Goal: Communication & Community: Participate in discussion

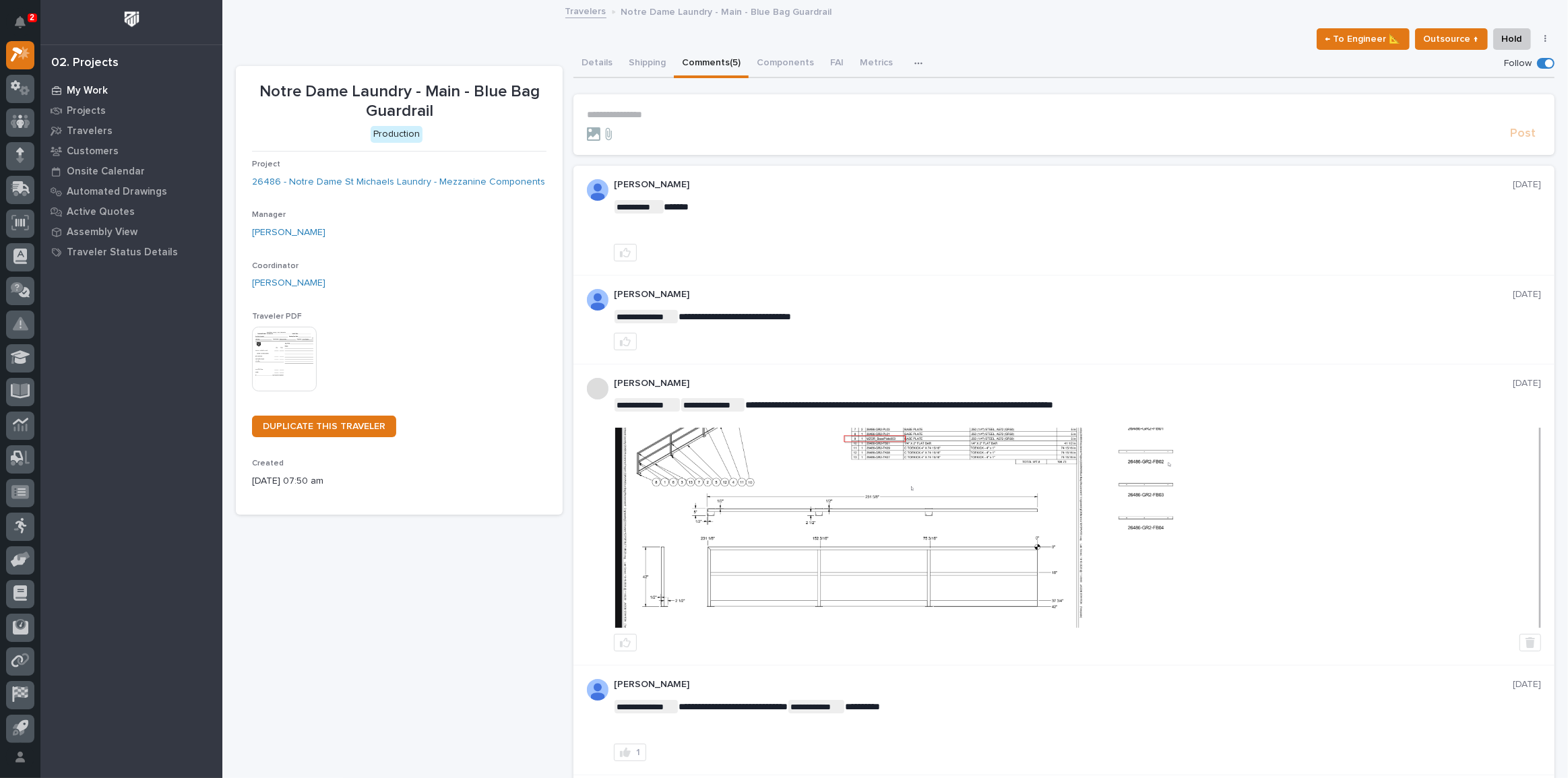
click at [74, 83] on div "My Work" at bounding box center [132, 90] width 175 height 19
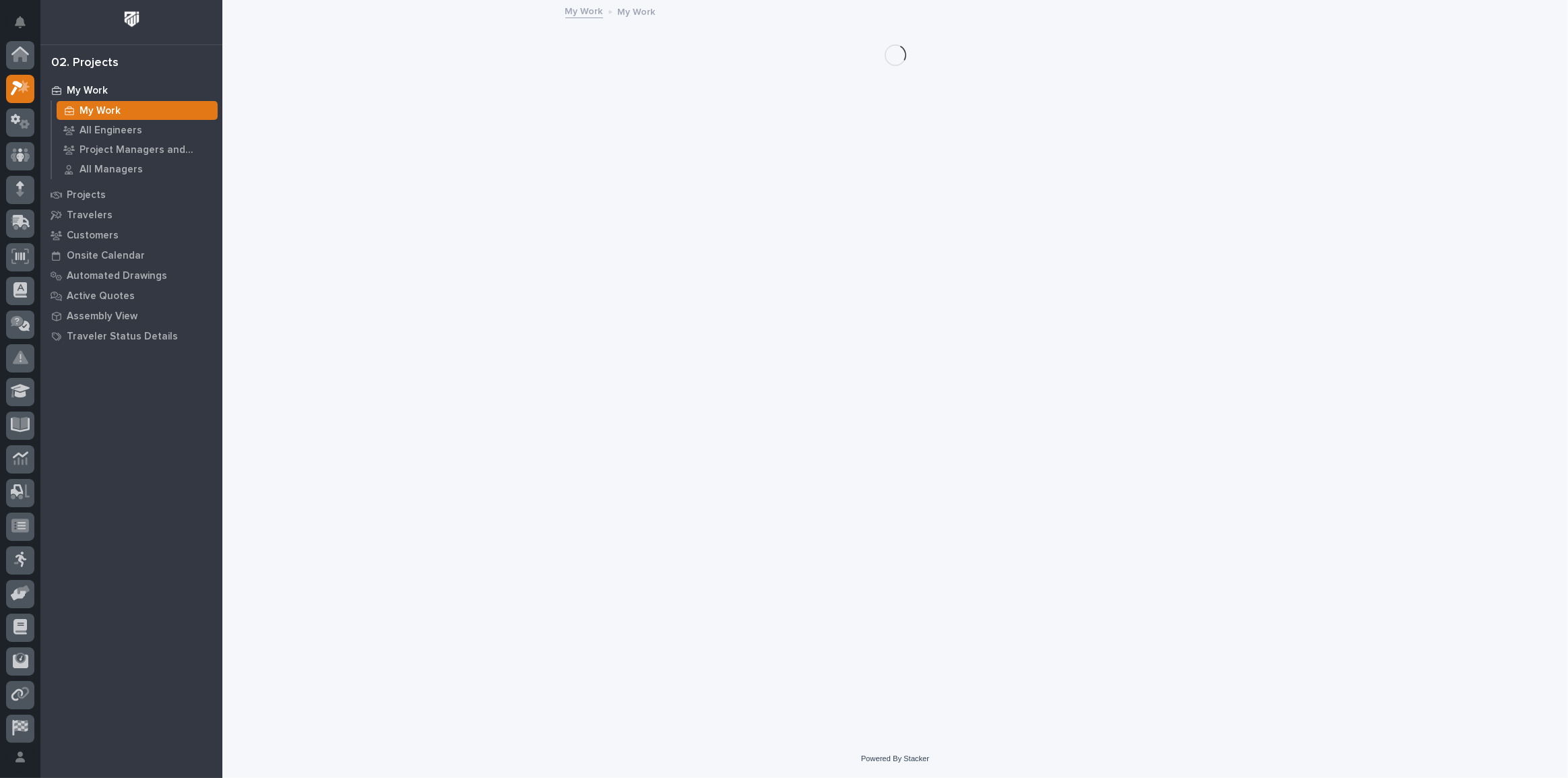
scroll to position [34, 0]
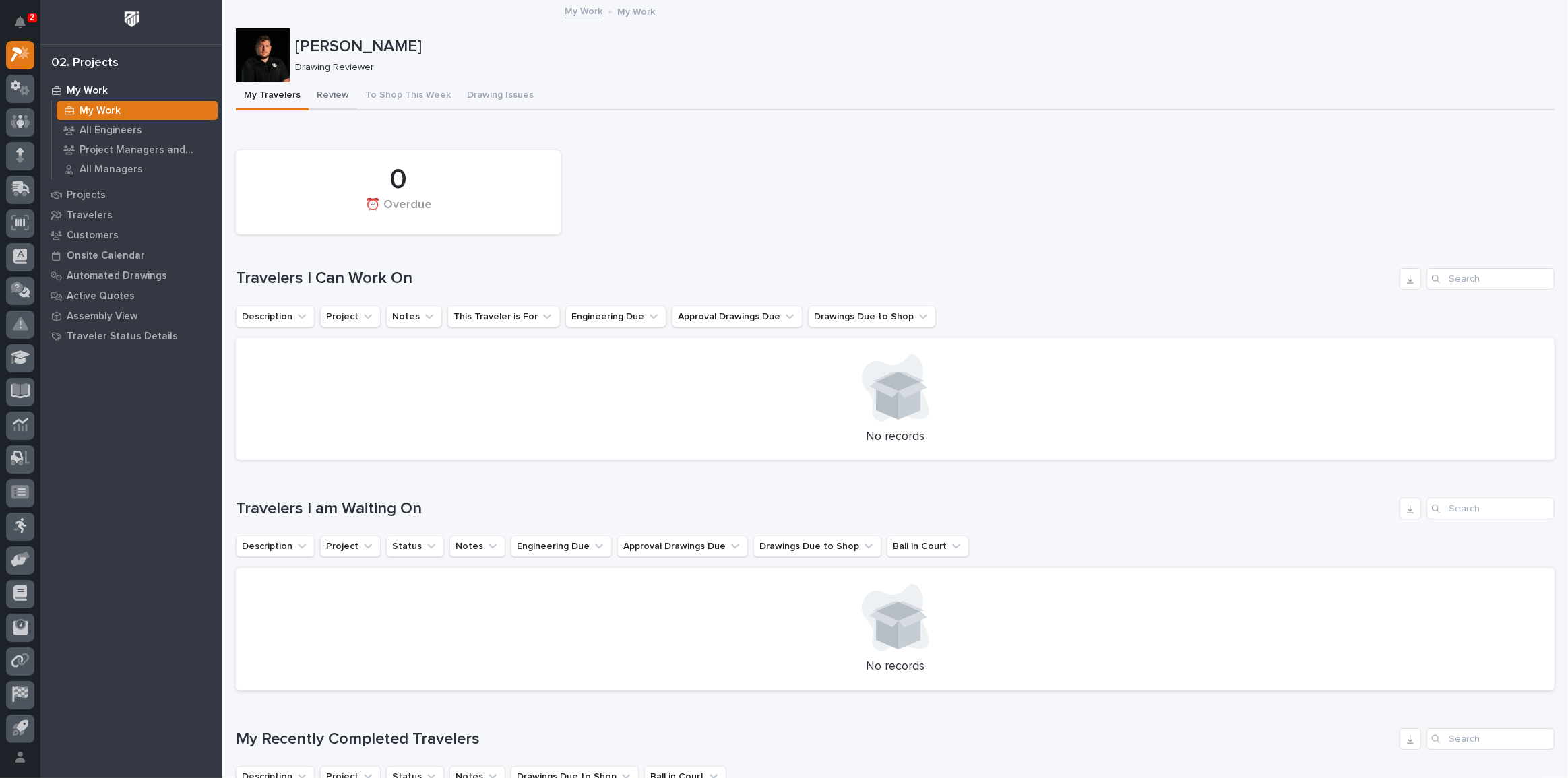
click at [340, 93] on button "Review" at bounding box center [332, 96] width 48 height 29
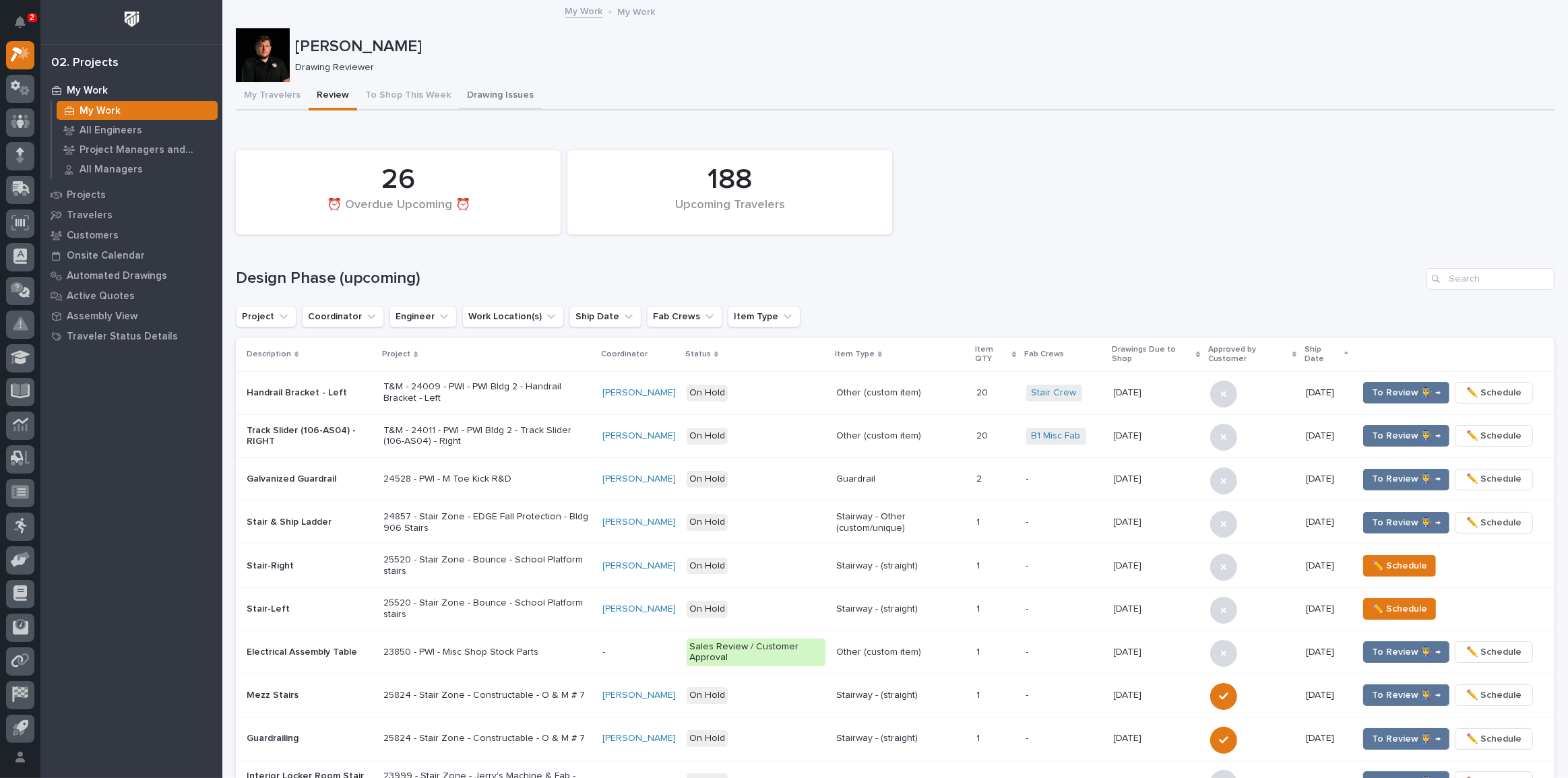
click at [461, 93] on button "Drawing Issues" at bounding box center [500, 96] width 83 height 29
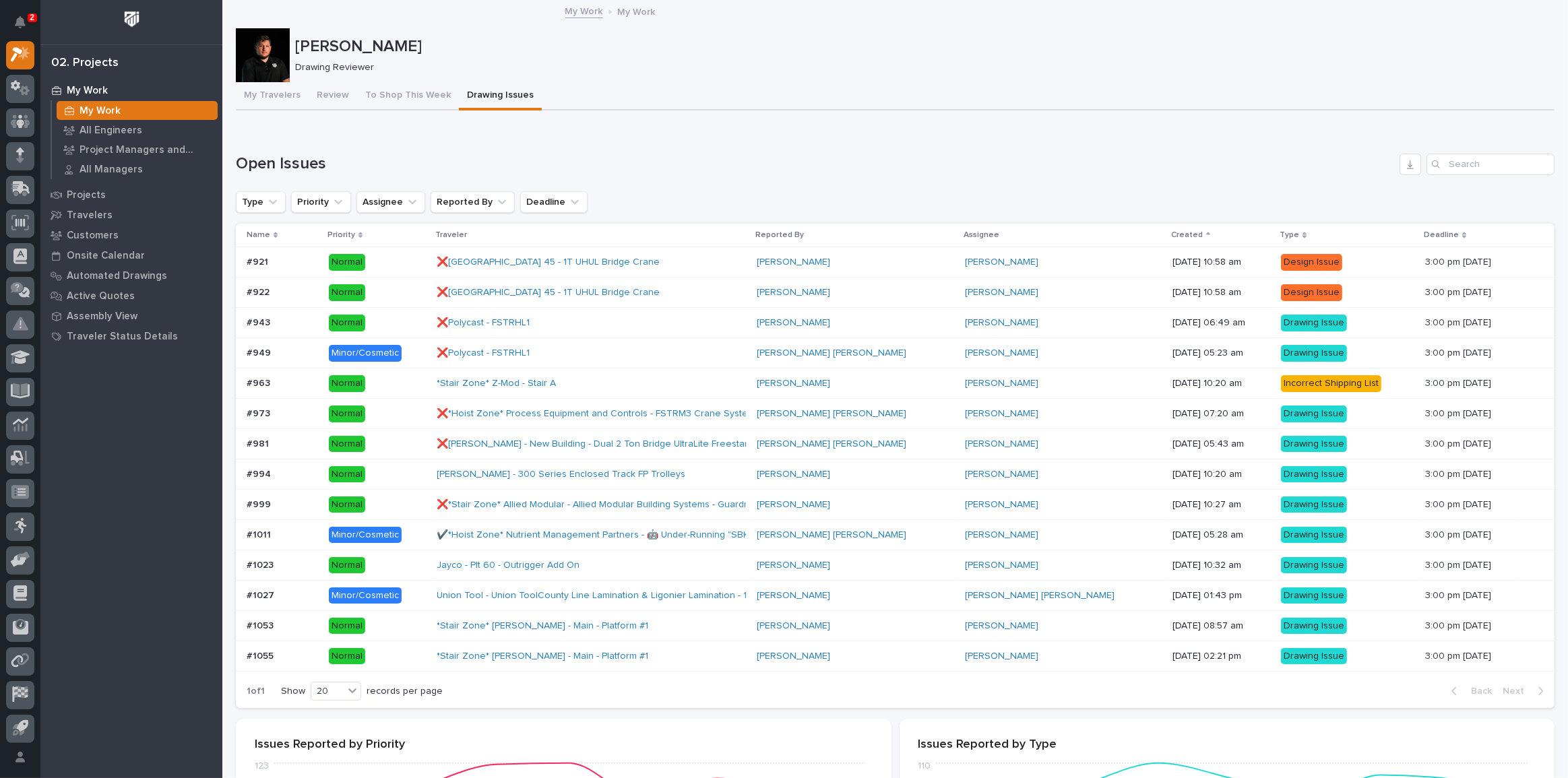
click at [405, 647] on p "Normal" at bounding box center [377, 655] width 98 height 16
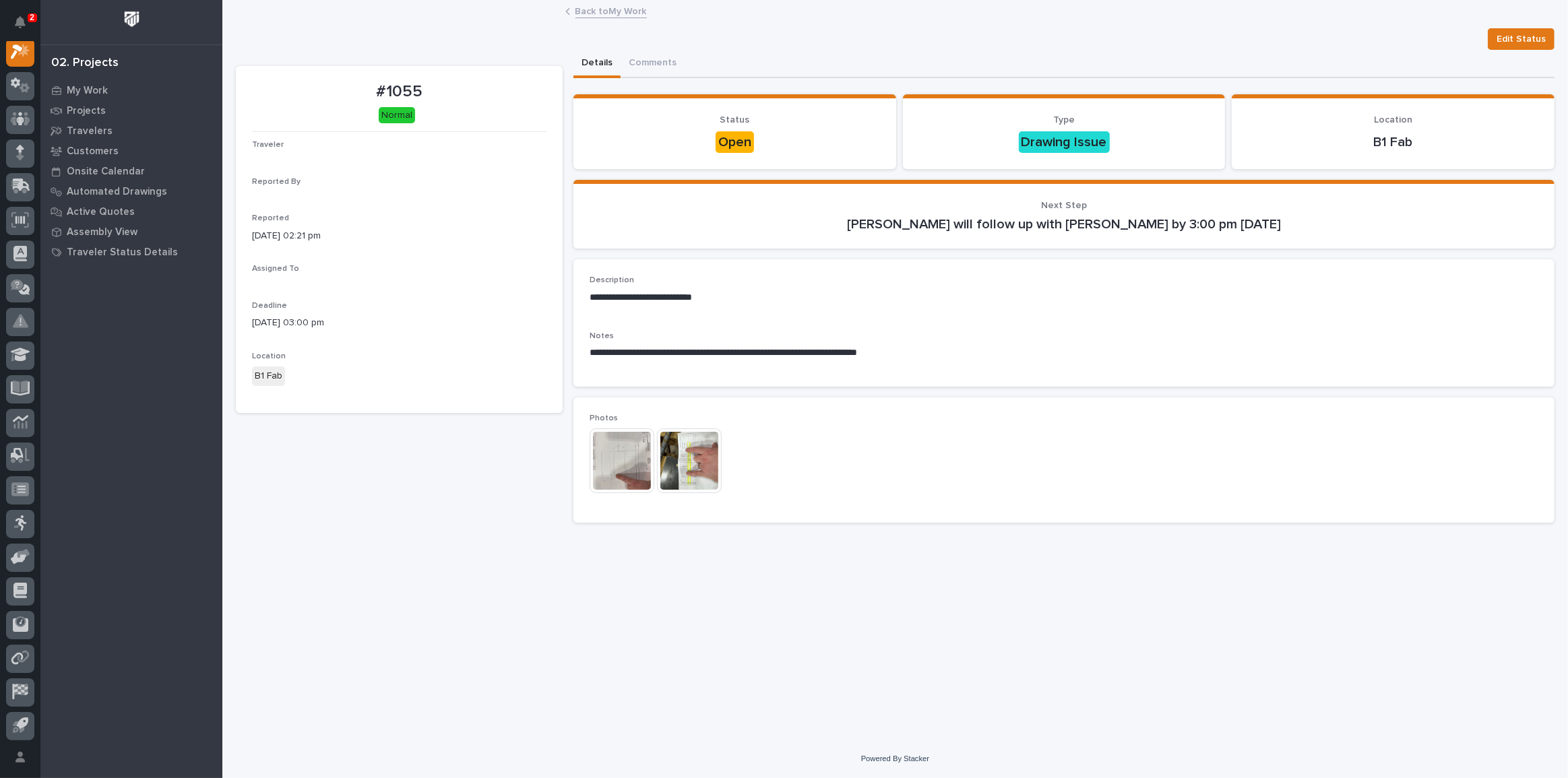
scroll to position [34, 0]
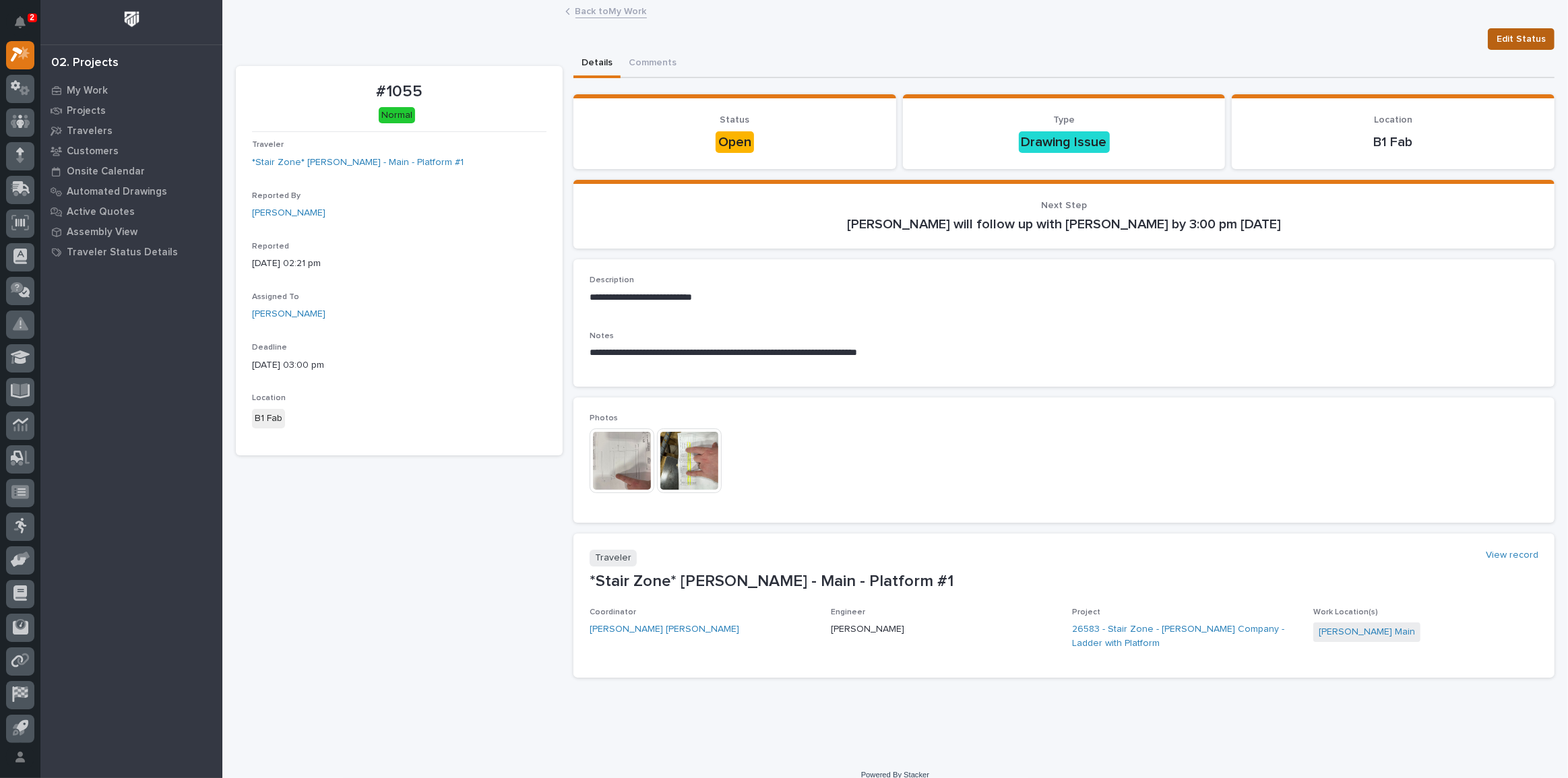
click at [1525, 35] on span "Edit Status" at bounding box center [1520, 39] width 49 height 16
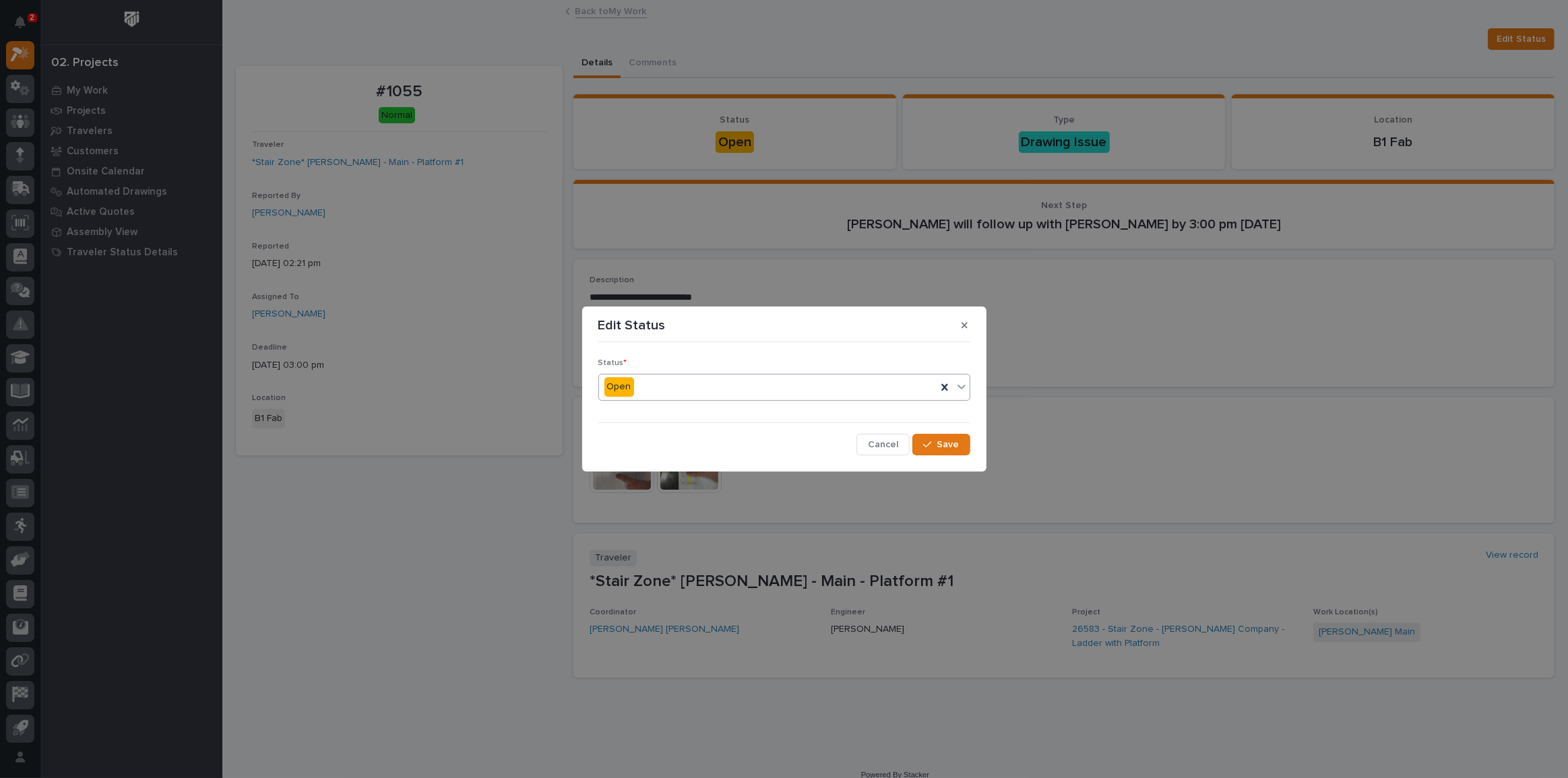
click at [969, 388] on div "Status * Open Cancel Save" at bounding box center [784, 401] width 378 height 113
click at [967, 389] on icon at bounding box center [961, 387] width 14 height 14
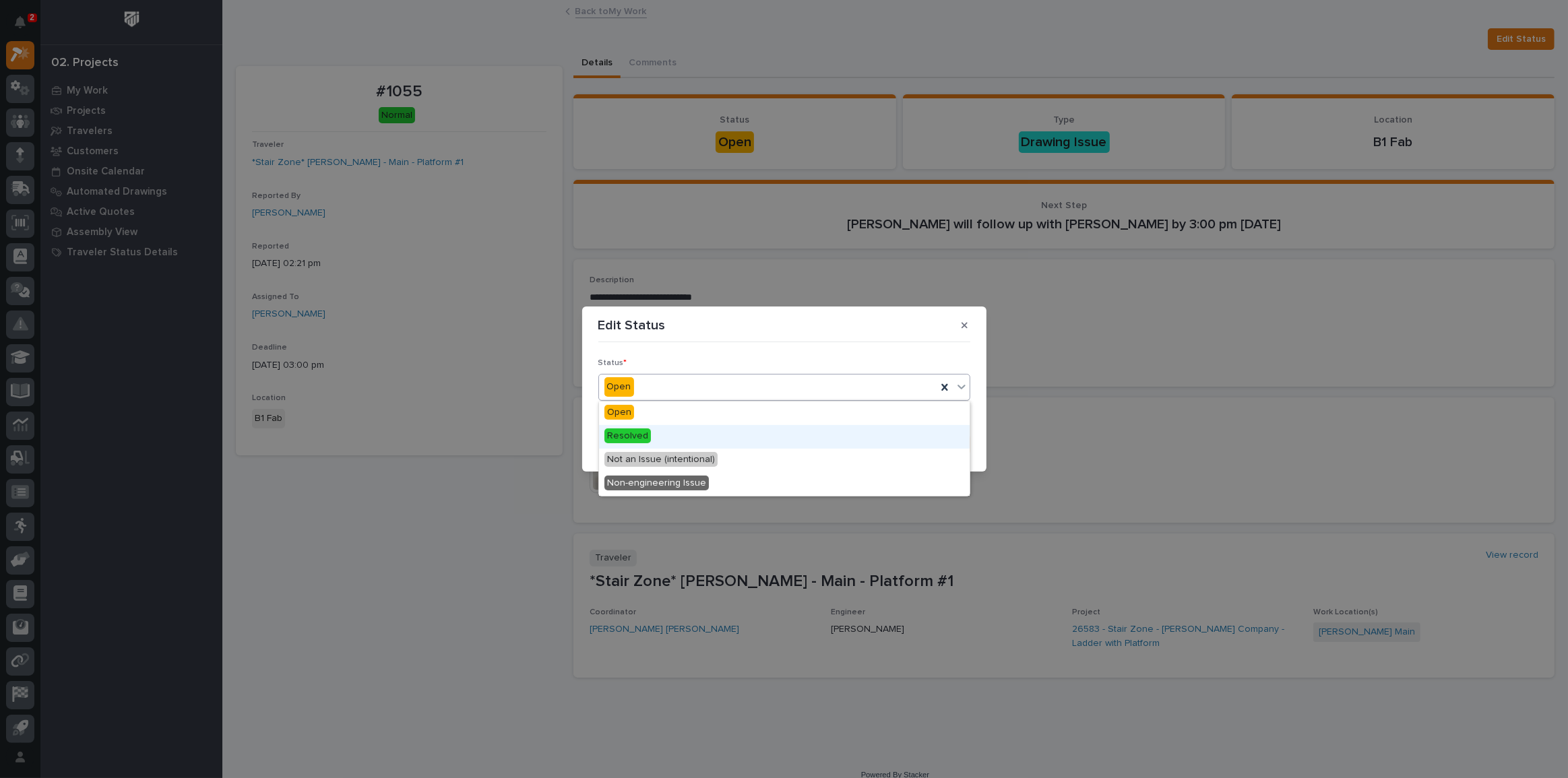
click at [778, 439] on div "Resolved" at bounding box center [784, 436] width 371 height 23
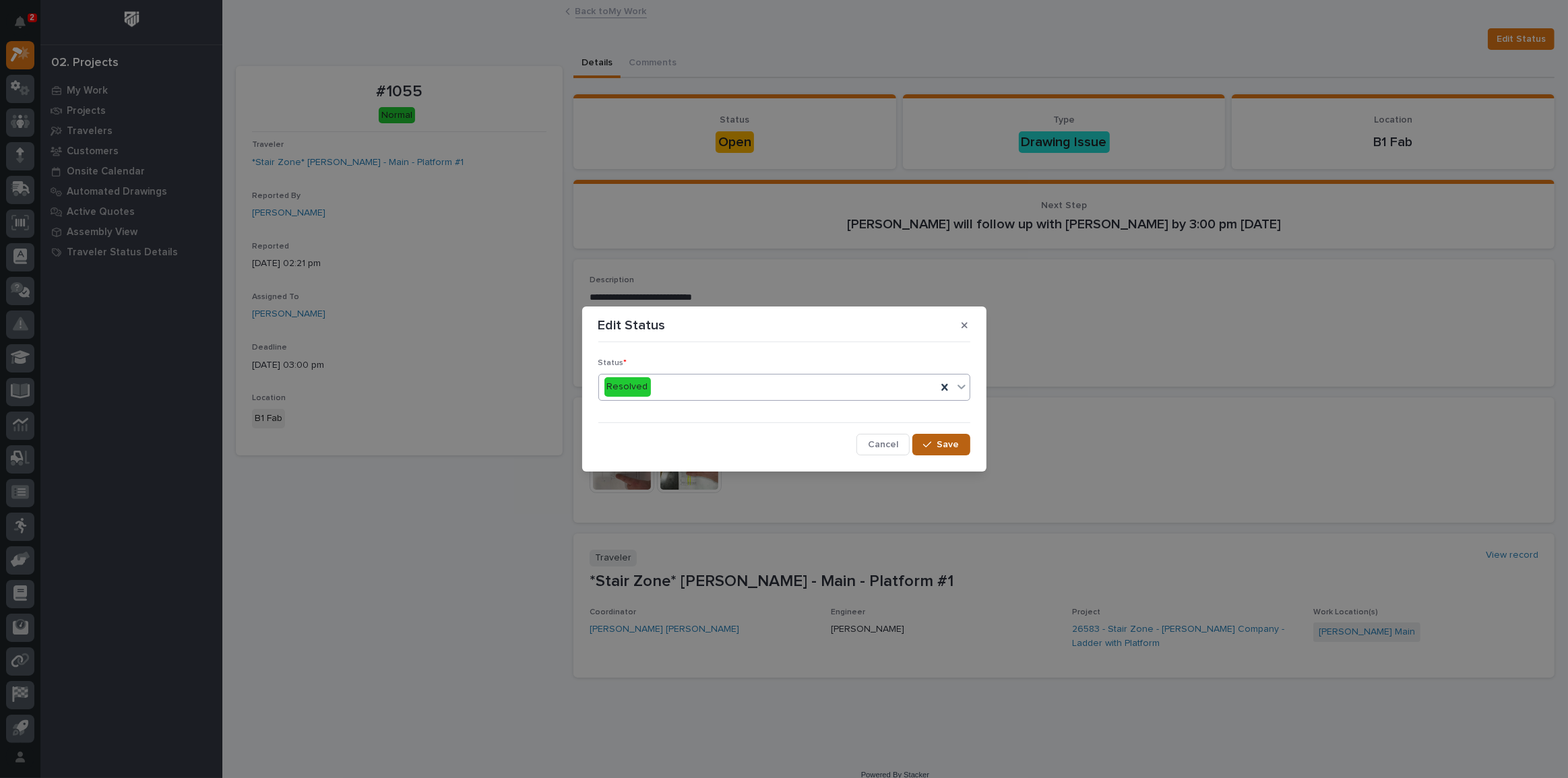
click at [938, 450] on span "Save" at bounding box center [948, 445] width 23 height 12
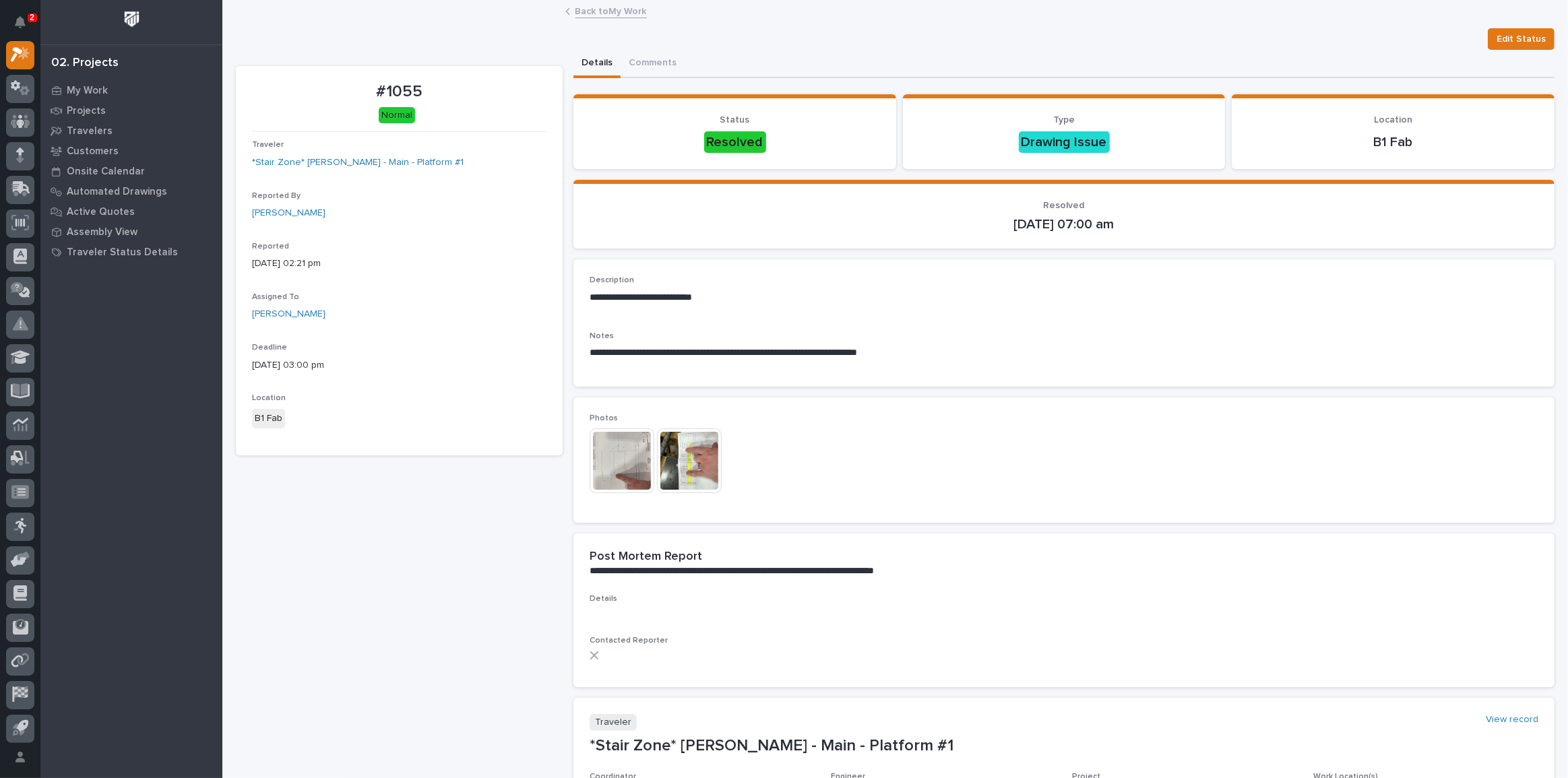
click at [623, 11] on link "Back to My Work" at bounding box center [610, 10] width 71 height 16
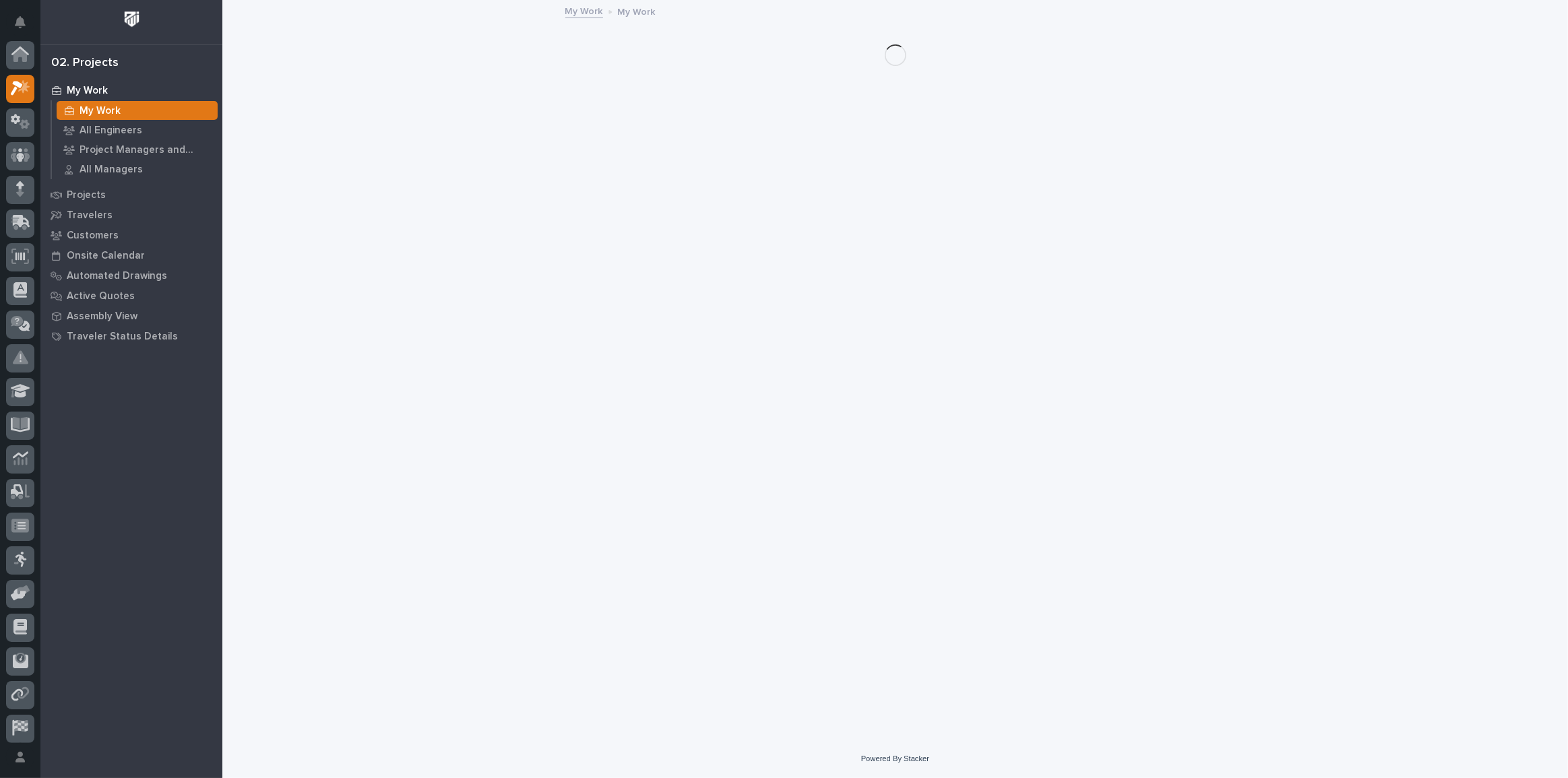
scroll to position [36, 0]
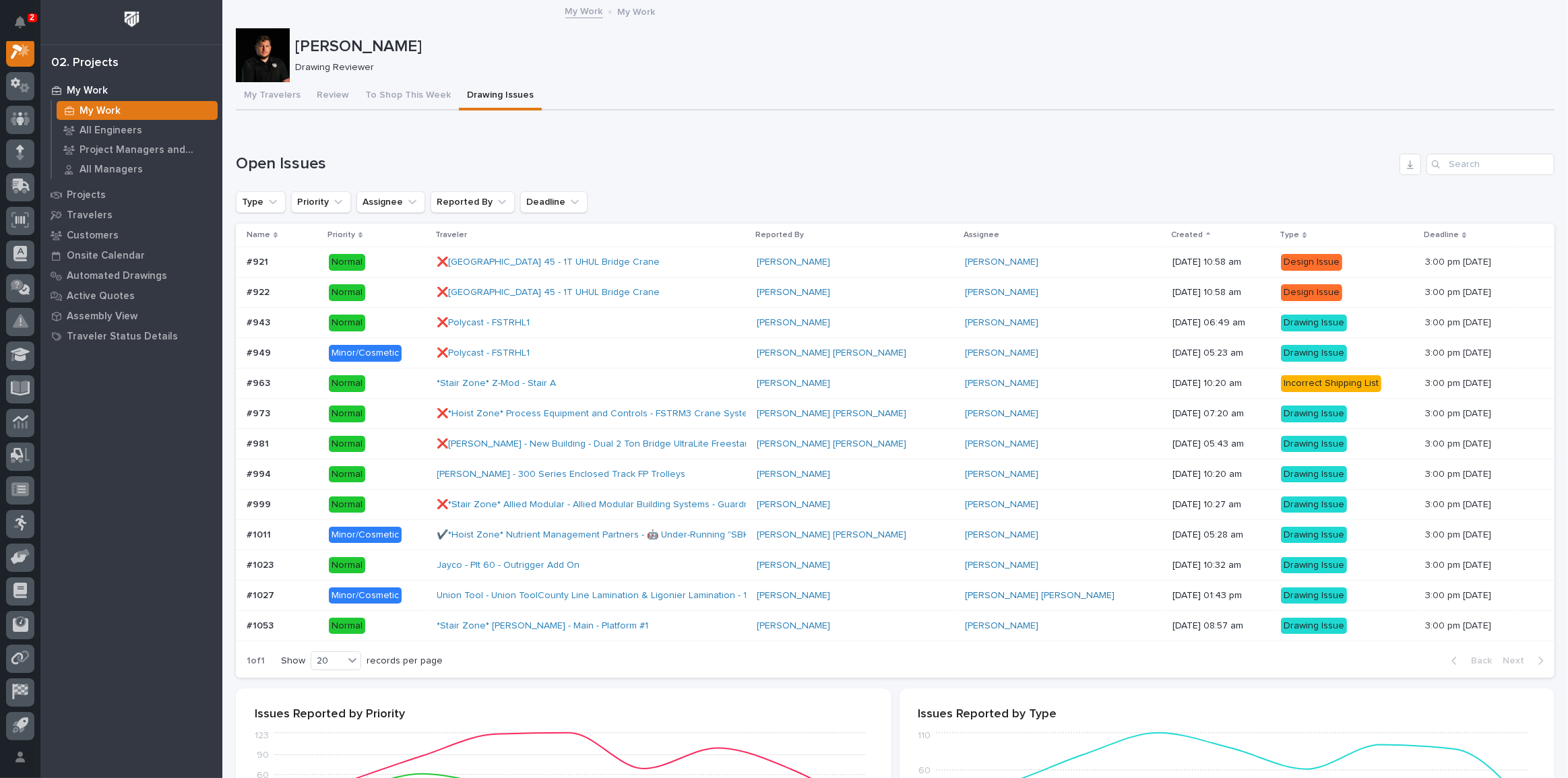
click at [687, 614] on div "*Stair Zone* Perryman - Main - Platform #1" at bounding box center [591, 626] width 309 height 23
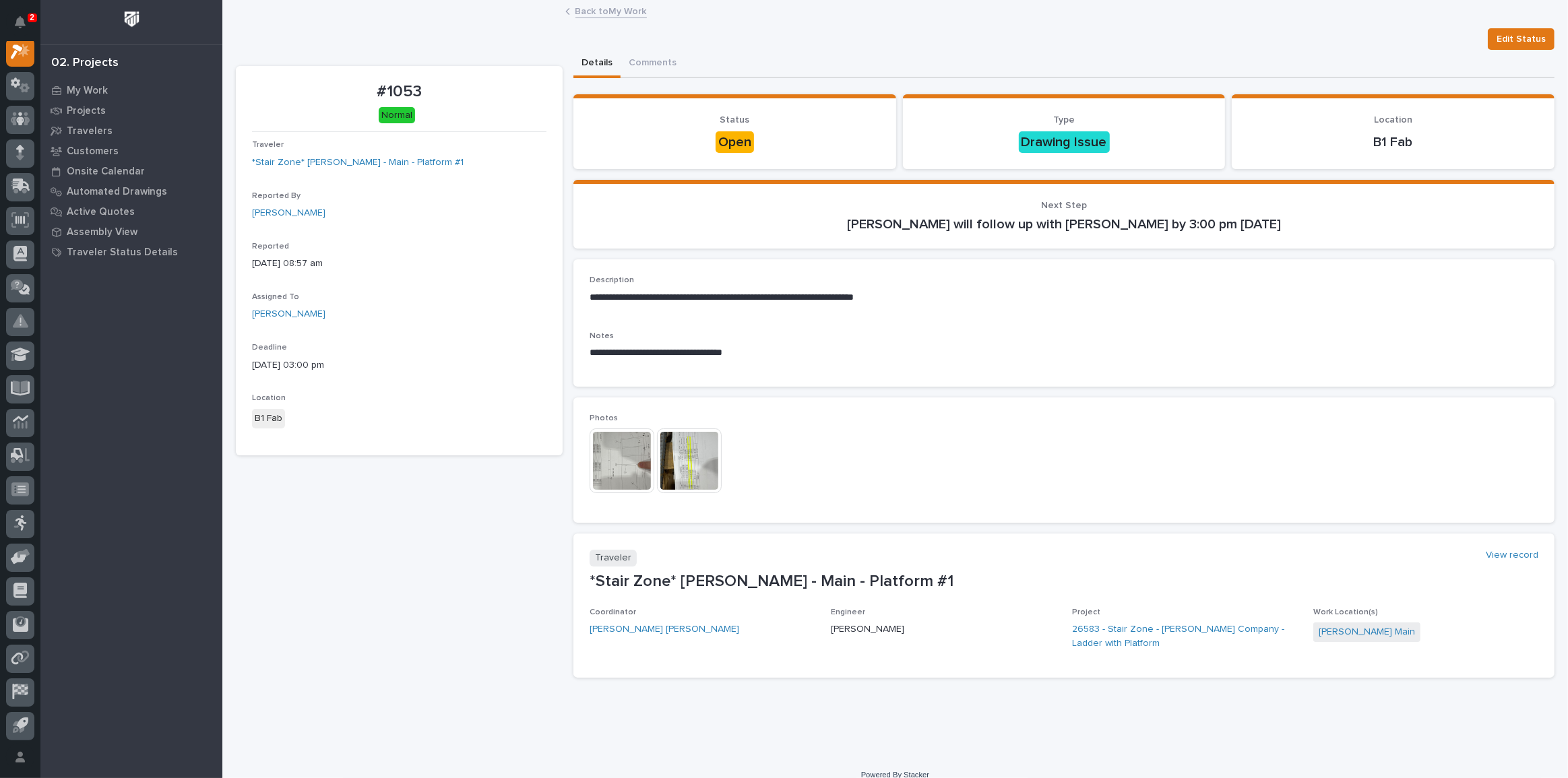
scroll to position [34, 0]
click at [639, 458] on img at bounding box center [622, 460] width 65 height 65
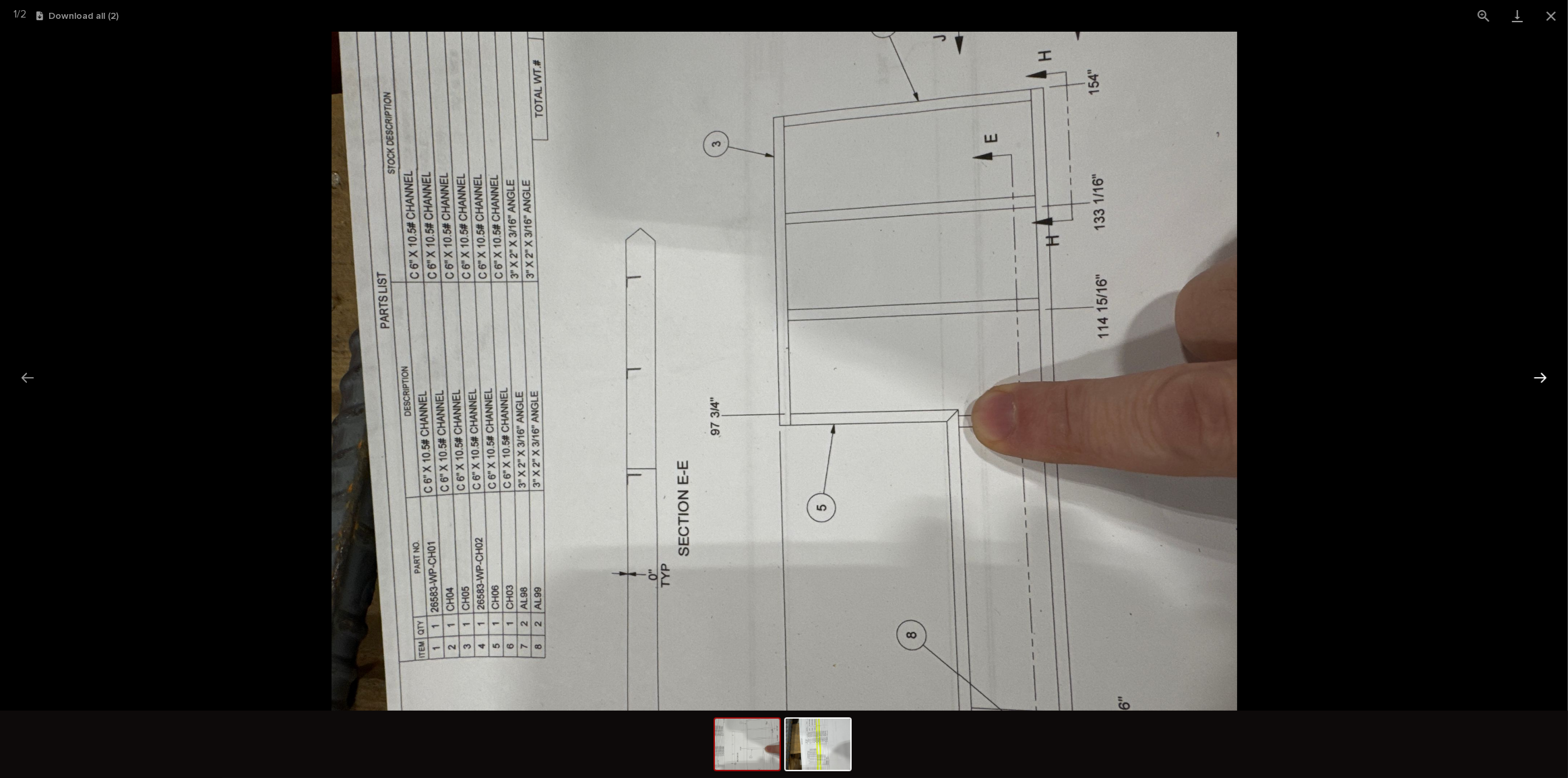
click at [1539, 373] on button "Next slide" at bounding box center [1539, 377] width 29 height 26
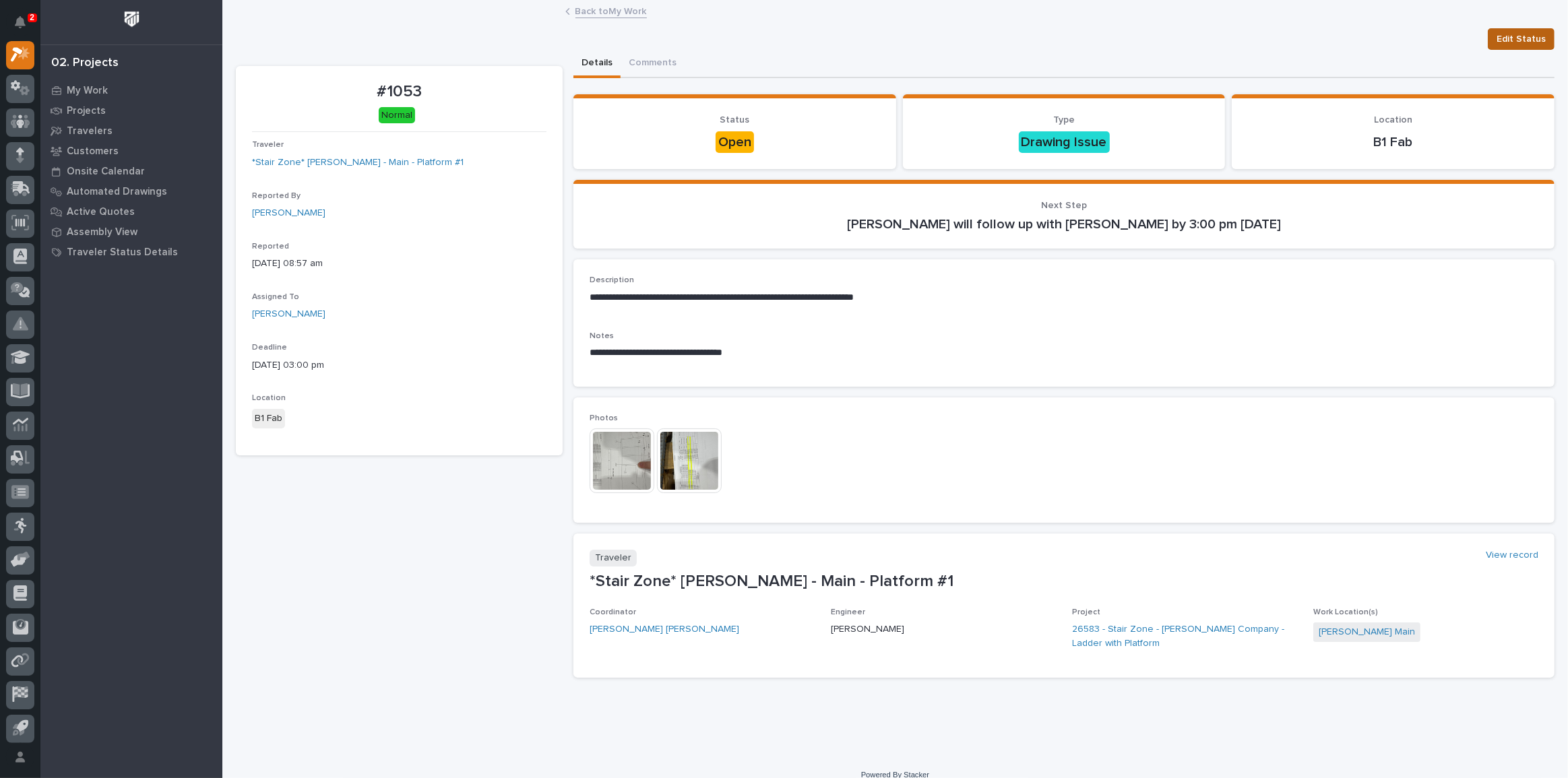
click at [1503, 43] on span "Edit Status" at bounding box center [1520, 39] width 49 height 16
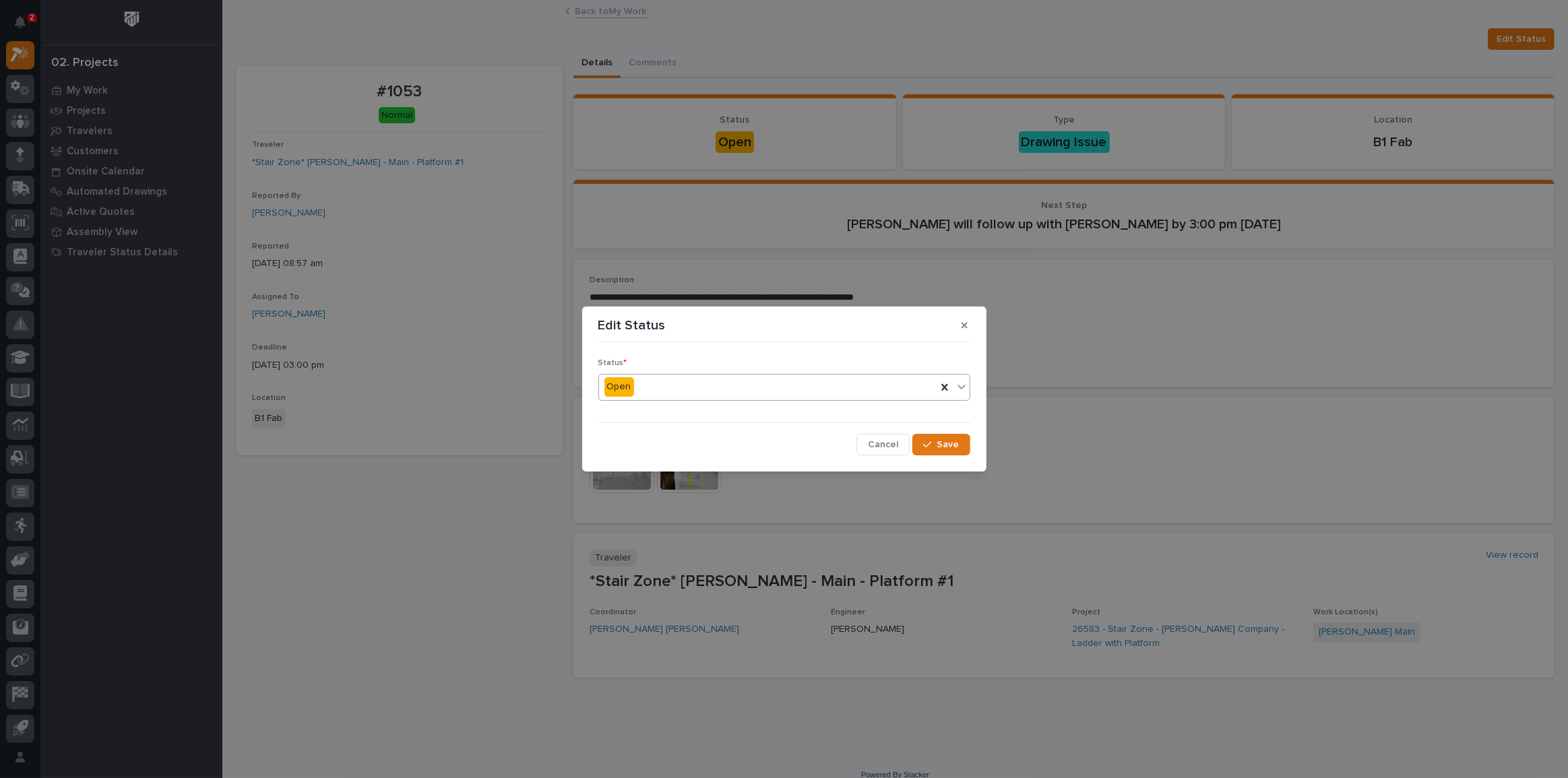
click at [923, 376] on div "Open" at bounding box center [768, 387] width 338 height 23
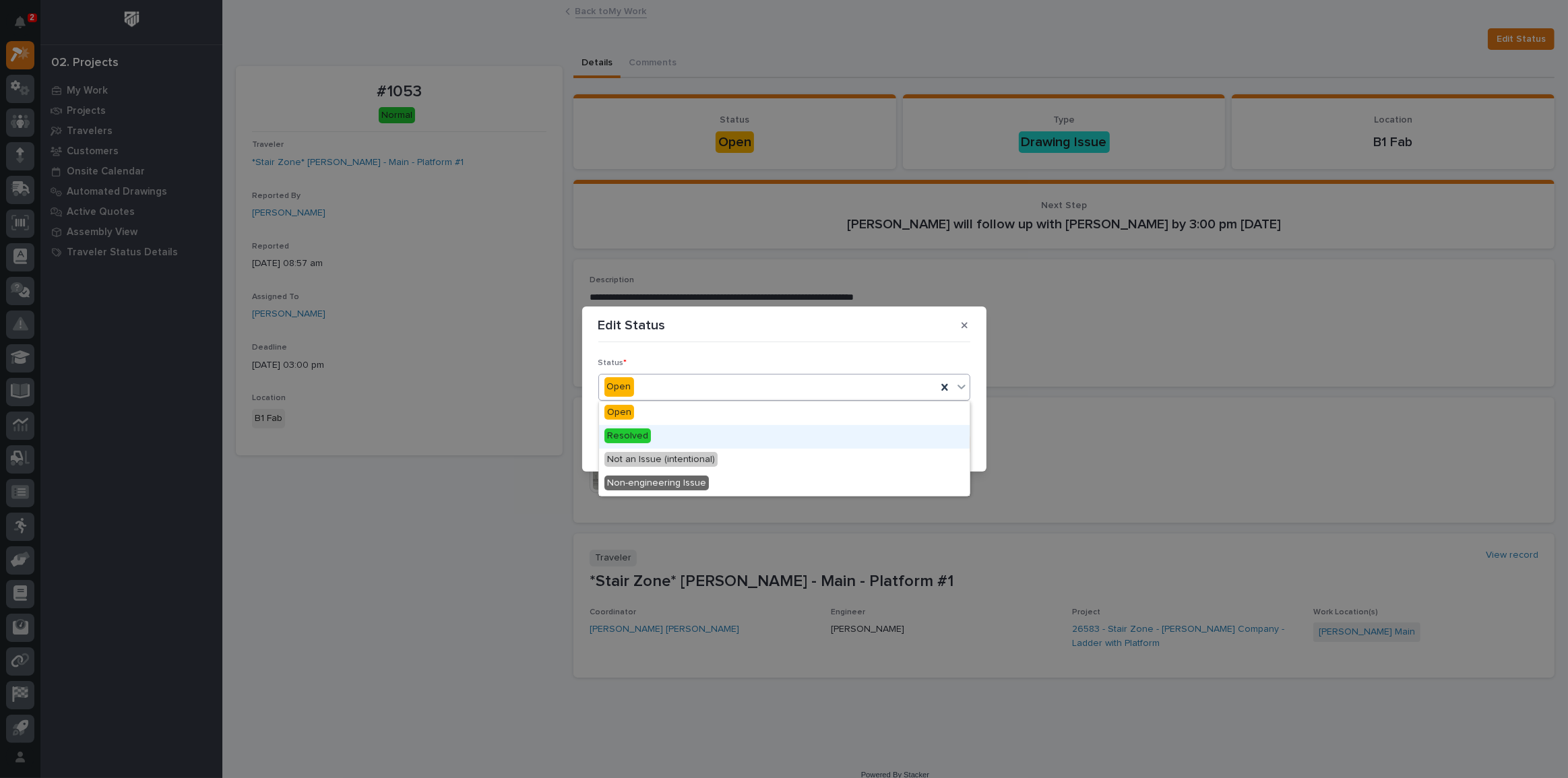
click at [788, 445] on div "Resolved" at bounding box center [784, 436] width 371 height 23
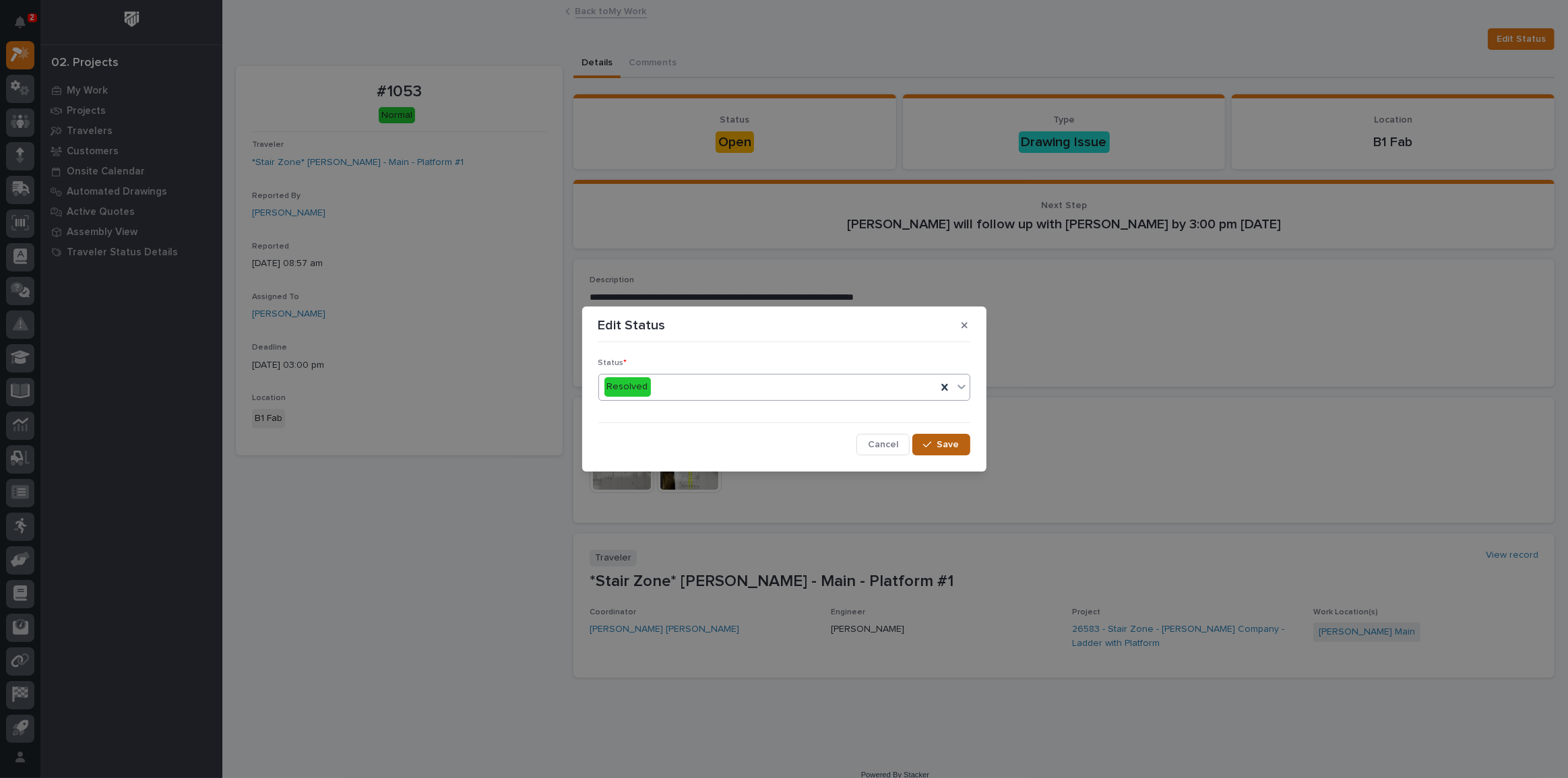
click at [964, 447] on button "Save" at bounding box center [940, 444] width 57 height 22
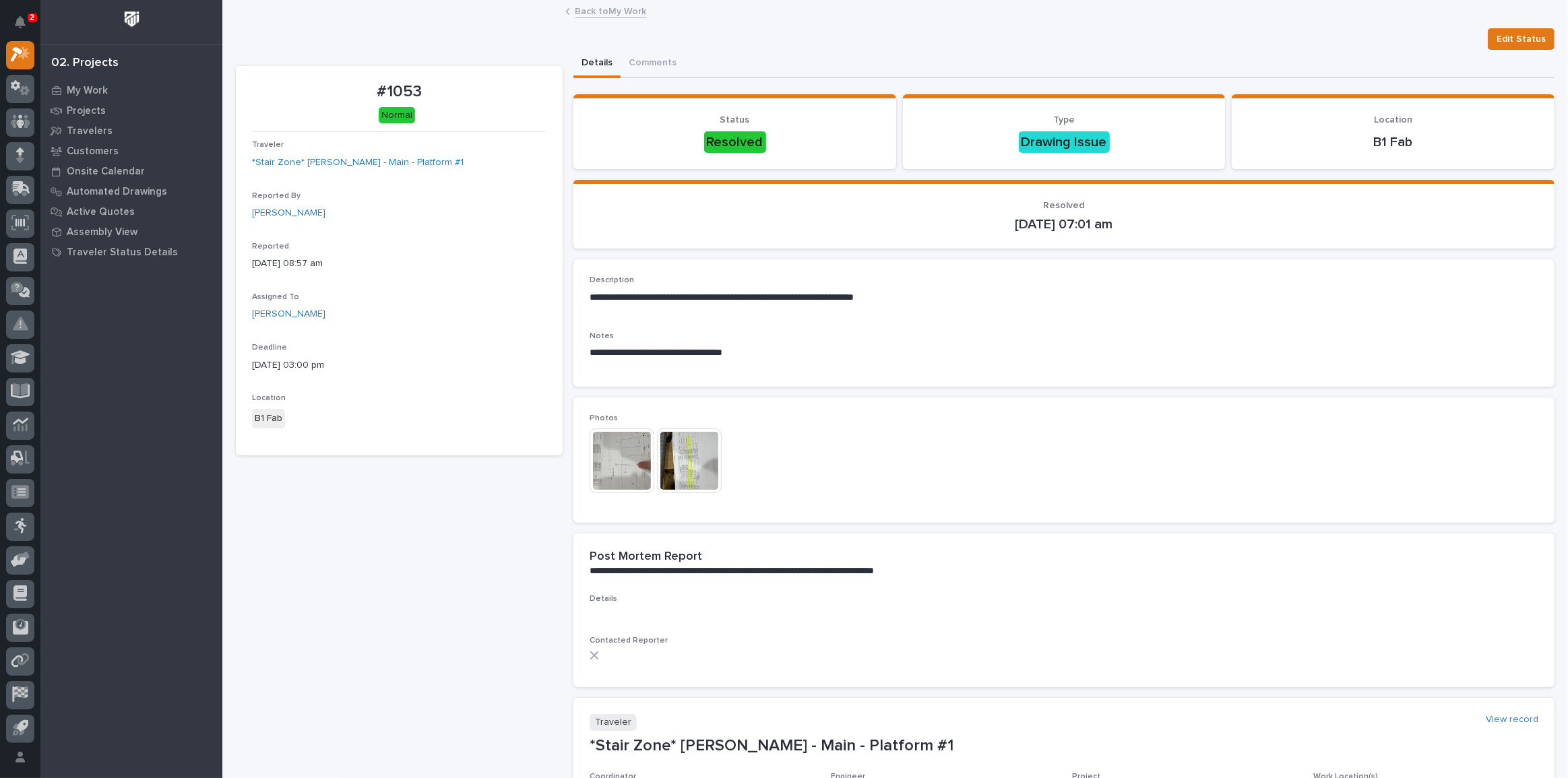
click at [605, 8] on link "Back to My Work" at bounding box center [610, 10] width 71 height 16
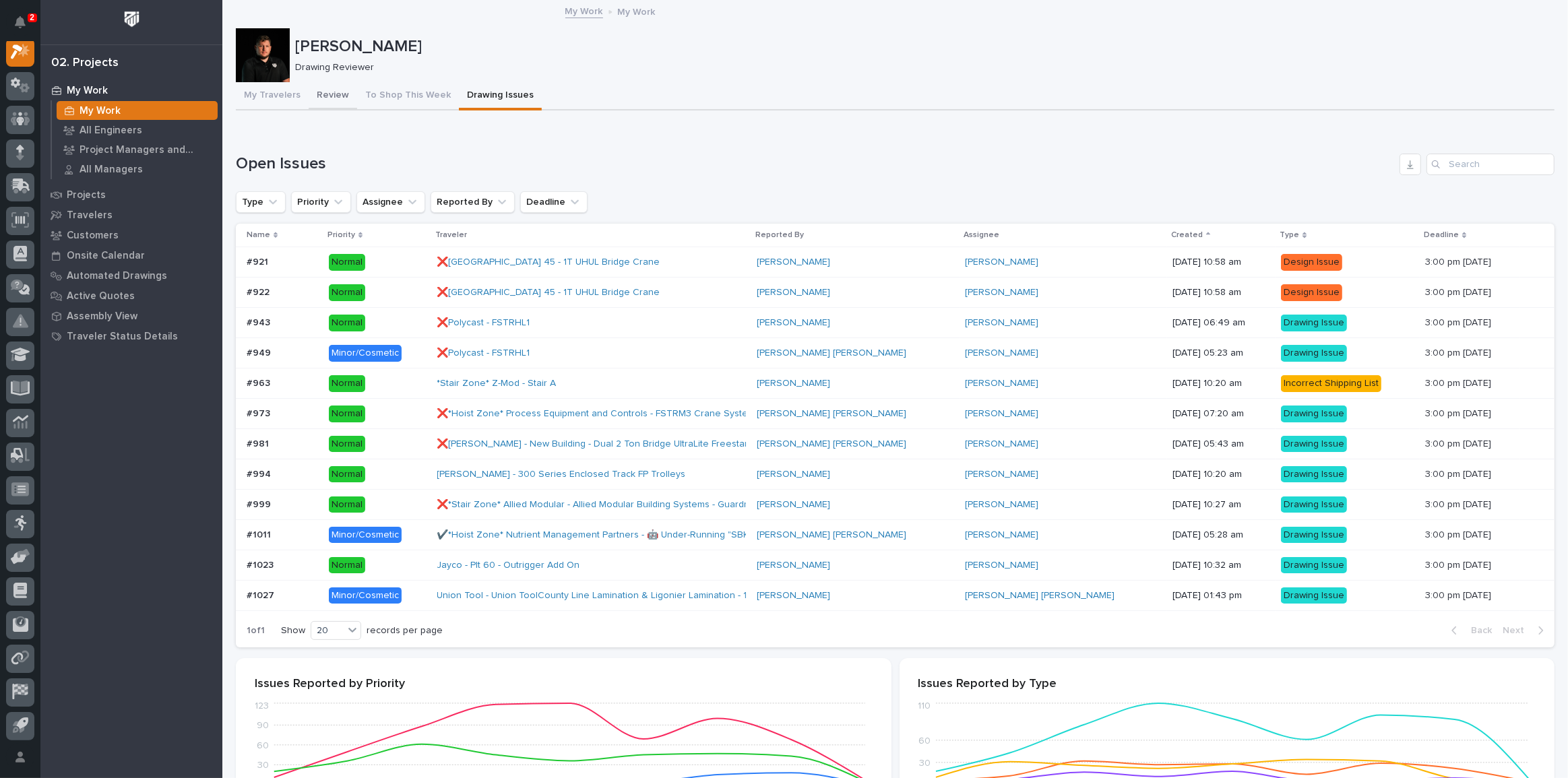
click at [330, 93] on button "Review" at bounding box center [332, 96] width 48 height 29
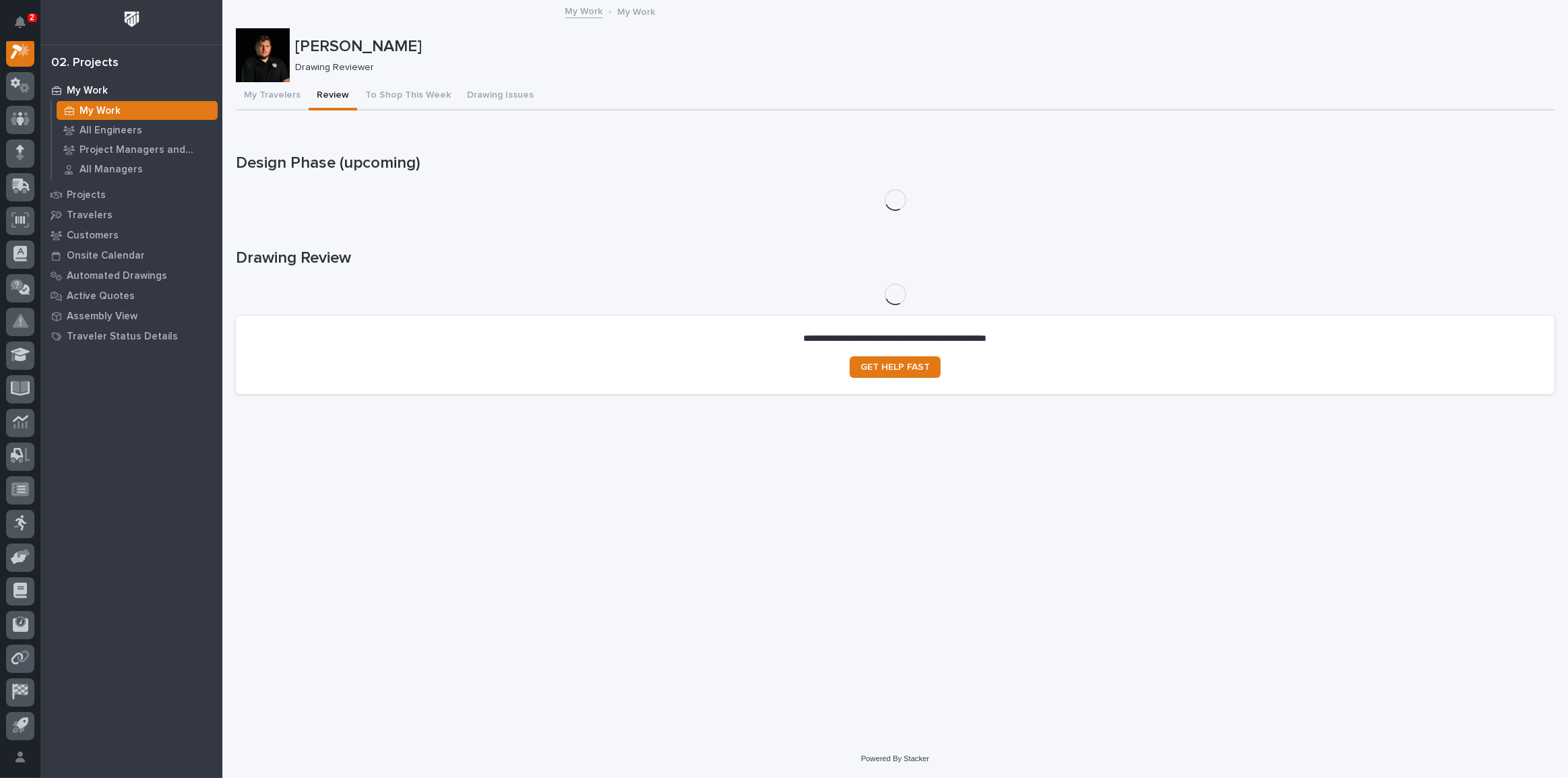
scroll to position [34, 0]
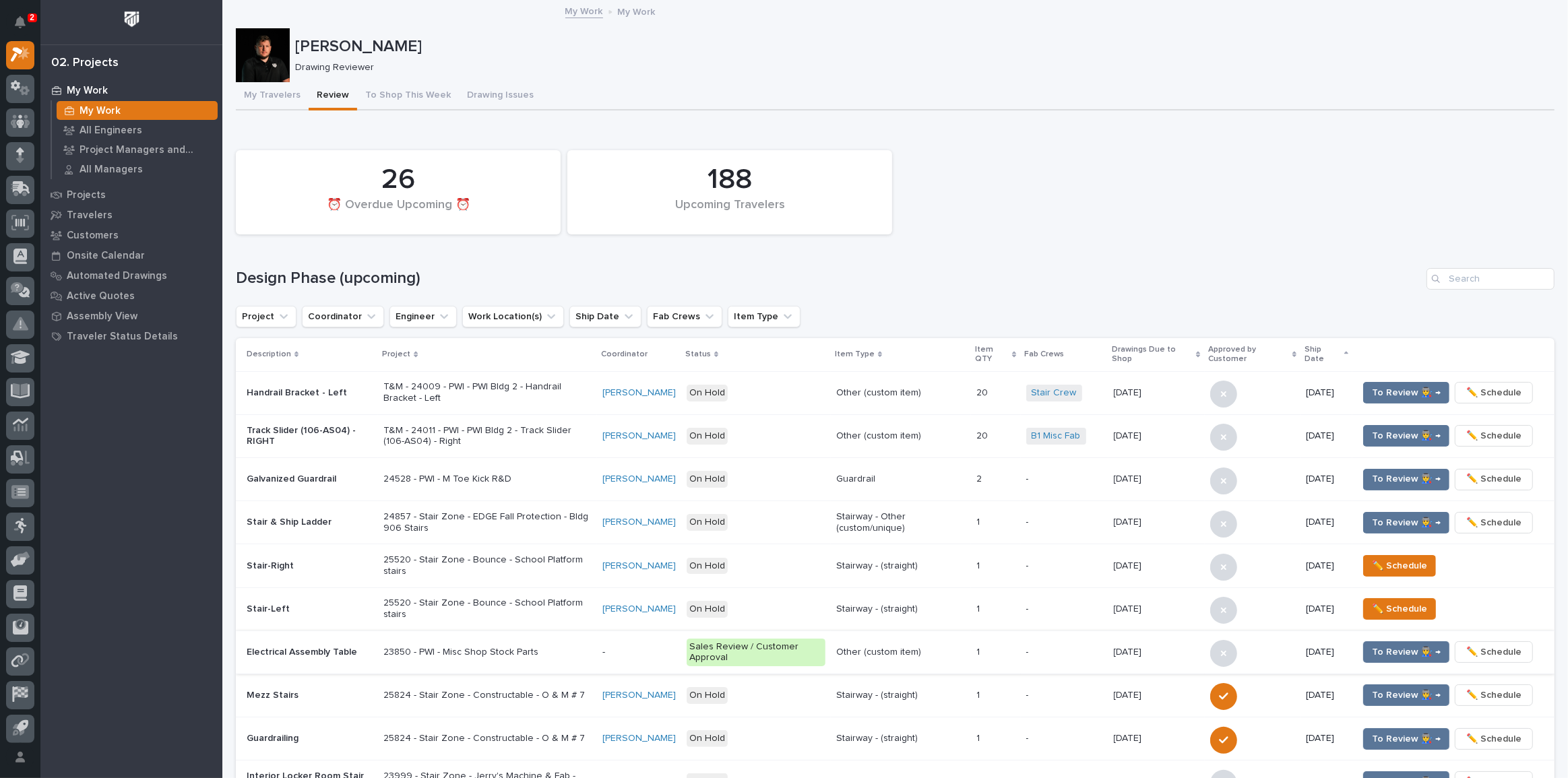
drag, startPoint x: 758, startPoint y: 377, endPoint x: 737, endPoint y: 638, distance: 261.8
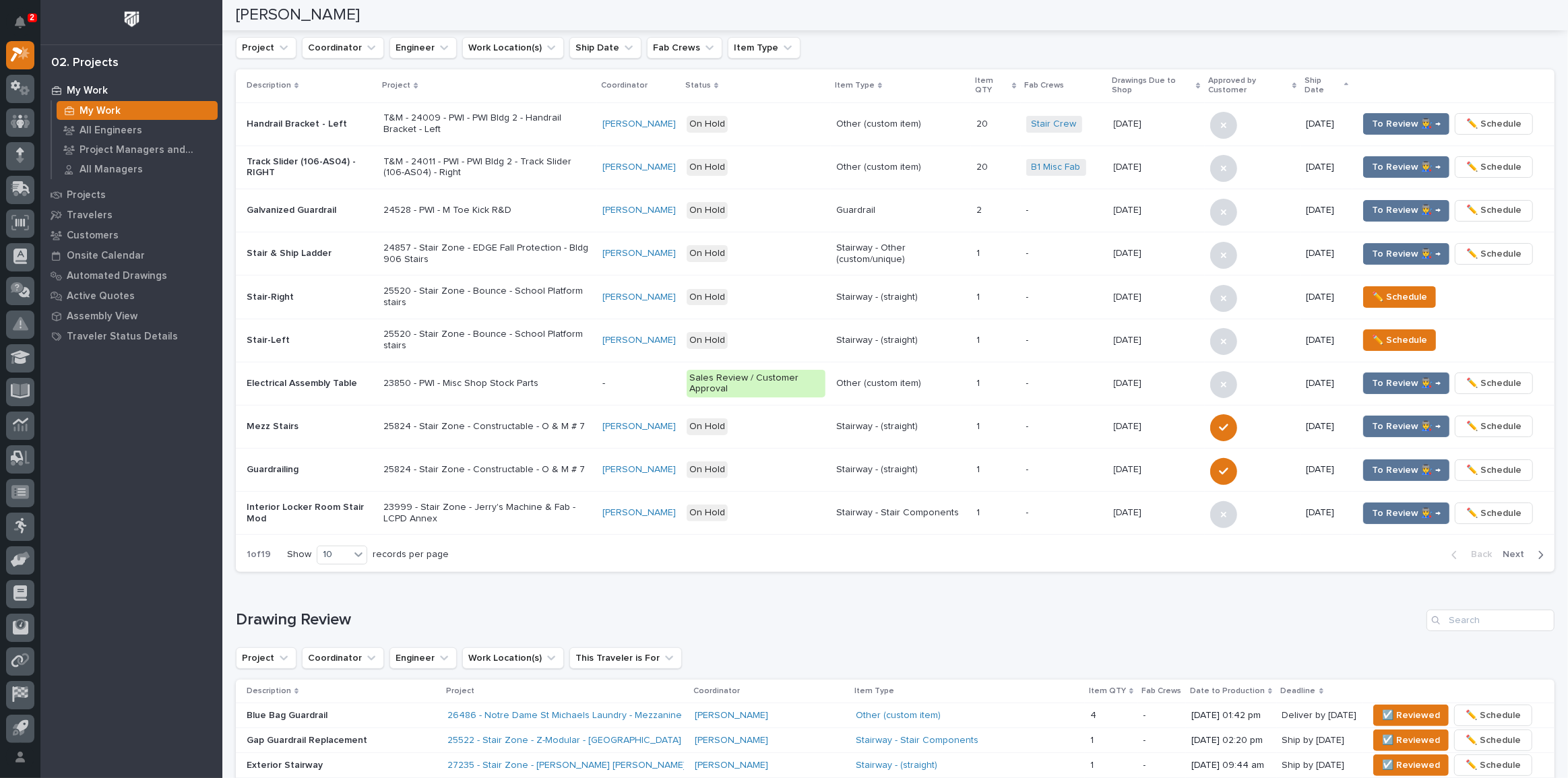
scroll to position [0, 0]
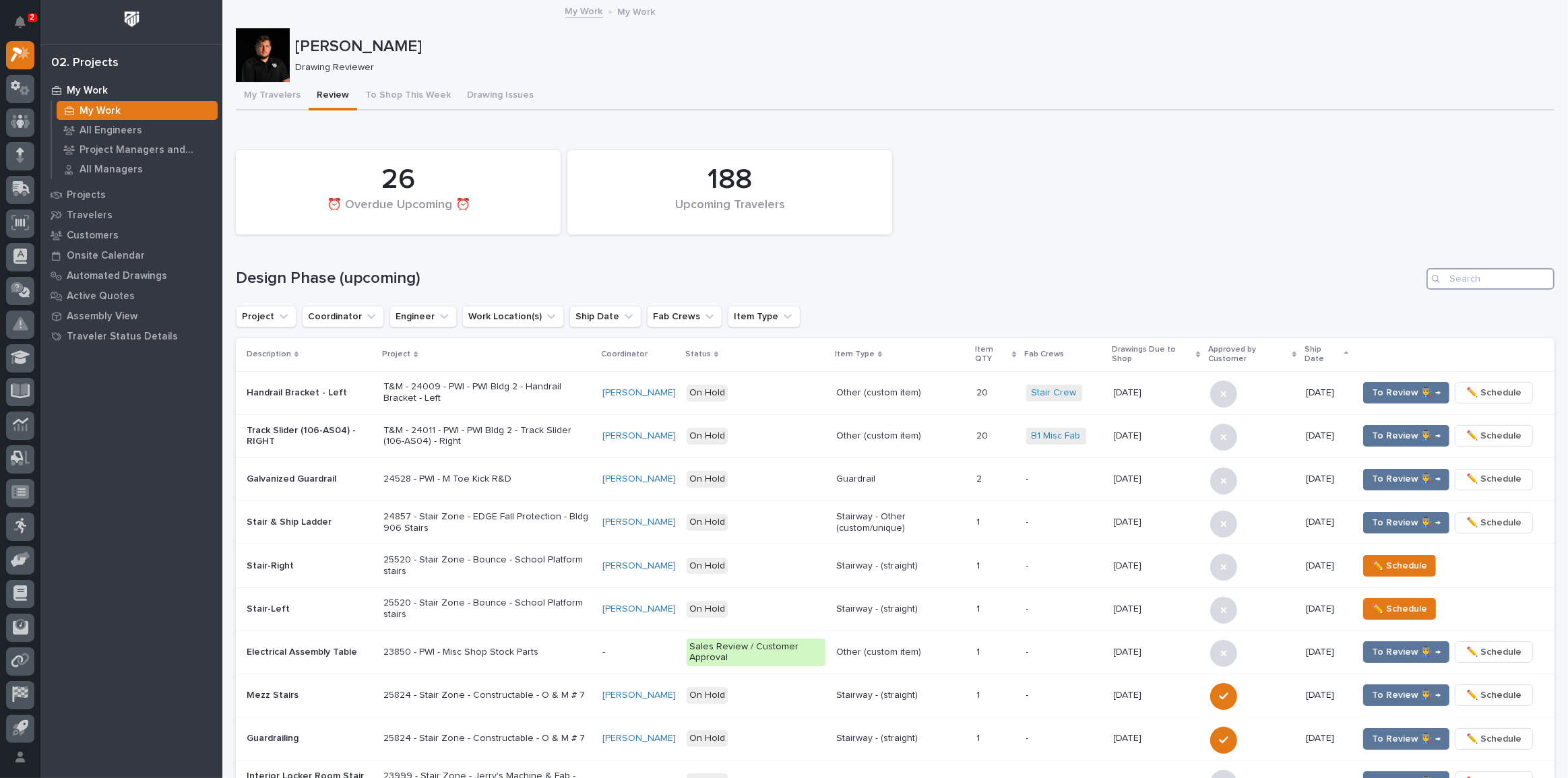
click at [1498, 282] on input "Search" at bounding box center [1490, 279] width 128 height 22
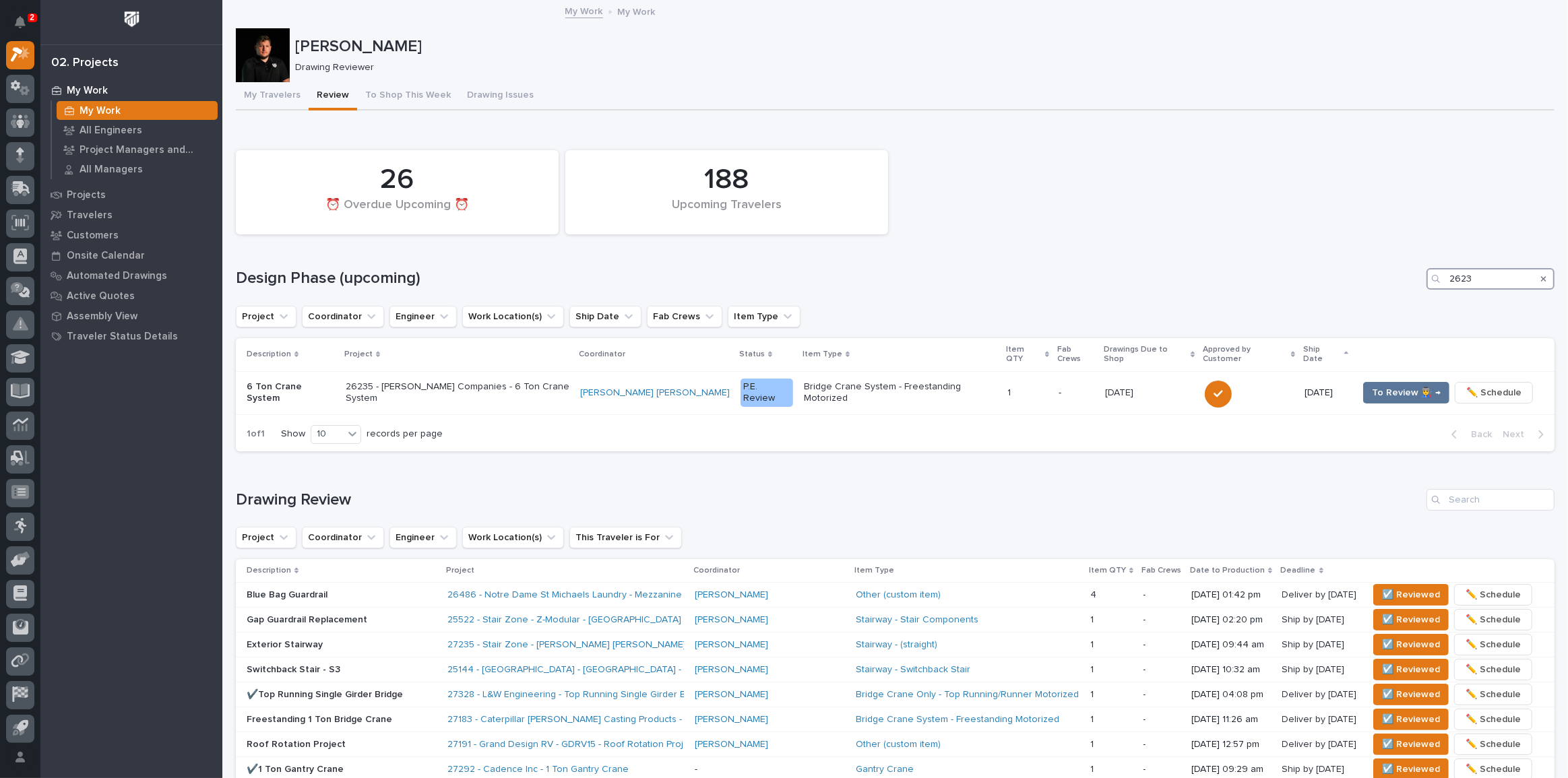
type input "26239"
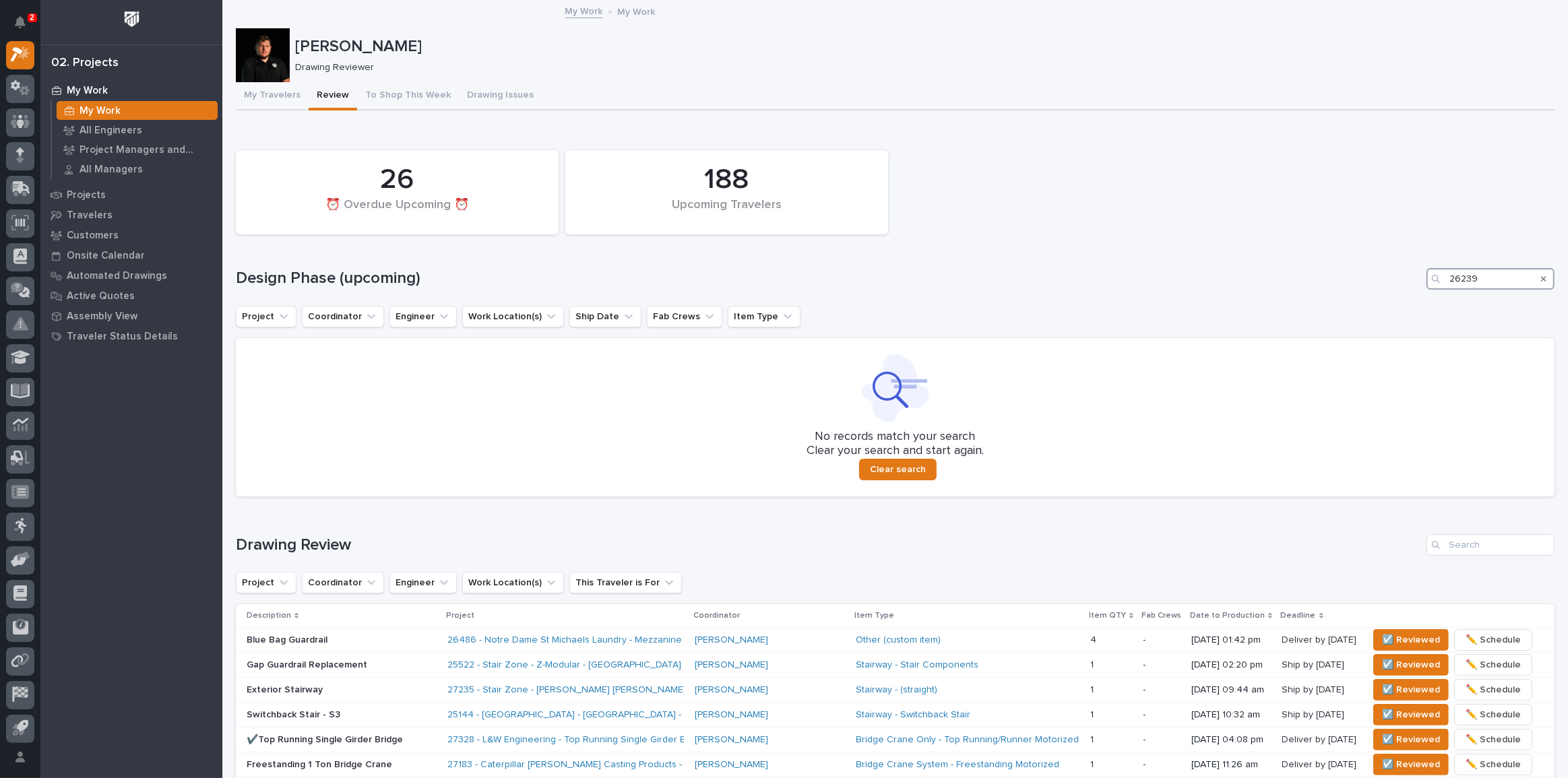
drag, startPoint x: 1482, startPoint y: 280, endPoint x: 1401, endPoint y: 280, distance: 81.0
click at [1401, 280] on div "Design Phase (upcoming) 26239" at bounding box center [894, 279] width 1319 height 22
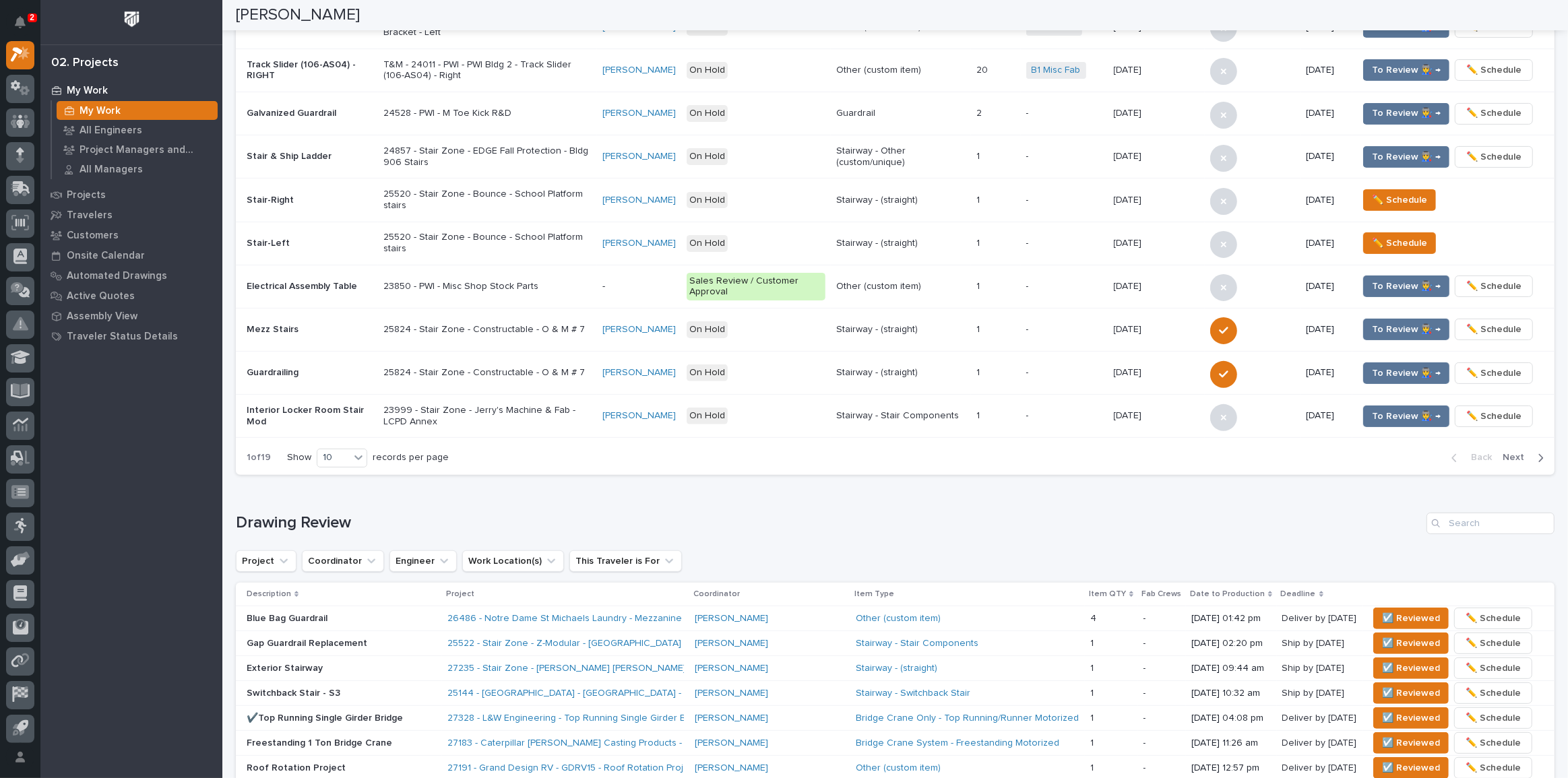
scroll to position [305, 0]
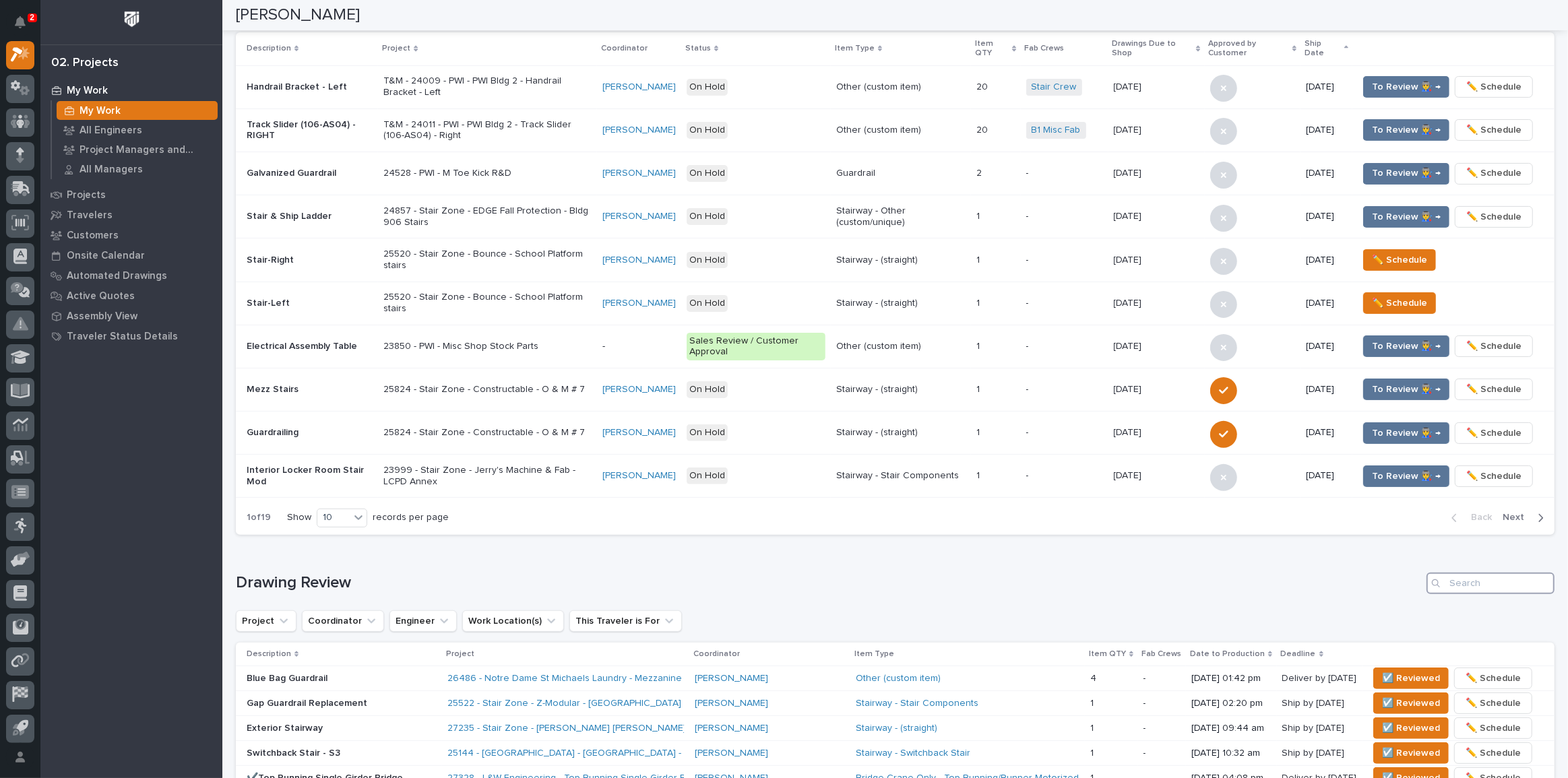
click at [1474, 578] on input "Search" at bounding box center [1490, 582] width 128 height 22
paste input "26239"
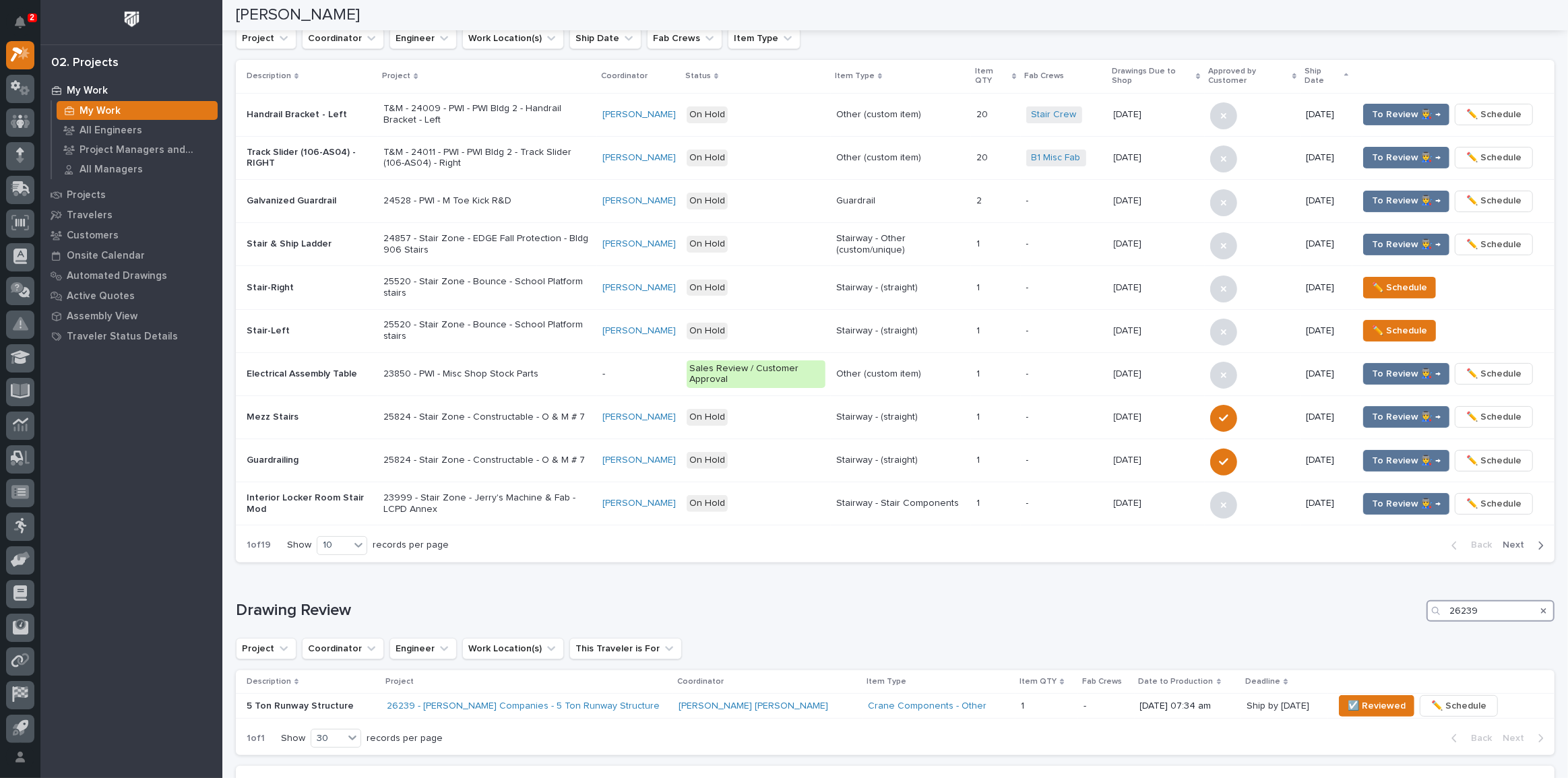
scroll to position [274, 0]
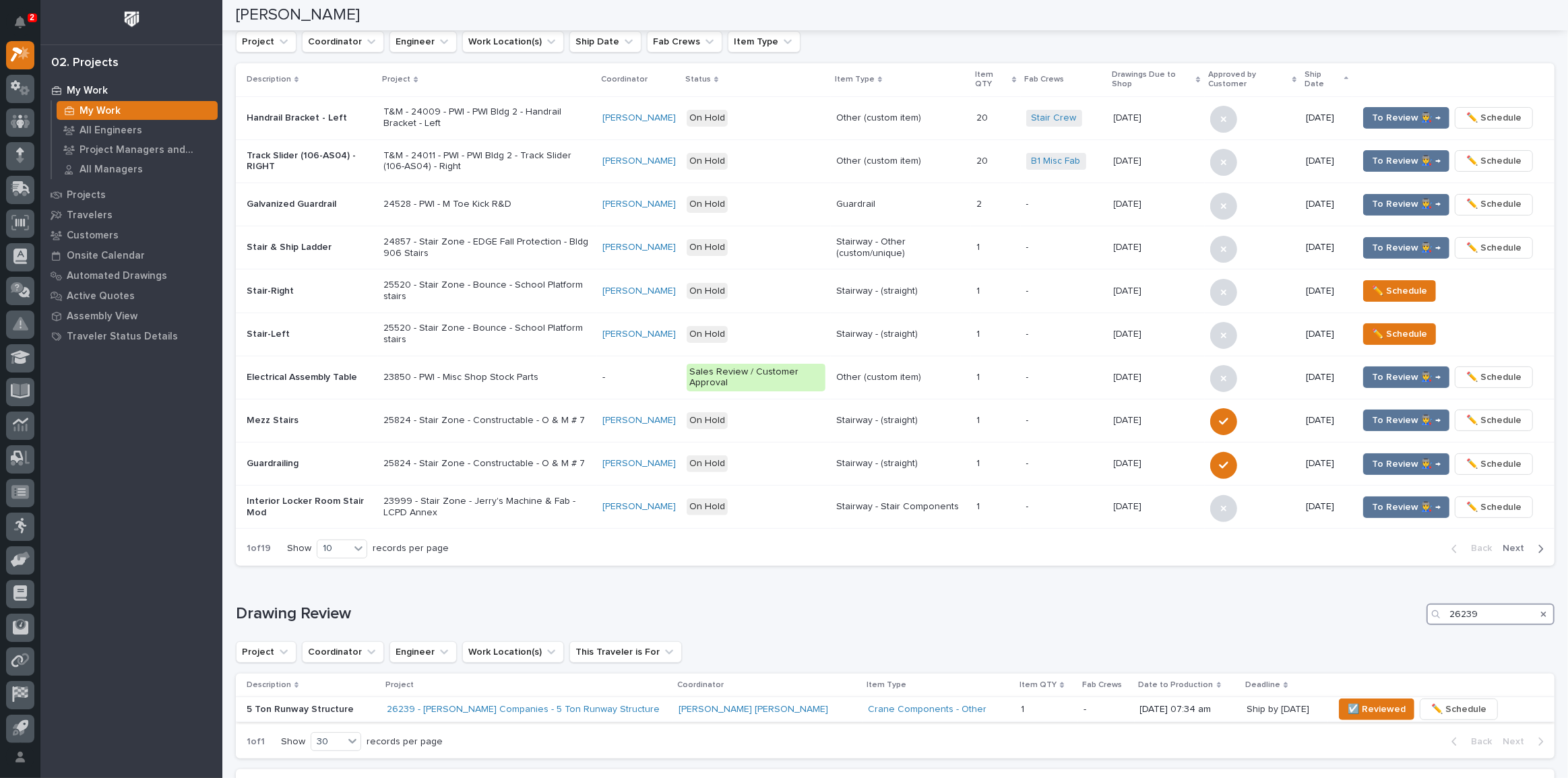
type input "26239"
click at [666, 705] on div "26239 - Mazzella Companies - 5 Ton Runway Structure" at bounding box center [527, 710] width 281 height 23
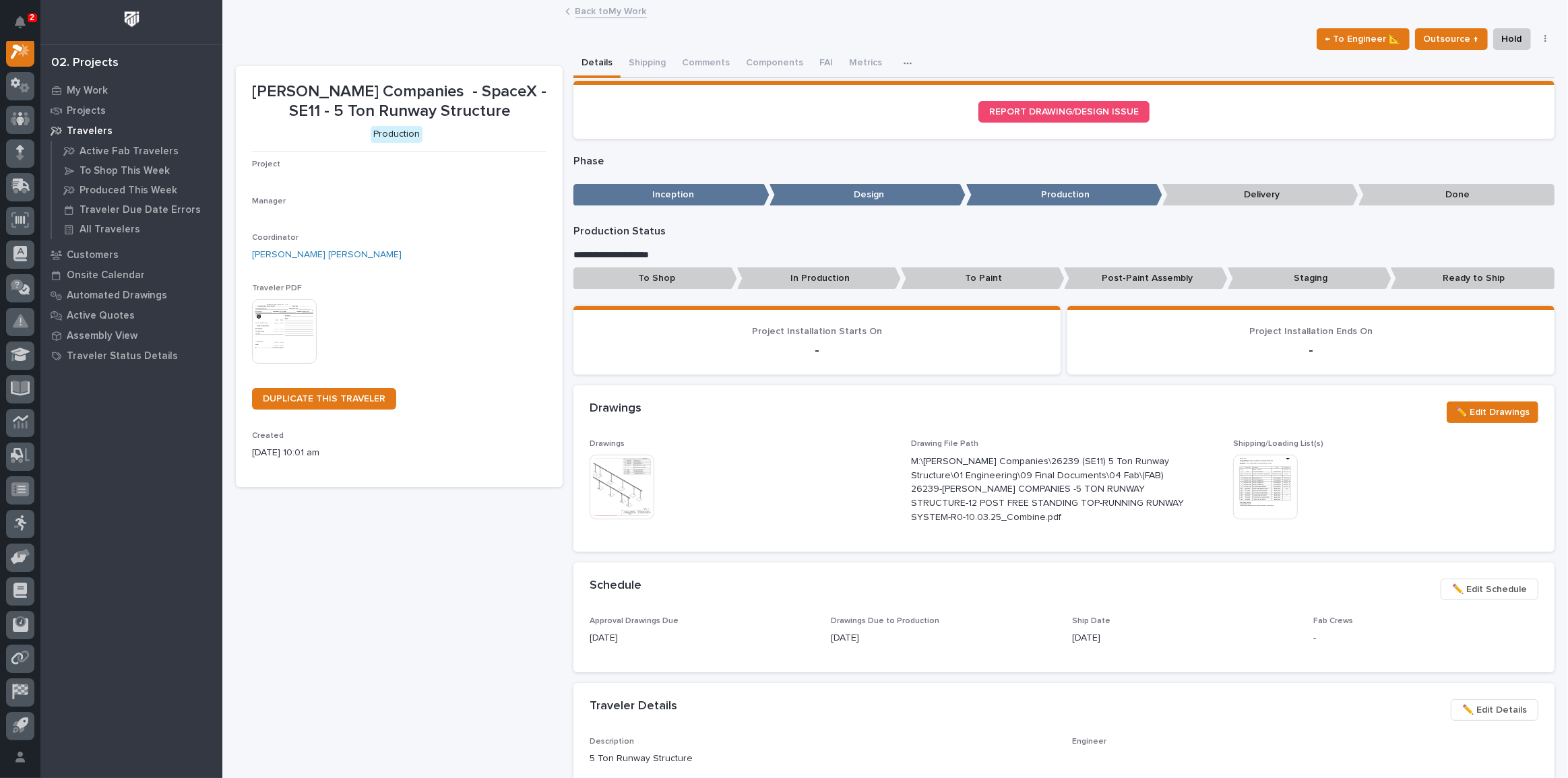
scroll to position [34, 0]
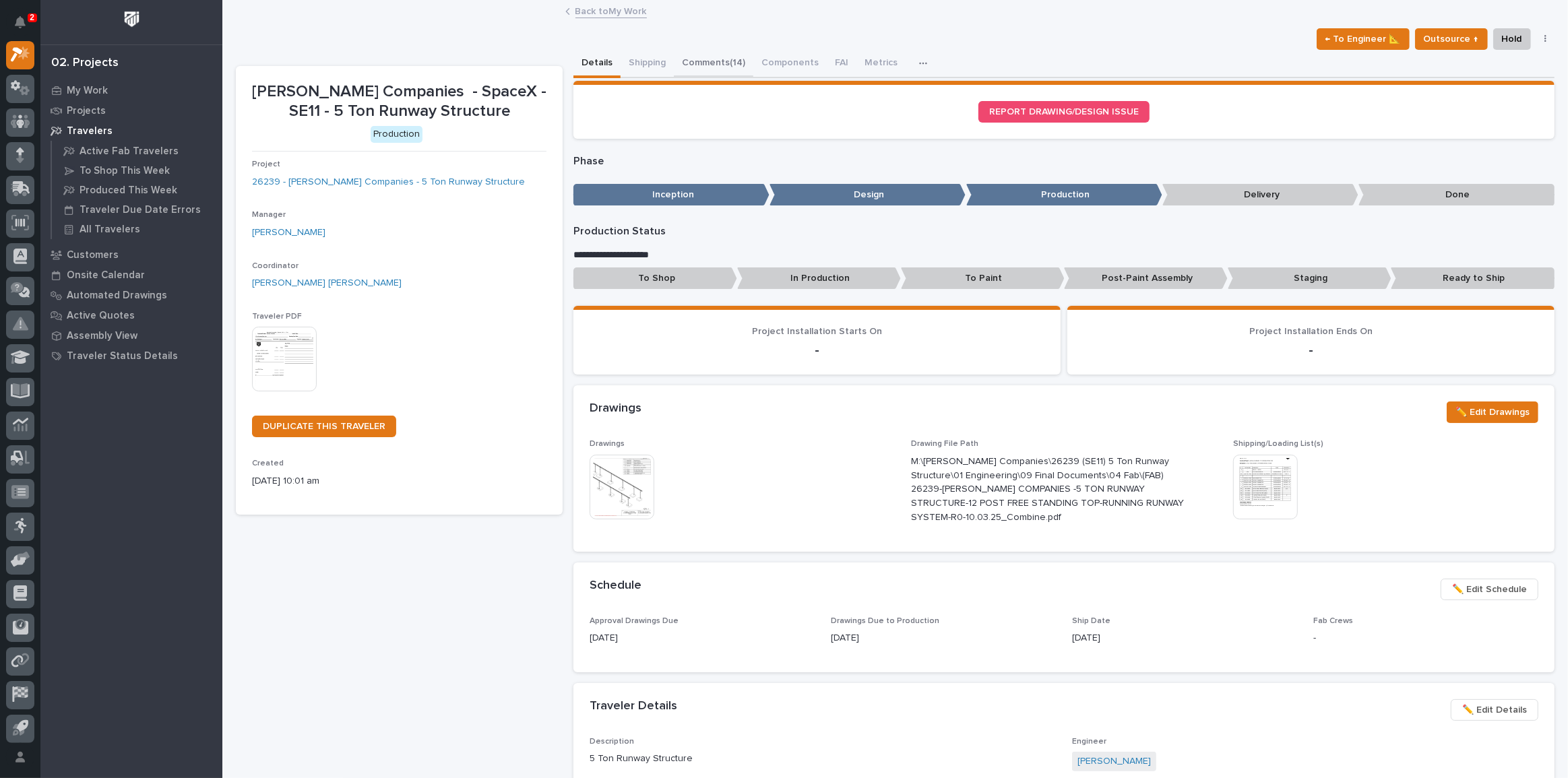
click at [724, 58] on button "Comments (14)" at bounding box center [713, 64] width 80 height 29
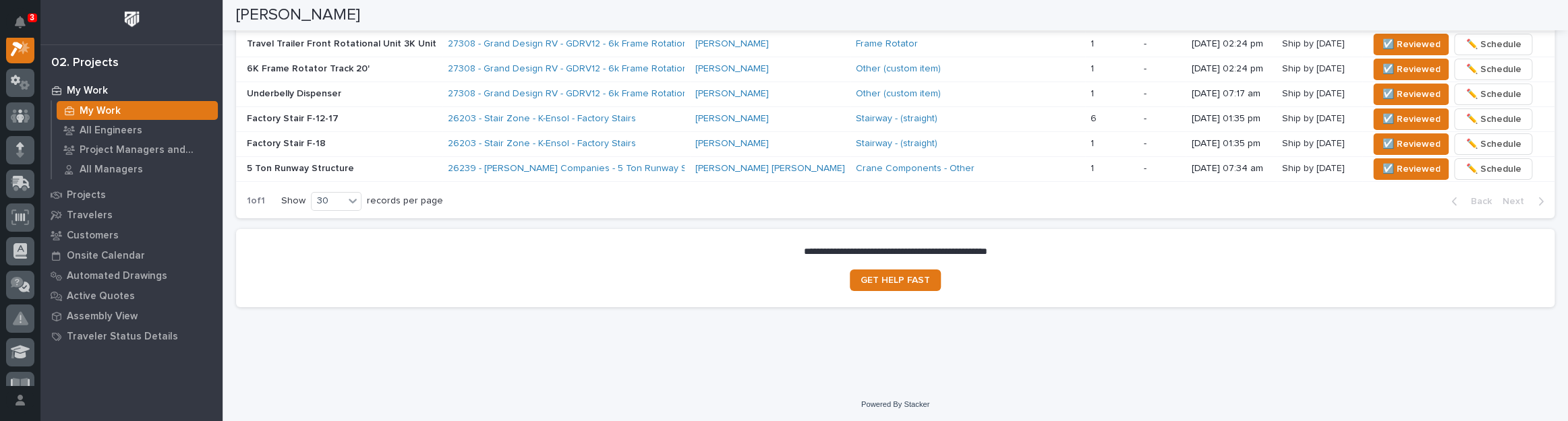
scroll to position [1178, 0]
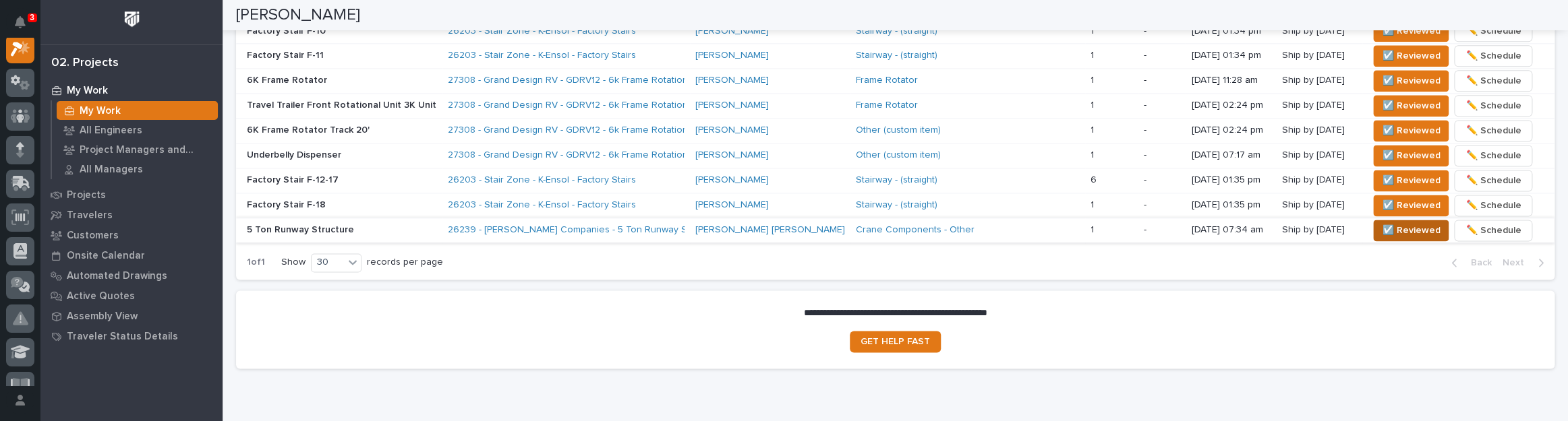
click at [1409, 230] on span "☑️ Reviewed" at bounding box center [1410, 230] width 58 height 16
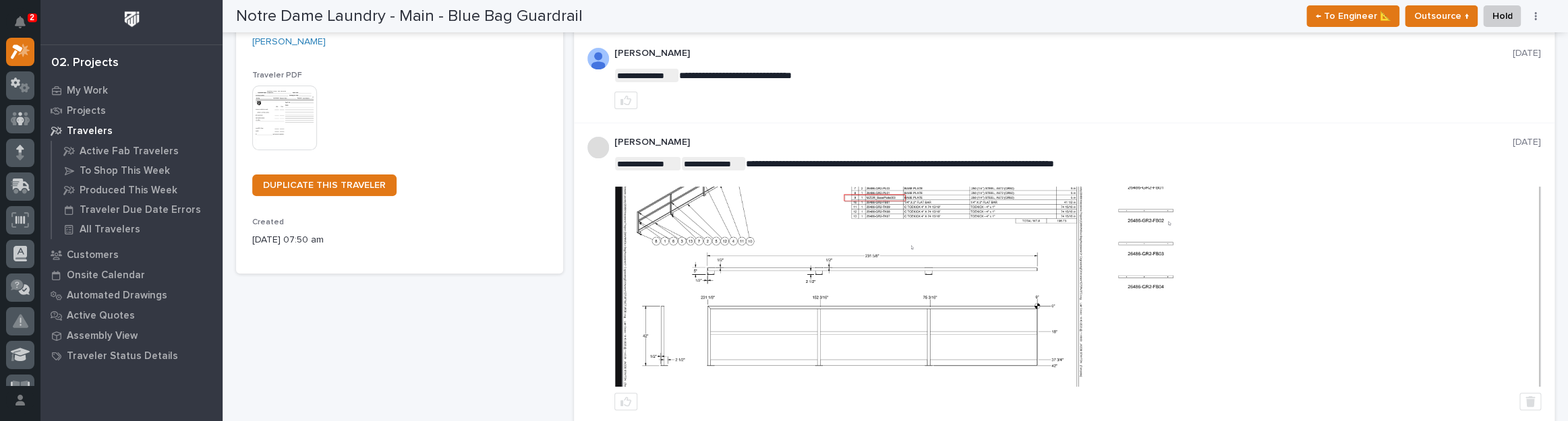
scroll to position [244, 0]
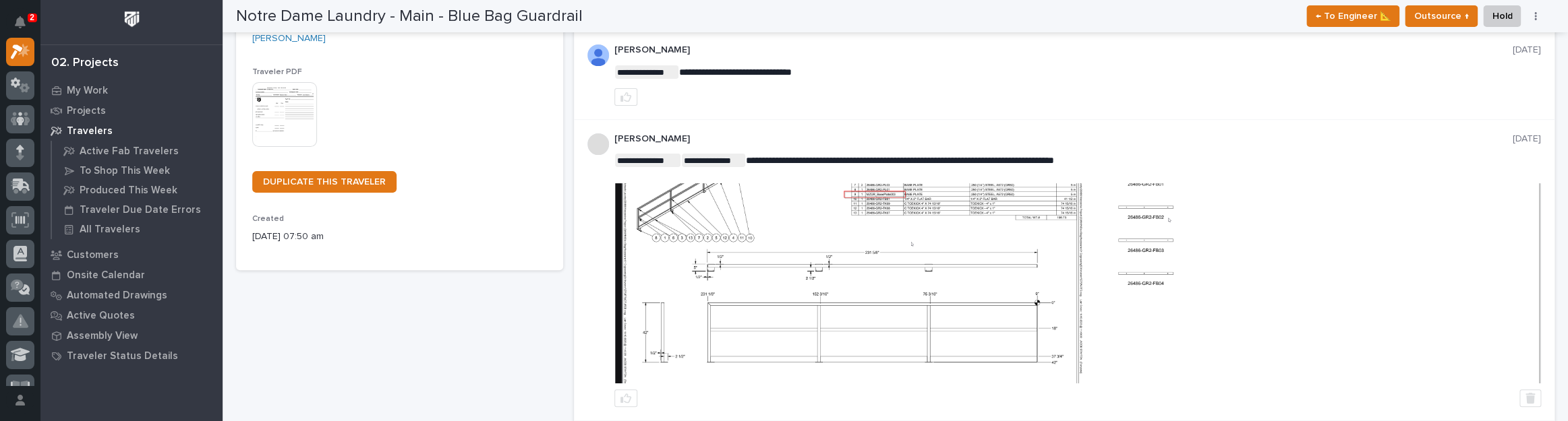
click at [804, 275] on img at bounding box center [846, 283] width 462 height 200
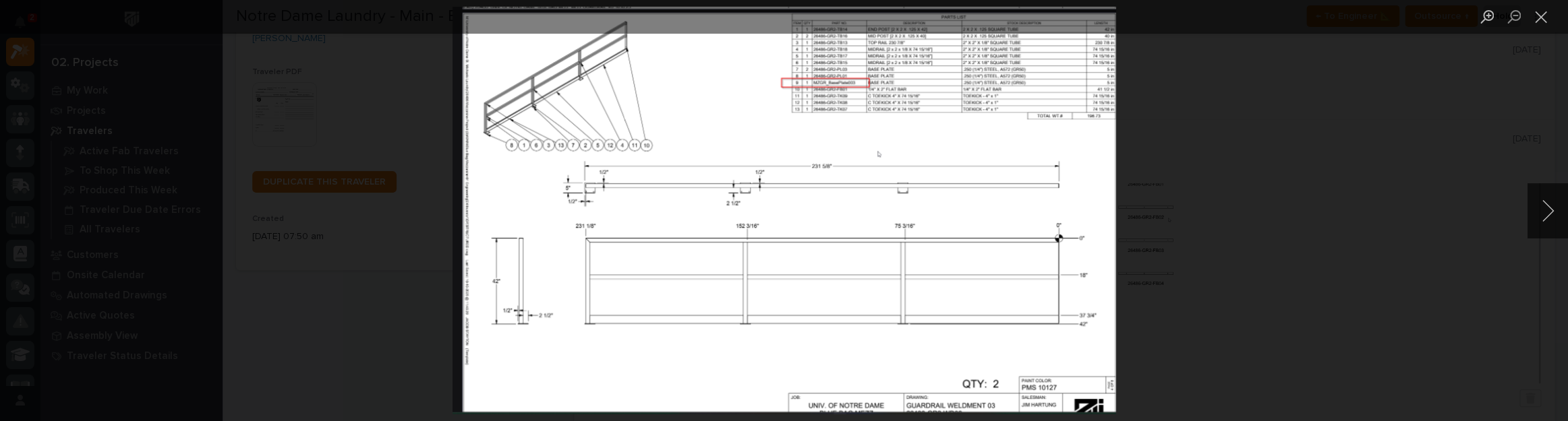
click at [1358, 209] on div "Lightbox" at bounding box center [784, 210] width 1568 height 421
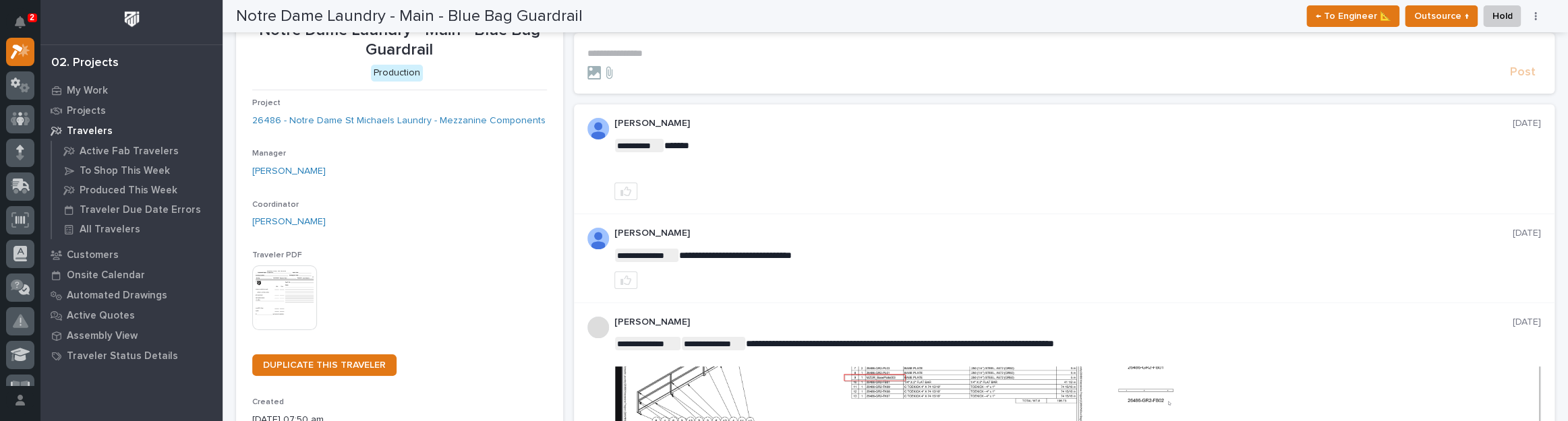
scroll to position [61, 0]
click at [667, 56] on p "**********" at bounding box center [1064, 54] width 953 height 11
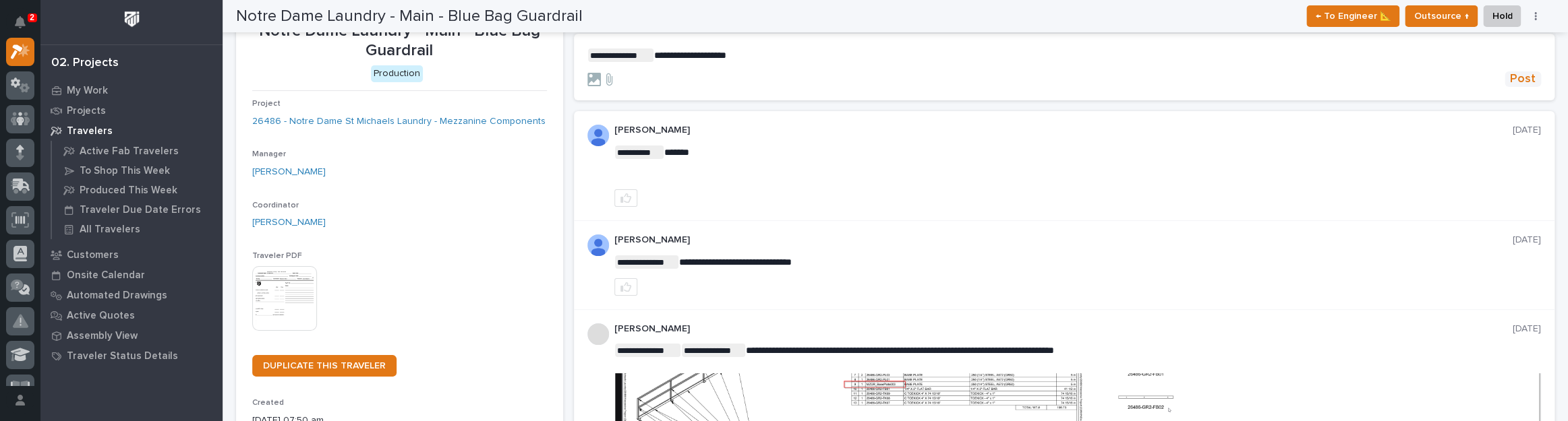
click at [1517, 81] on span "Post" at bounding box center [1523, 79] width 26 height 16
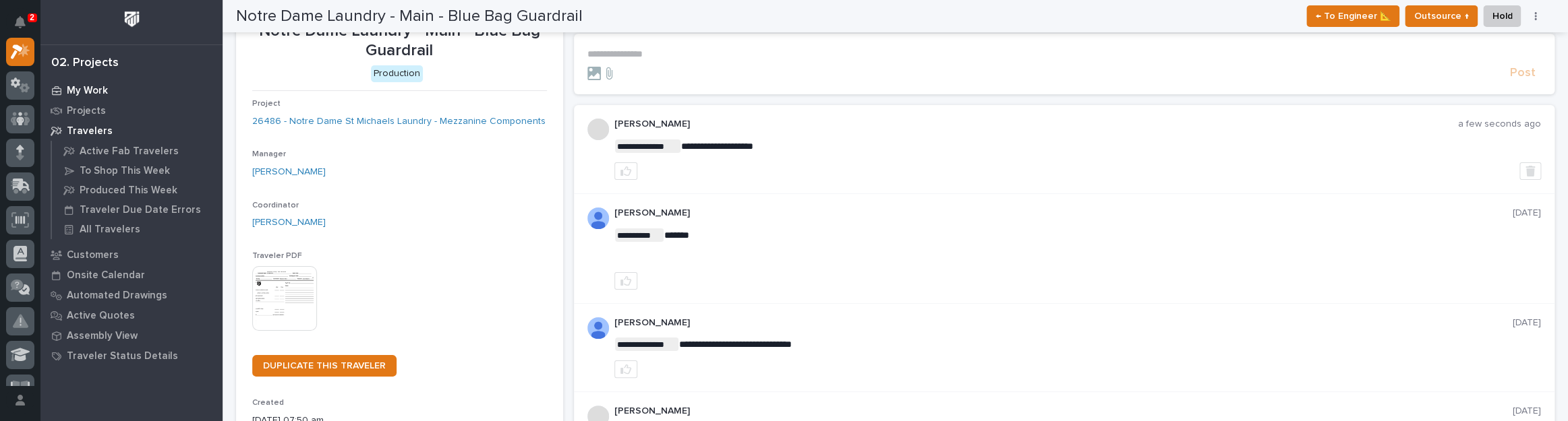
click at [65, 88] on div "My Work" at bounding box center [132, 90] width 175 height 19
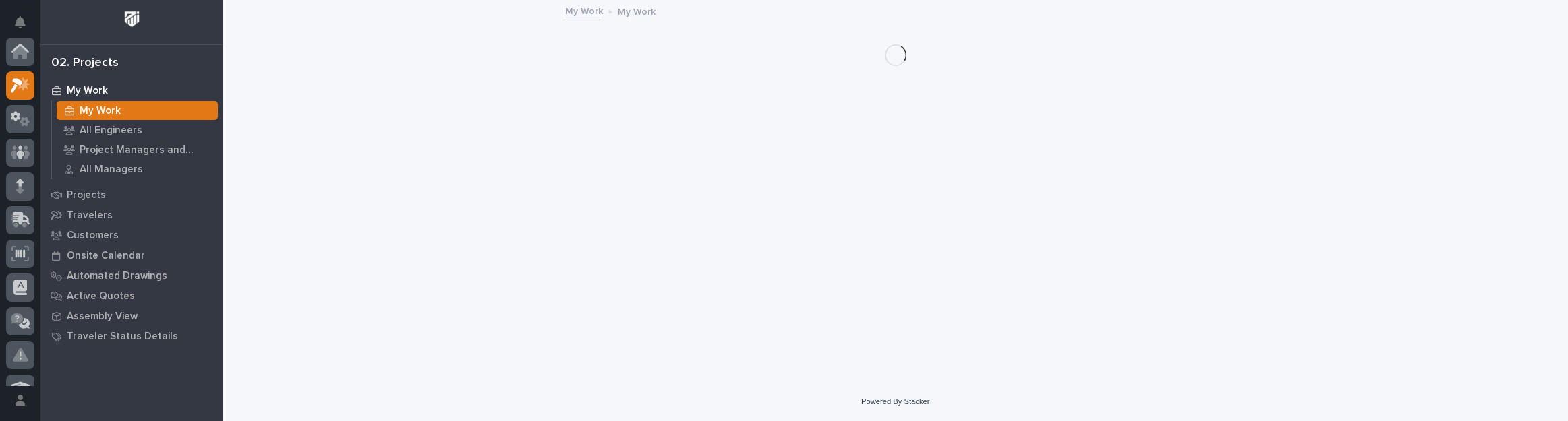
scroll to position [34, 0]
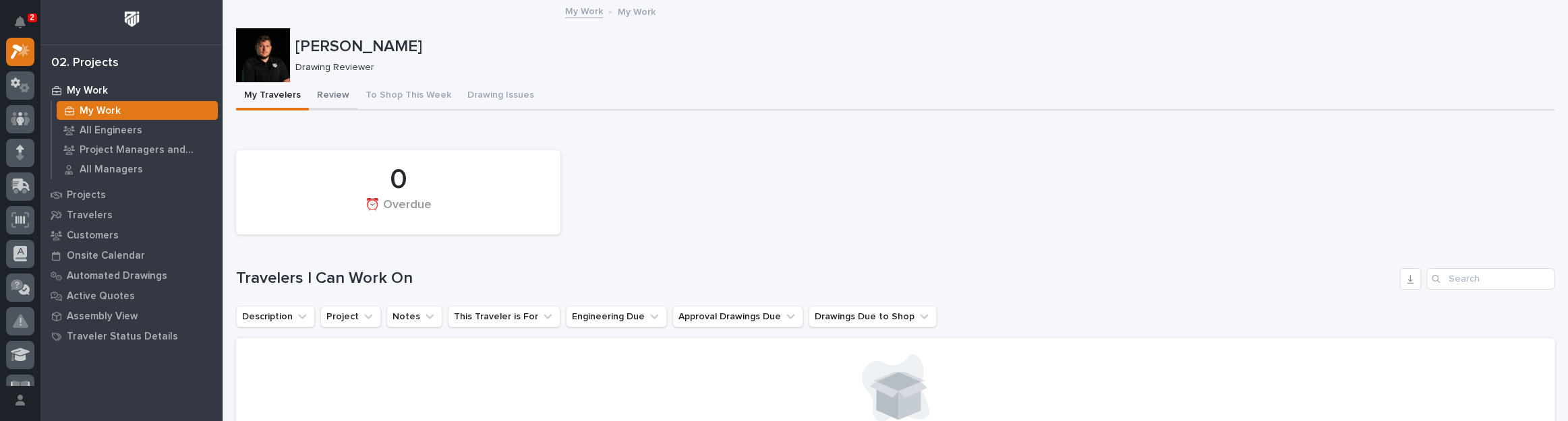
click at [333, 98] on button "Review" at bounding box center [333, 96] width 49 height 29
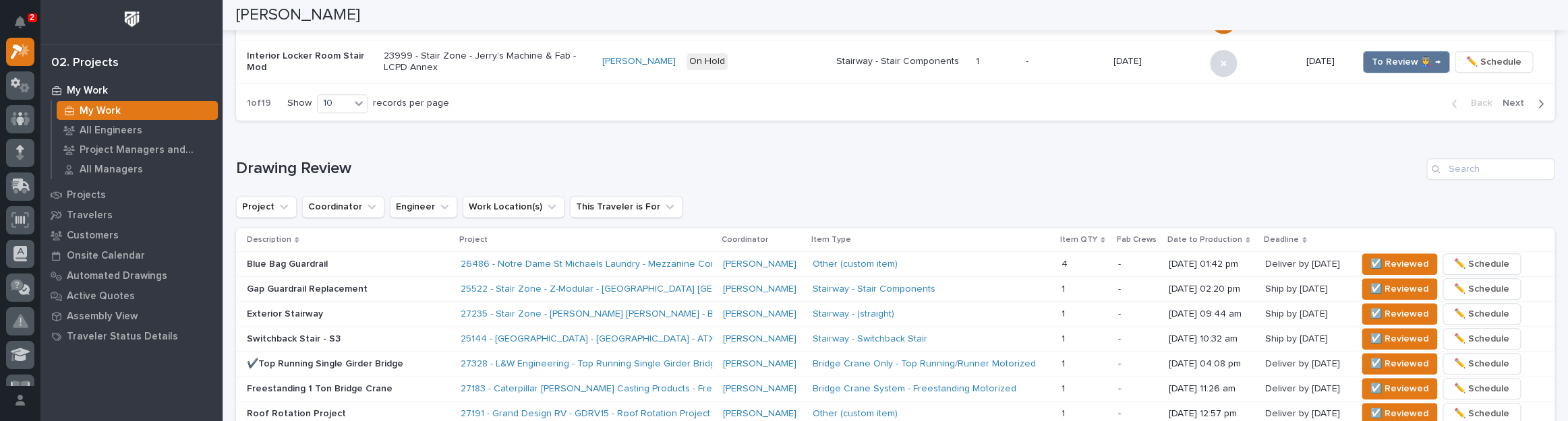
scroll to position [735, 0]
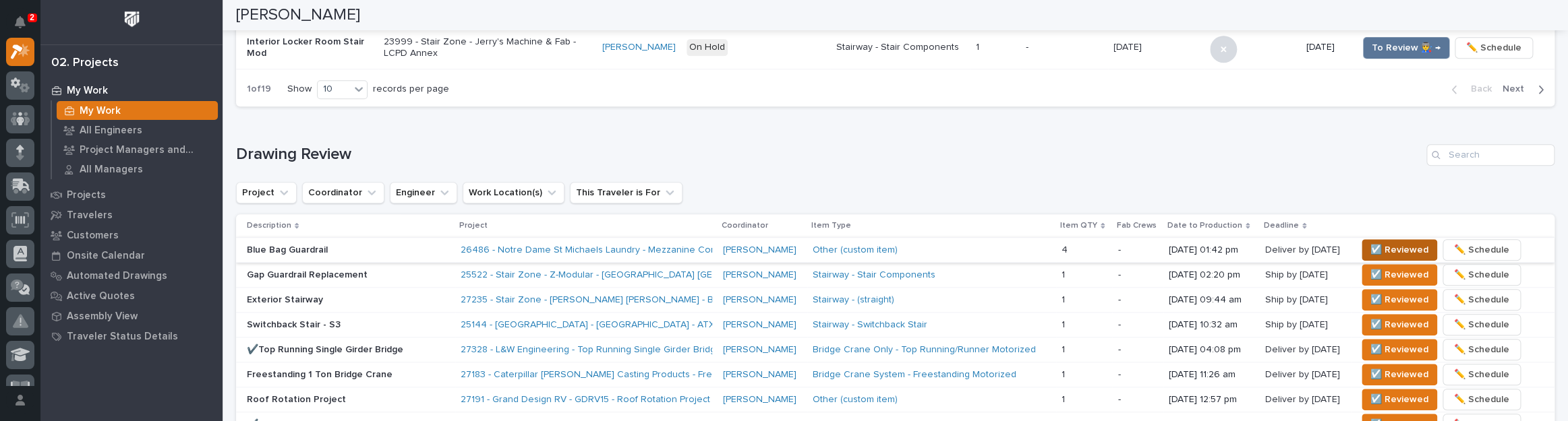
click at [1389, 244] on span "☑️ Reviewed" at bounding box center [1399, 249] width 58 height 16
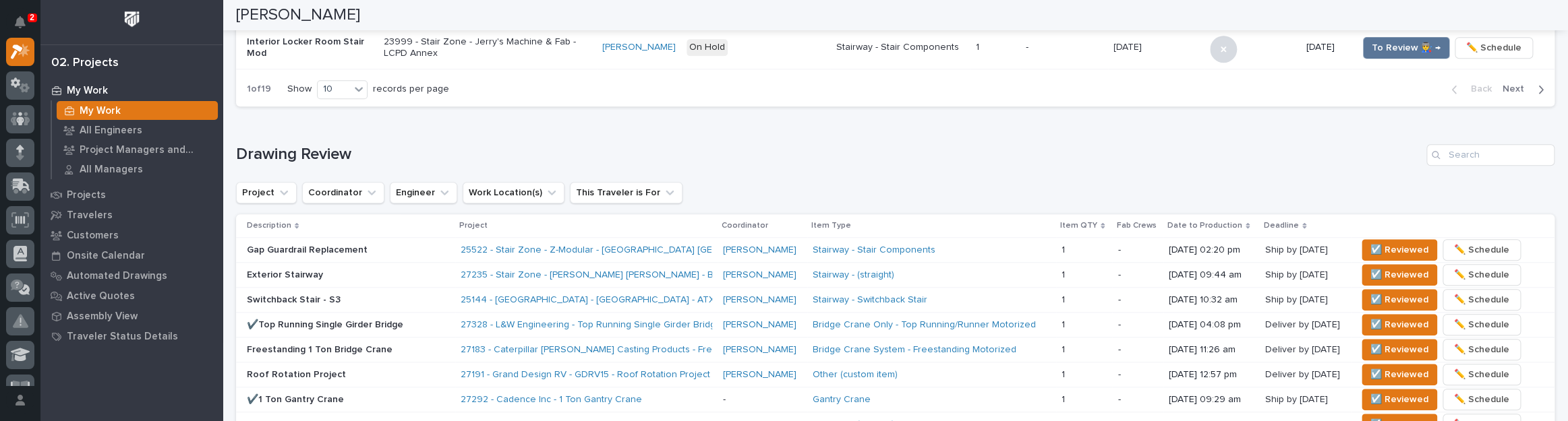
scroll to position [722, 0]
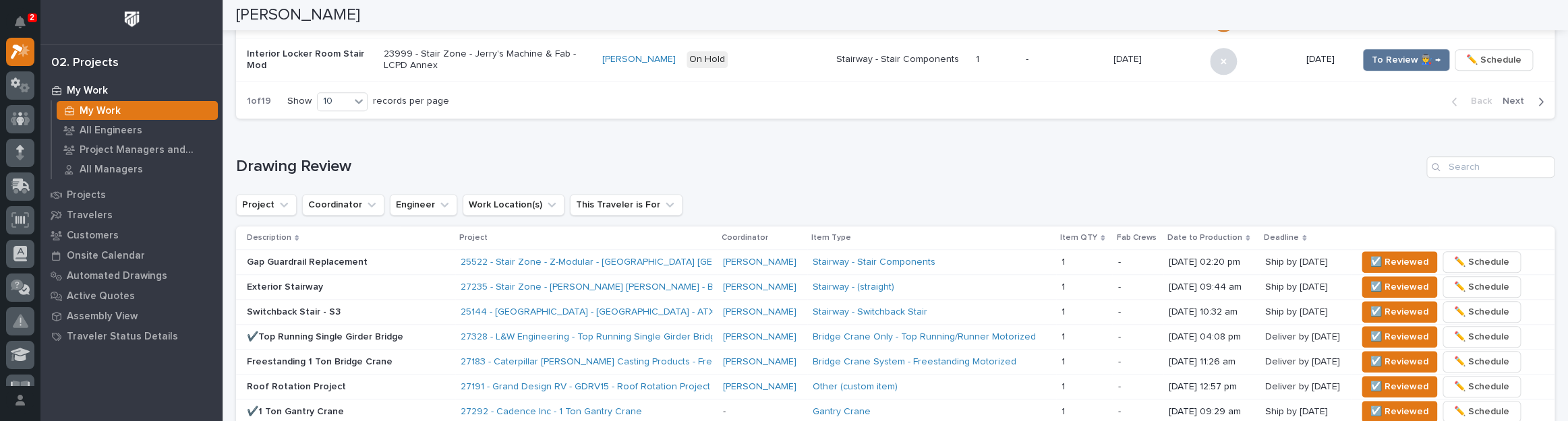
click at [660, 307] on div "25144 - [GEOGRAPHIC_DATA] - [GEOGRAPHIC_DATA] - ATX [GEOGRAPHIC_DATA]" at bounding box center [578, 312] width 236 height 11
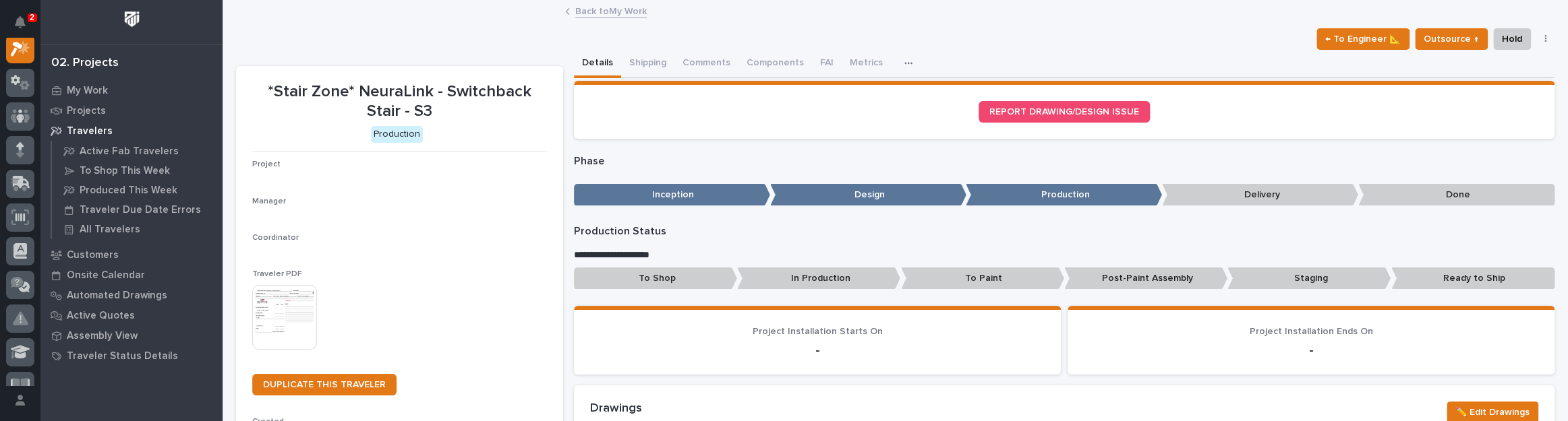
scroll to position [34, 0]
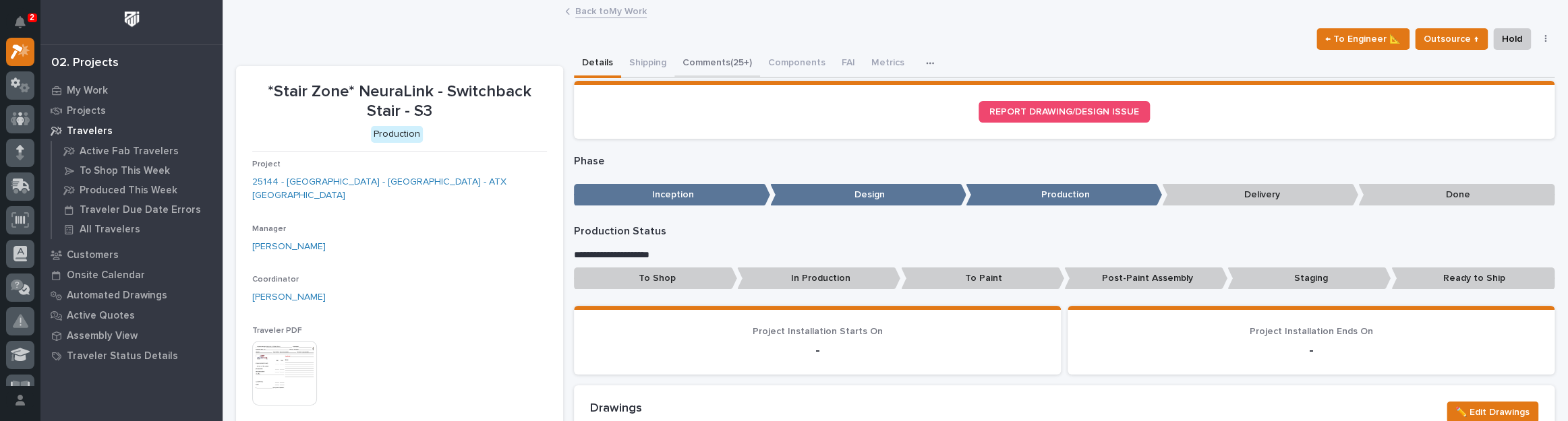
click at [752, 56] on button "Comments (25+)" at bounding box center [717, 64] width 86 height 29
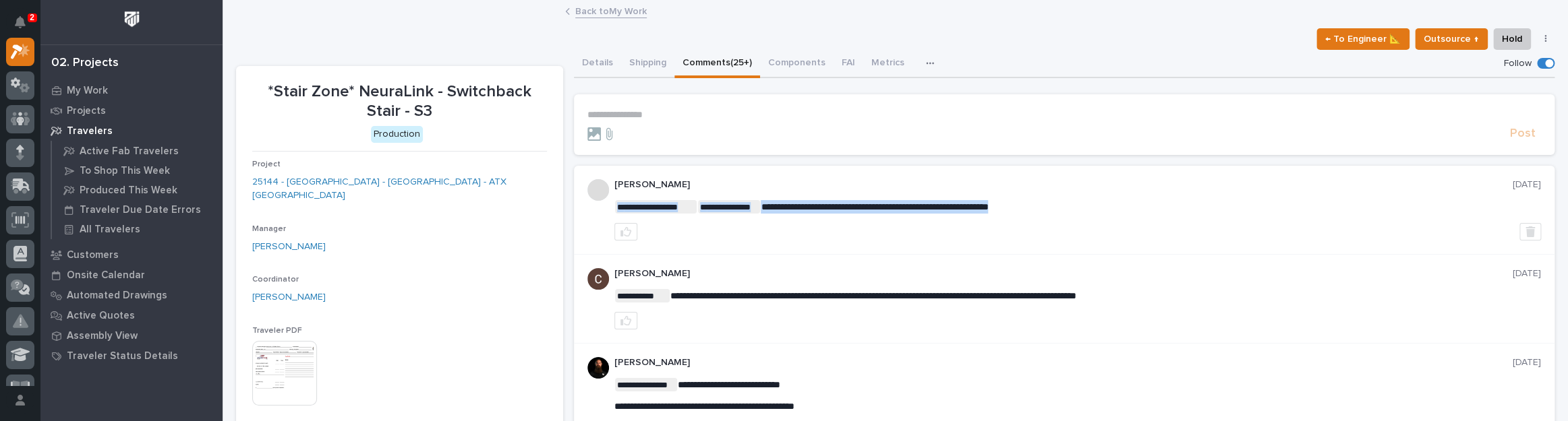
drag, startPoint x: 760, startPoint y: 208, endPoint x: 1084, endPoint y: 213, distance: 324.0
click at [664, 109] on p "**********" at bounding box center [1064, 114] width 953 height 11
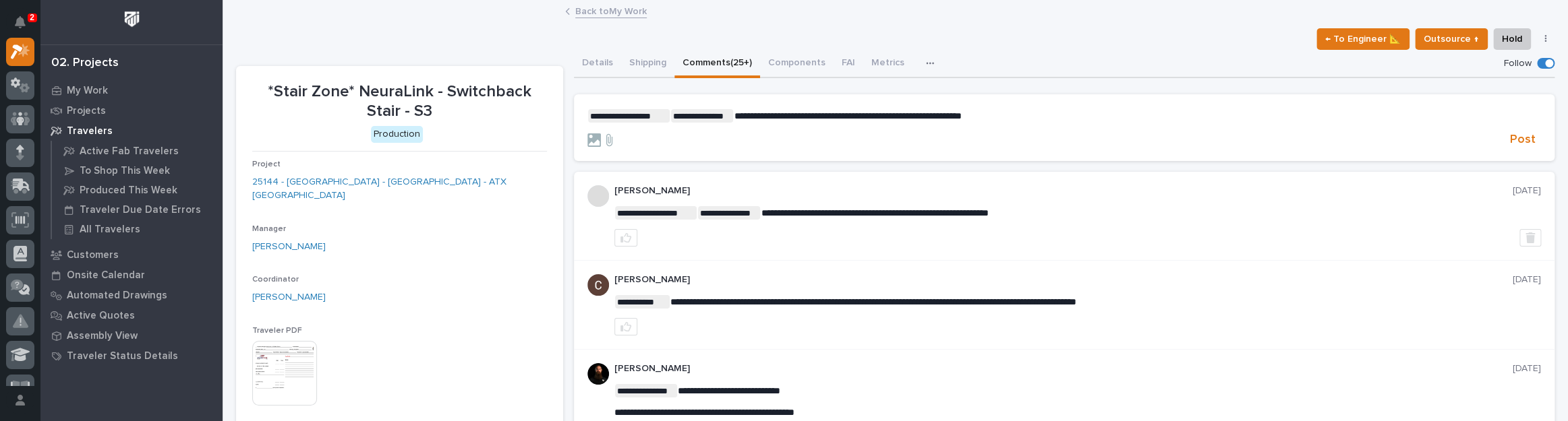
click at [882, 117] on span "**********" at bounding box center [848, 115] width 227 height 10
click at [1012, 113] on span "**********" at bounding box center [880, 115] width 291 height 10
click at [594, 139] on icon at bounding box center [595, 140] width 14 height 14
click at [588, 133] on input "file" at bounding box center [588, 133] width 0 height 0
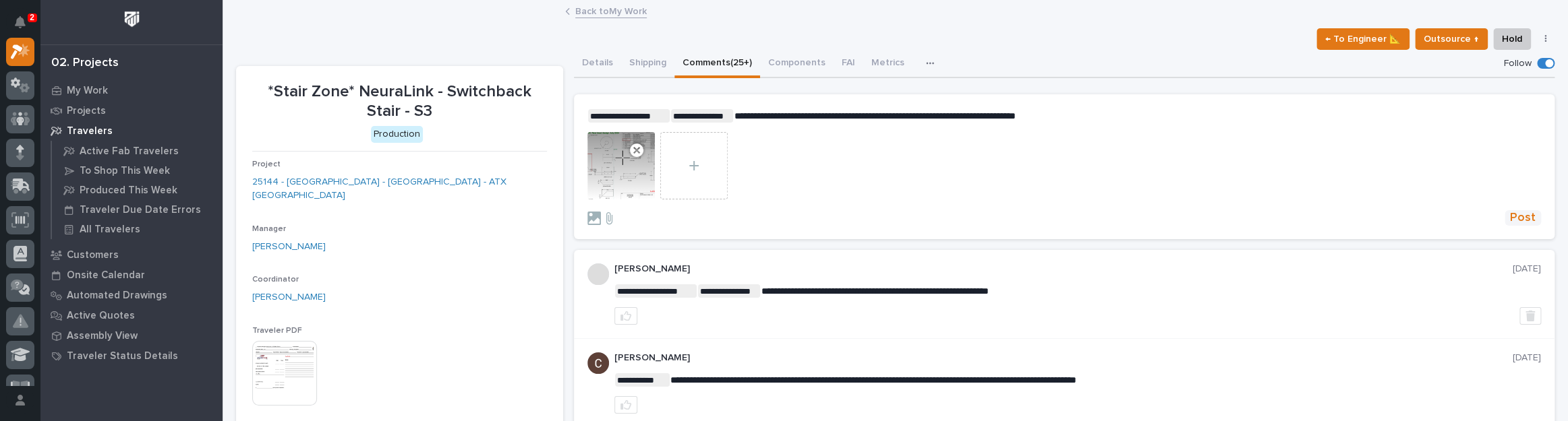
click at [1512, 219] on span "Post" at bounding box center [1523, 218] width 26 height 16
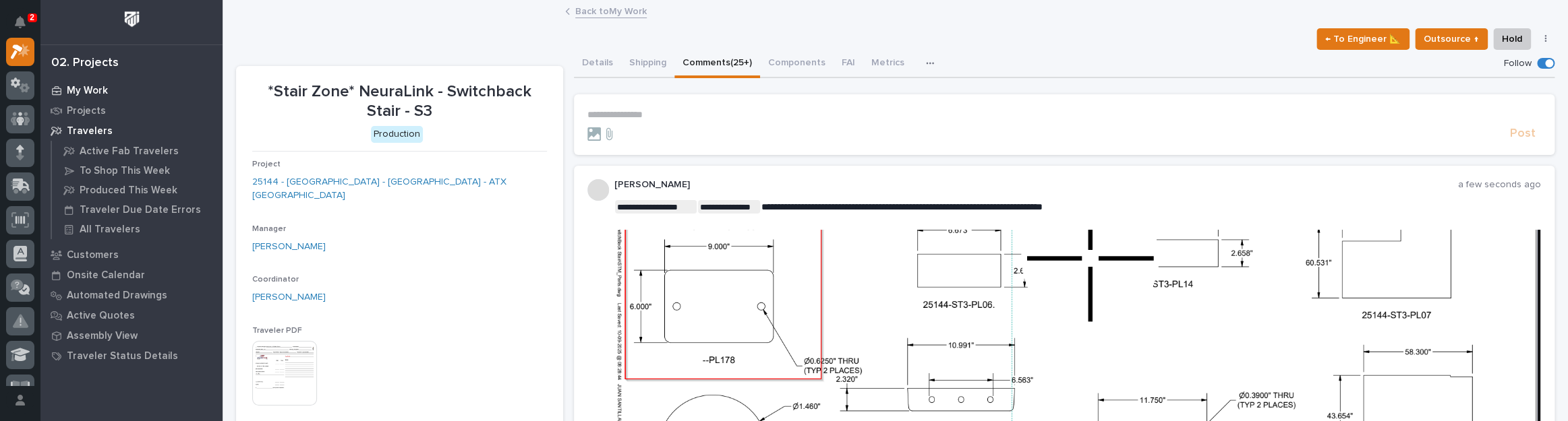
click at [73, 88] on p "My Work" at bounding box center [87, 91] width 41 height 12
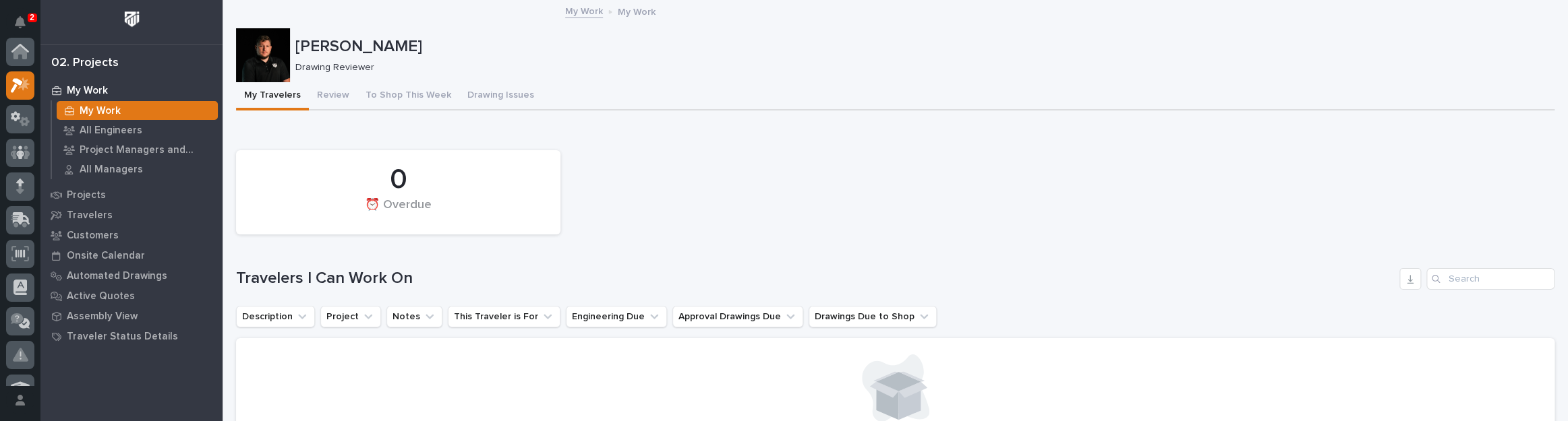
scroll to position [34, 0]
click at [331, 96] on button "Review" at bounding box center [333, 96] width 49 height 29
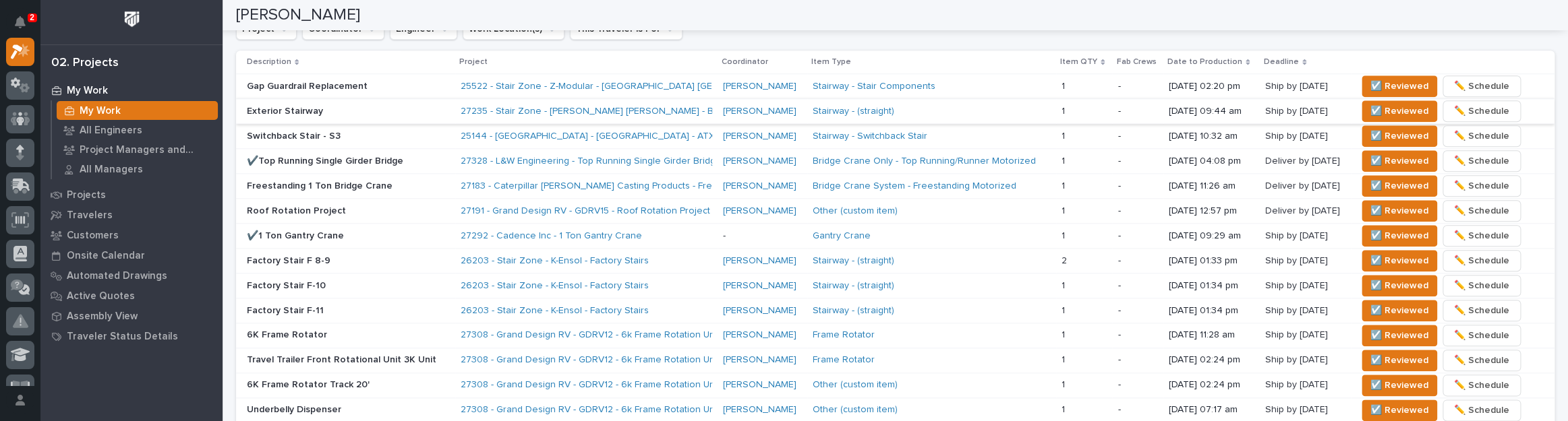
scroll to position [918, 0]
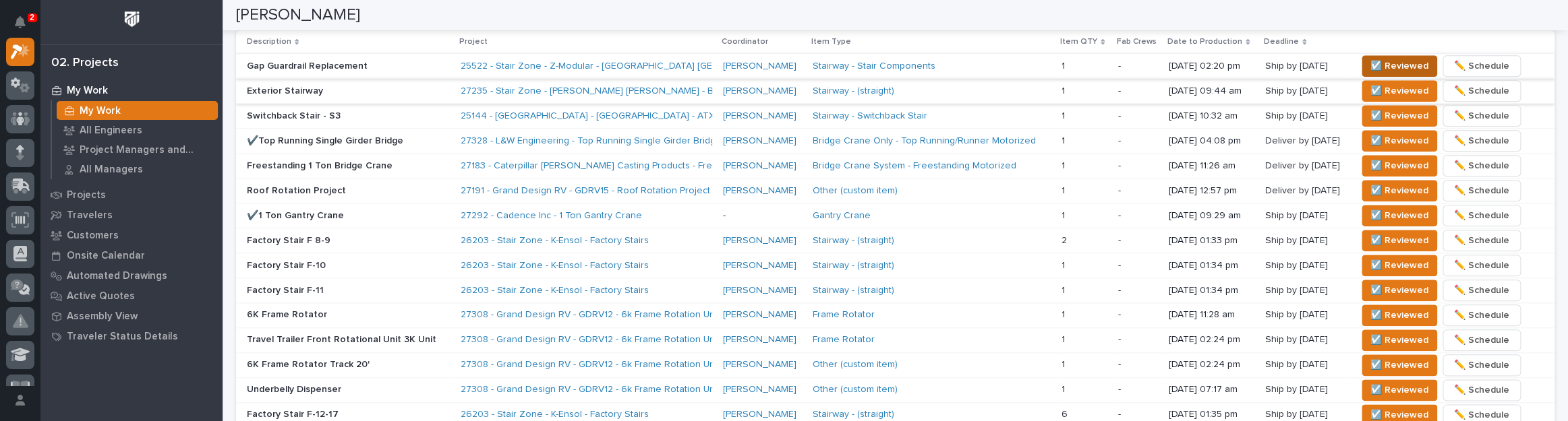
click at [1386, 63] on span "☑️ Reviewed" at bounding box center [1399, 66] width 58 height 16
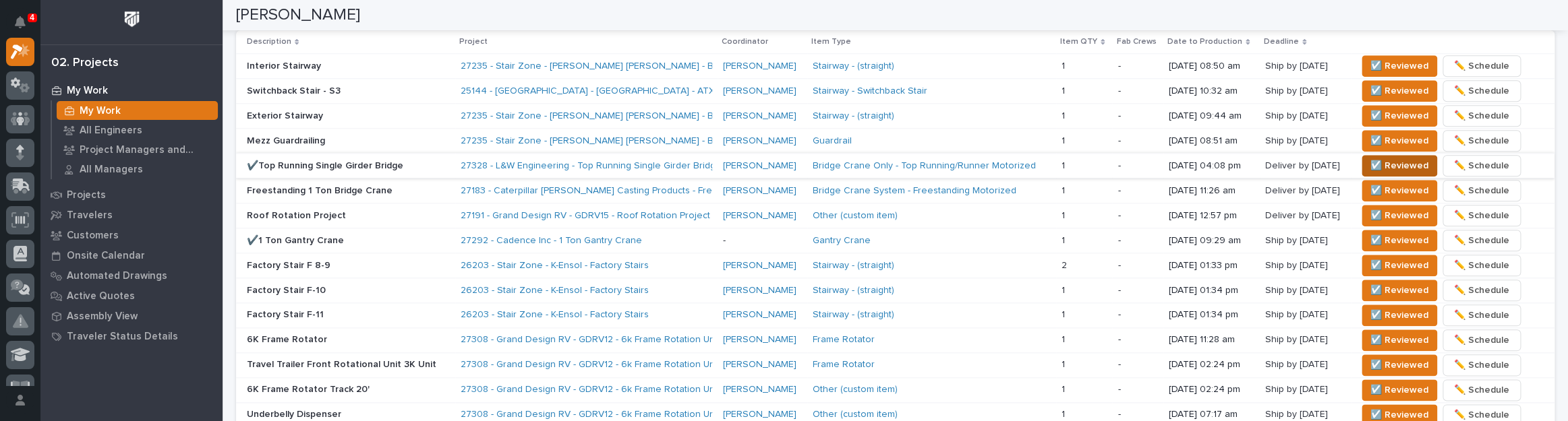
click at [1387, 159] on span "☑️ Reviewed" at bounding box center [1399, 165] width 58 height 16
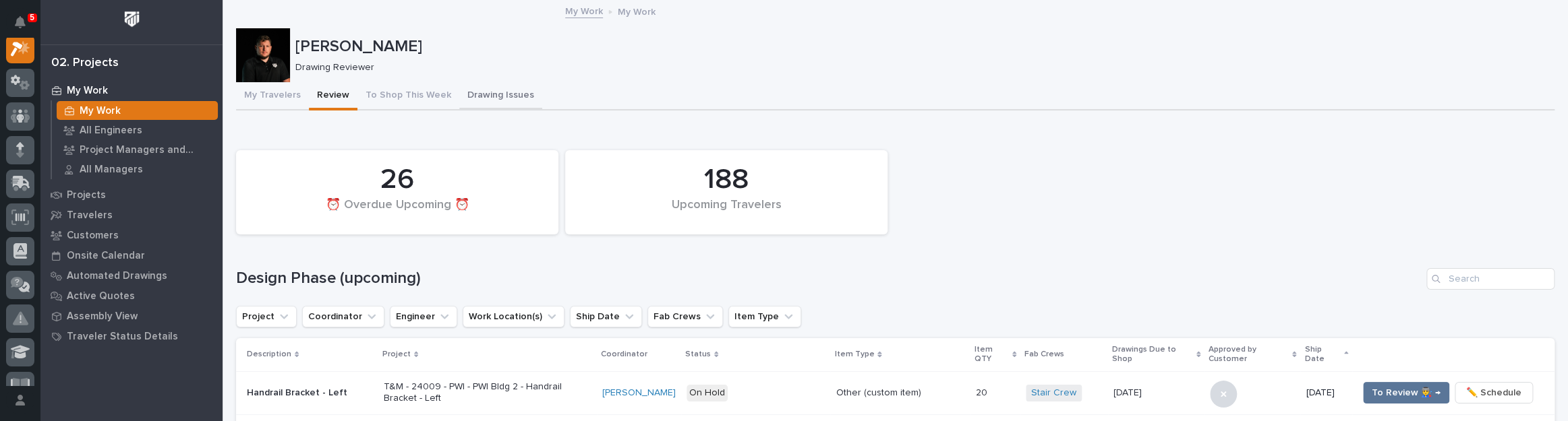
click at [519, 99] on button "Drawing Issues" at bounding box center [501, 96] width 83 height 29
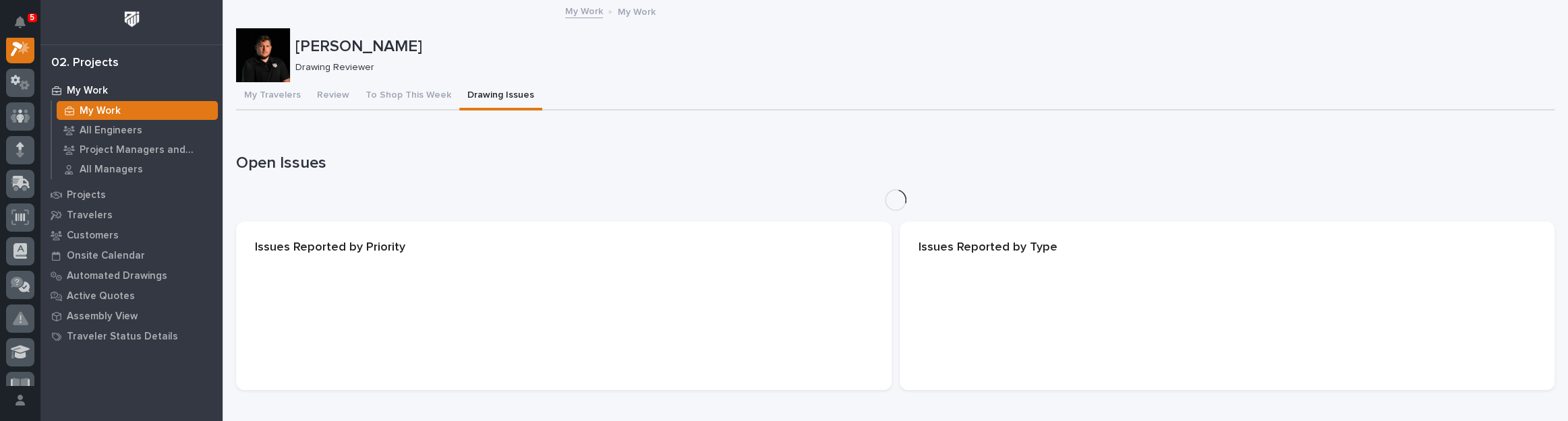
scroll to position [34, 0]
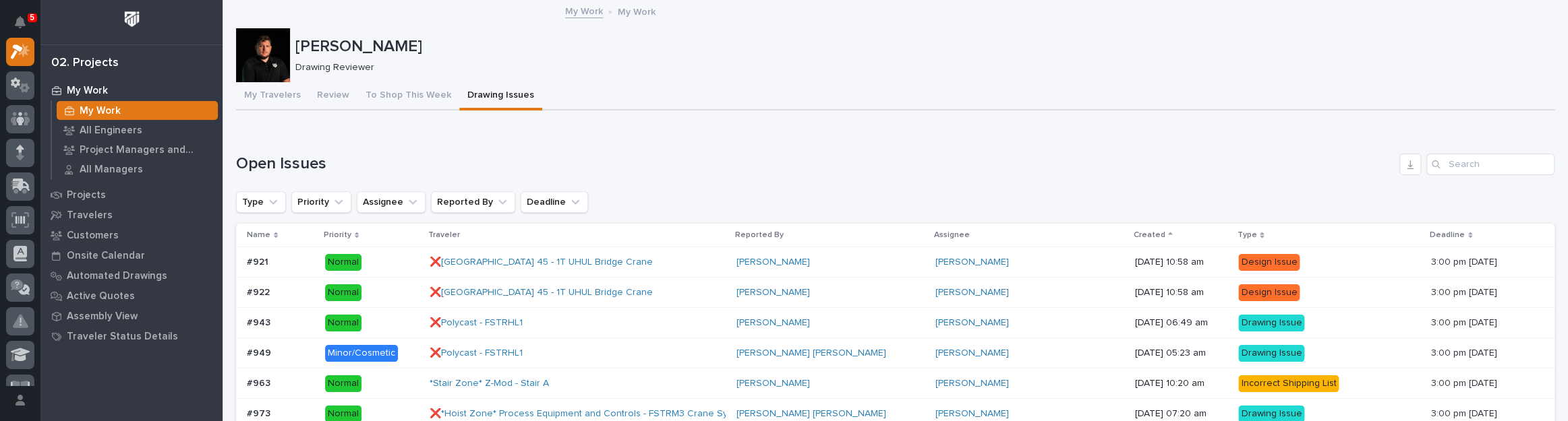
click at [810, 80] on div "Cole Fann Drawing Reviewer" at bounding box center [895, 55] width 1318 height 54
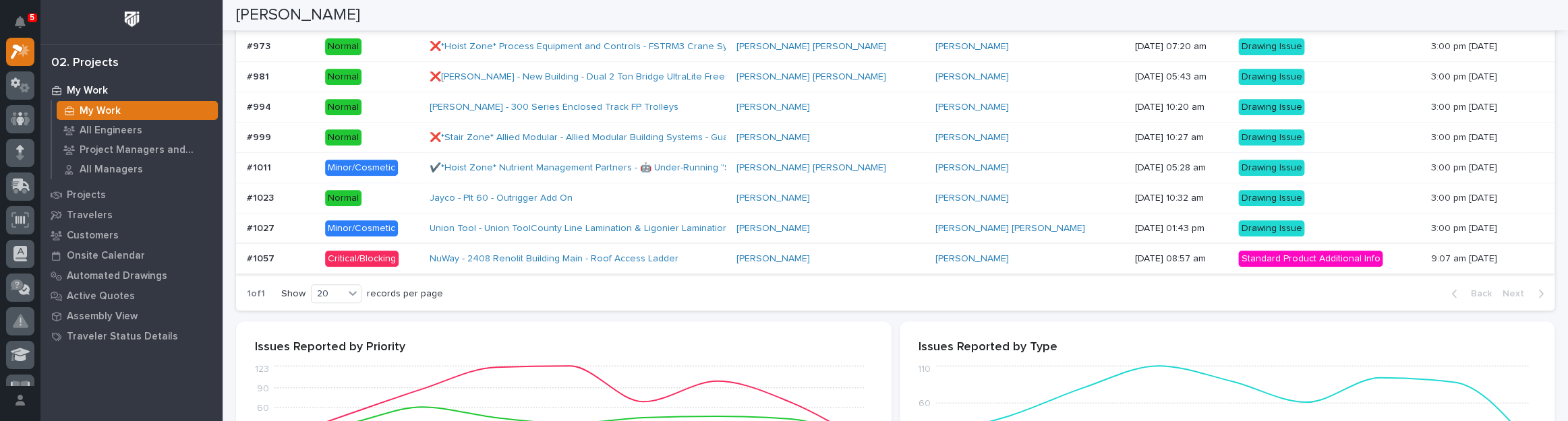
scroll to position [429, 0]
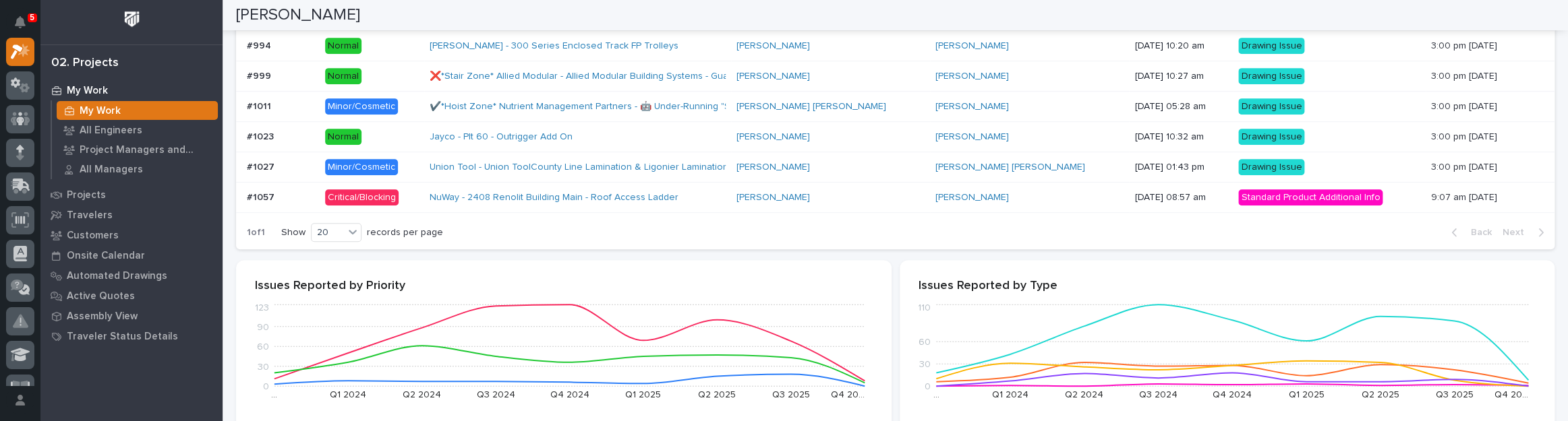
click at [411, 196] on p "Critical/Blocking" at bounding box center [372, 198] width 94 height 16
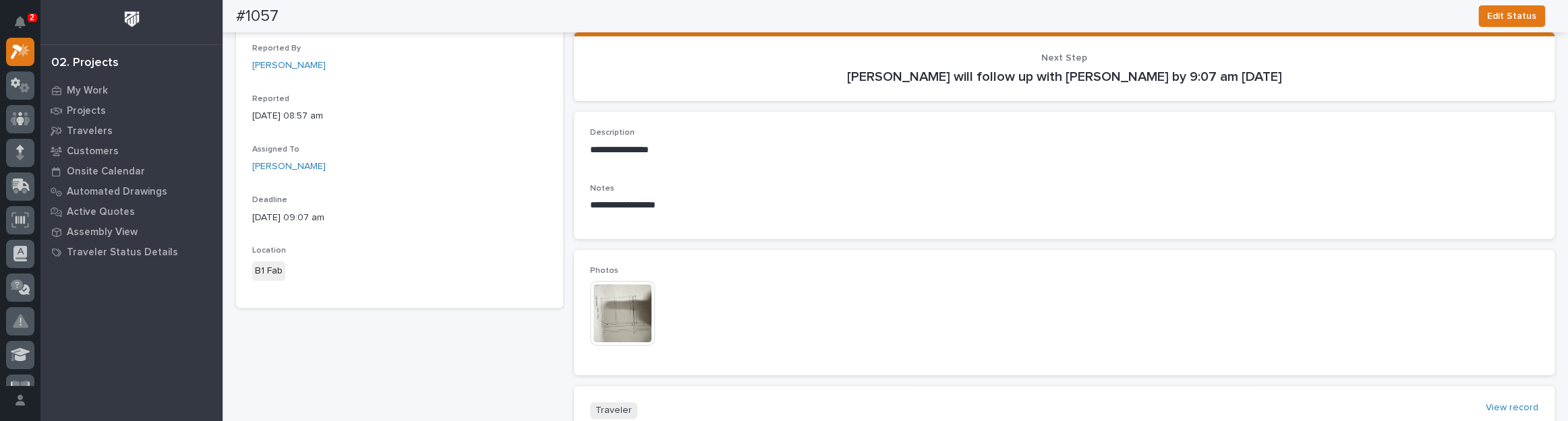
scroll to position [184, 0]
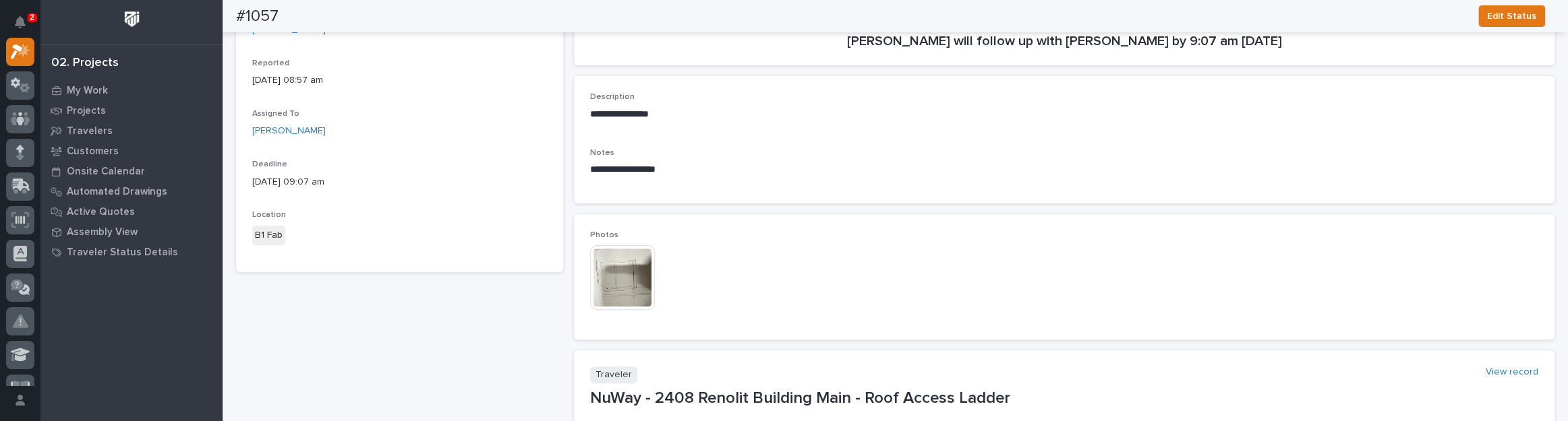
click at [646, 278] on img at bounding box center [622, 277] width 65 height 65
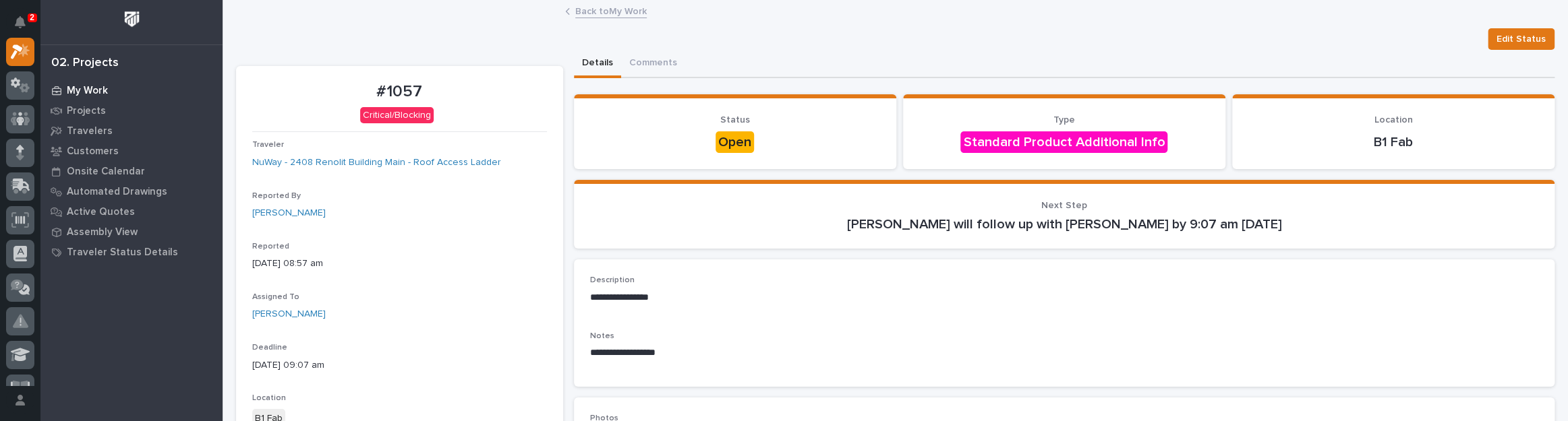
click at [88, 83] on div "My Work" at bounding box center [132, 90] width 175 height 19
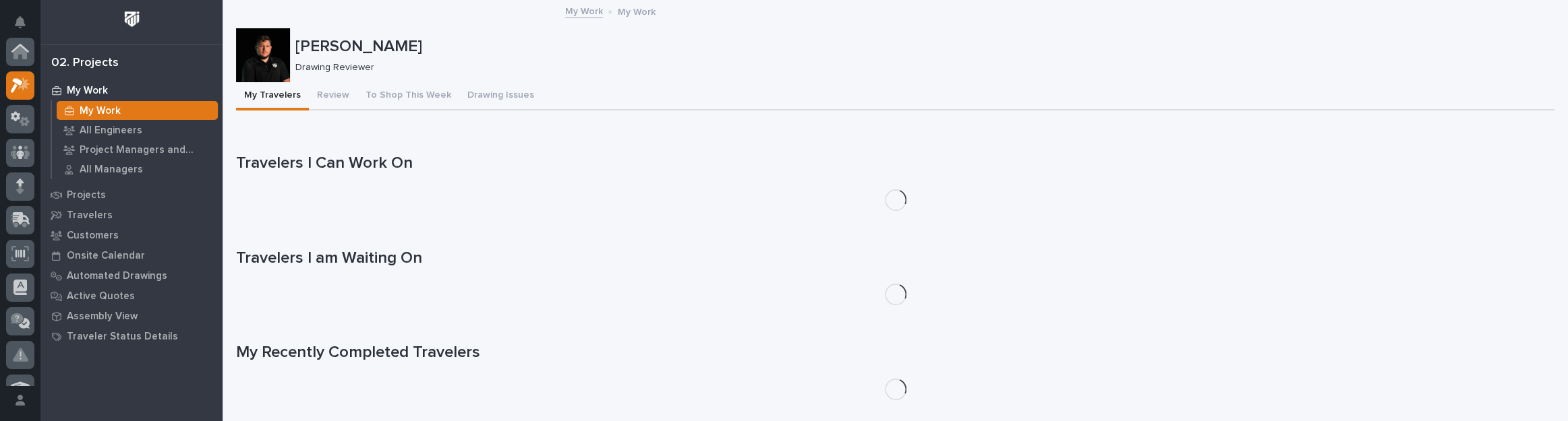
scroll to position [34, 0]
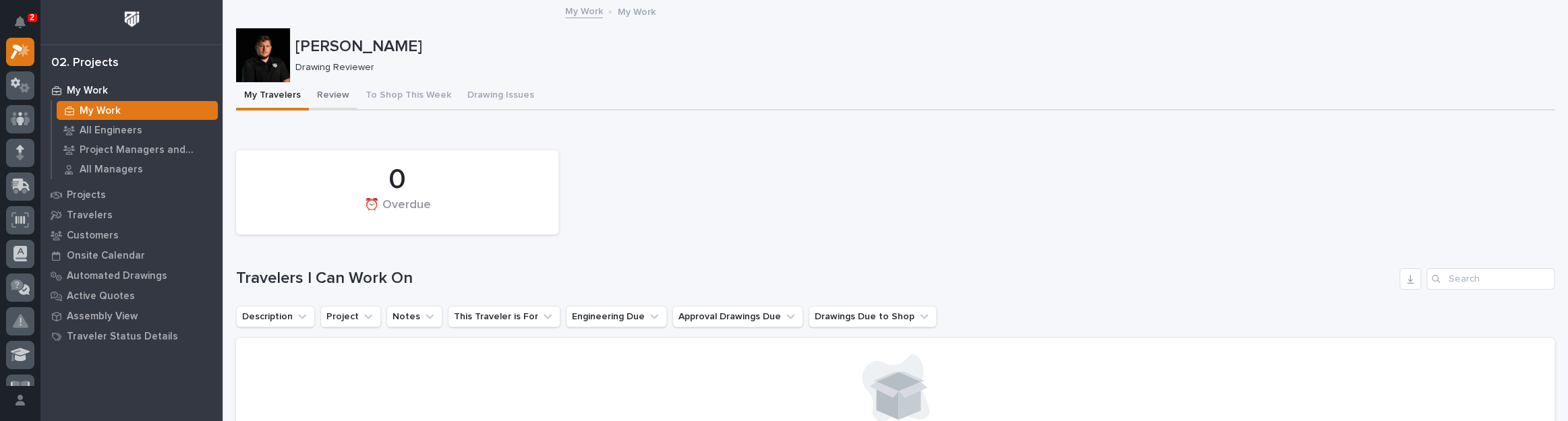
click at [339, 104] on button "Review" at bounding box center [333, 96] width 49 height 29
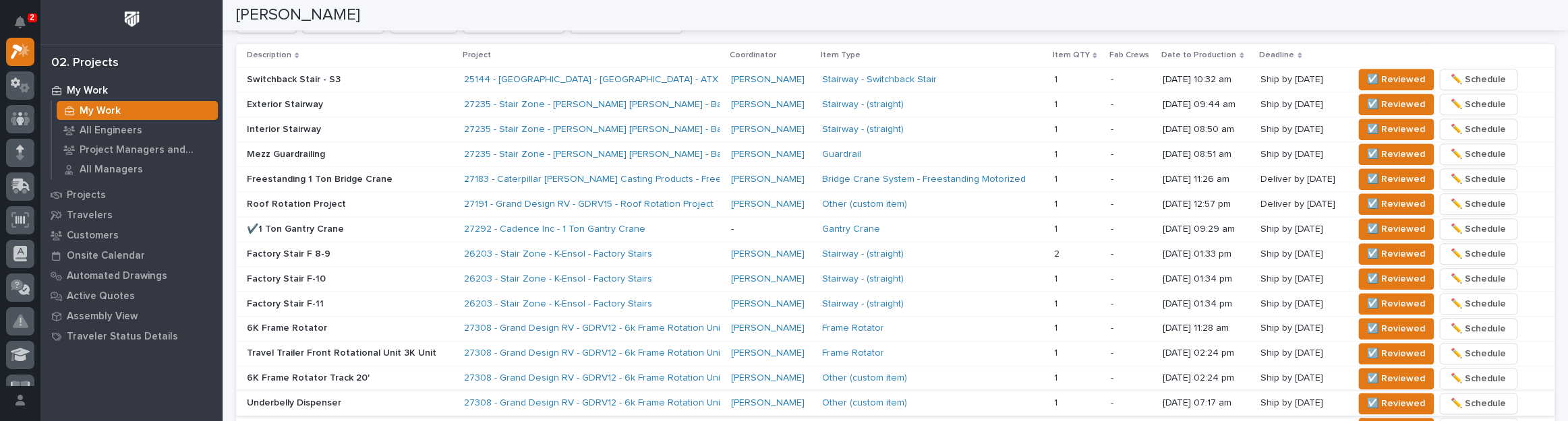
scroll to position [918, 0]
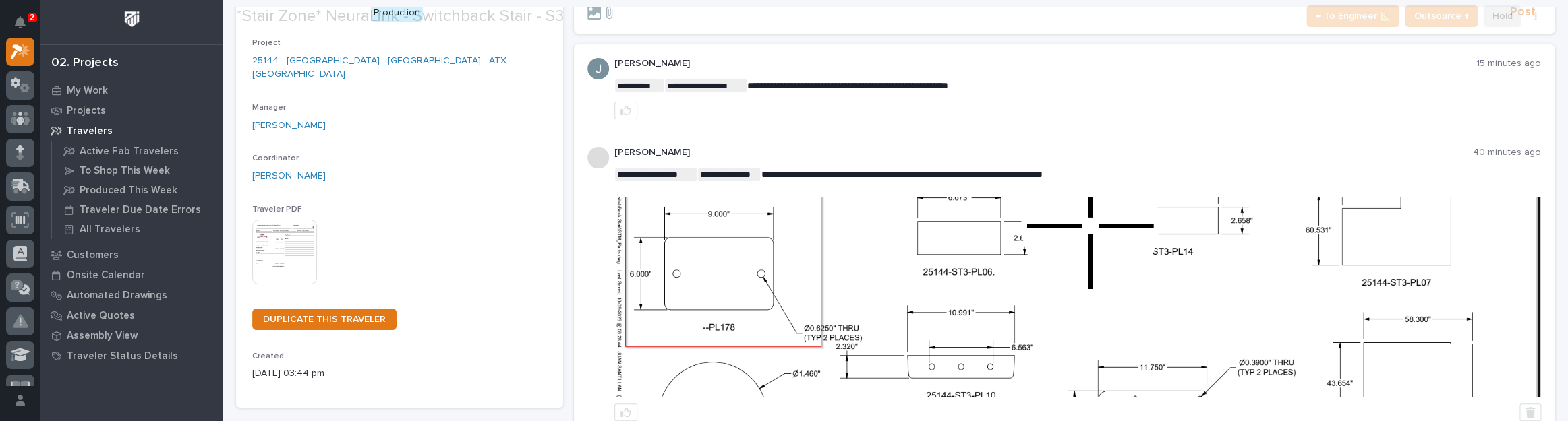
scroll to position [122, 0]
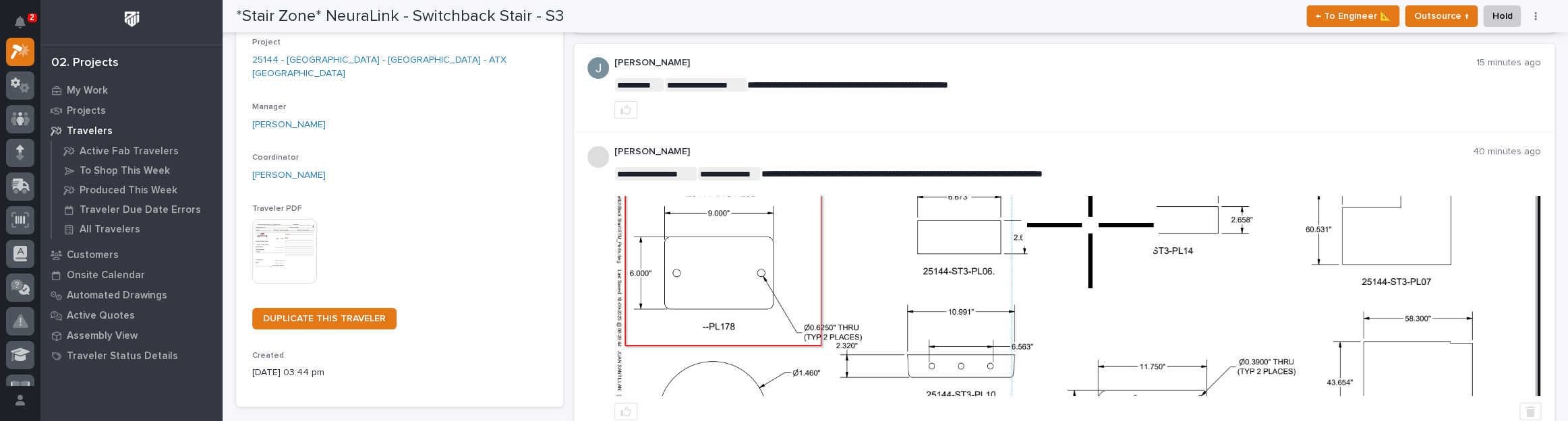
click at [746, 262] on img at bounding box center [1077, 295] width 925 height 200
click at [732, 243] on img at bounding box center [1077, 295] width 925 height 200
click at [95, 89] on p "My Work" at bounding box center [87, 91] width 41 height 12
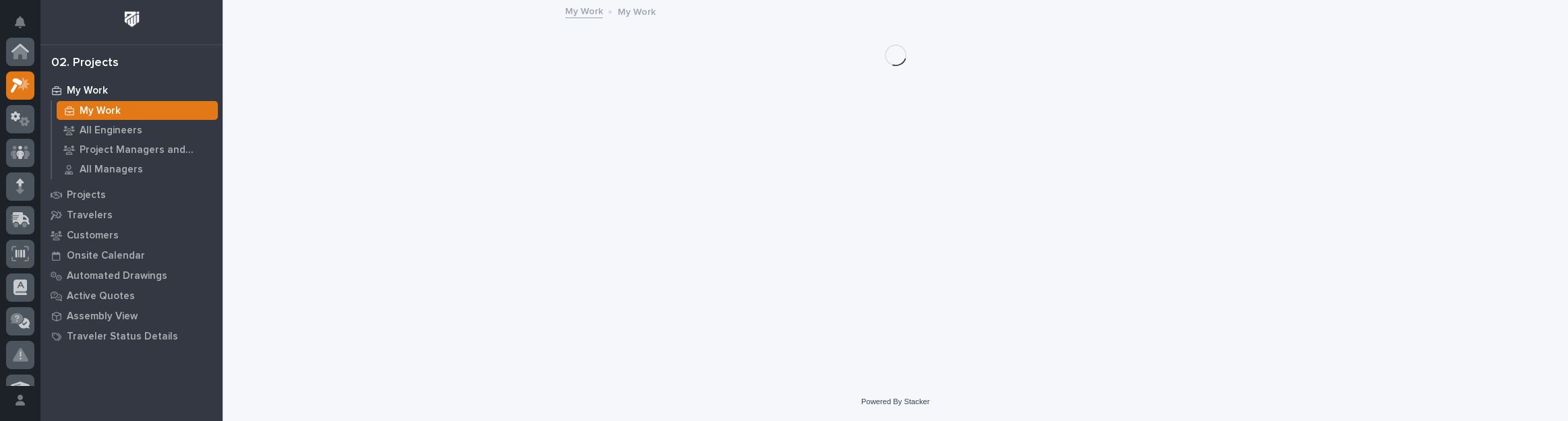
scroll to position [34, 0]
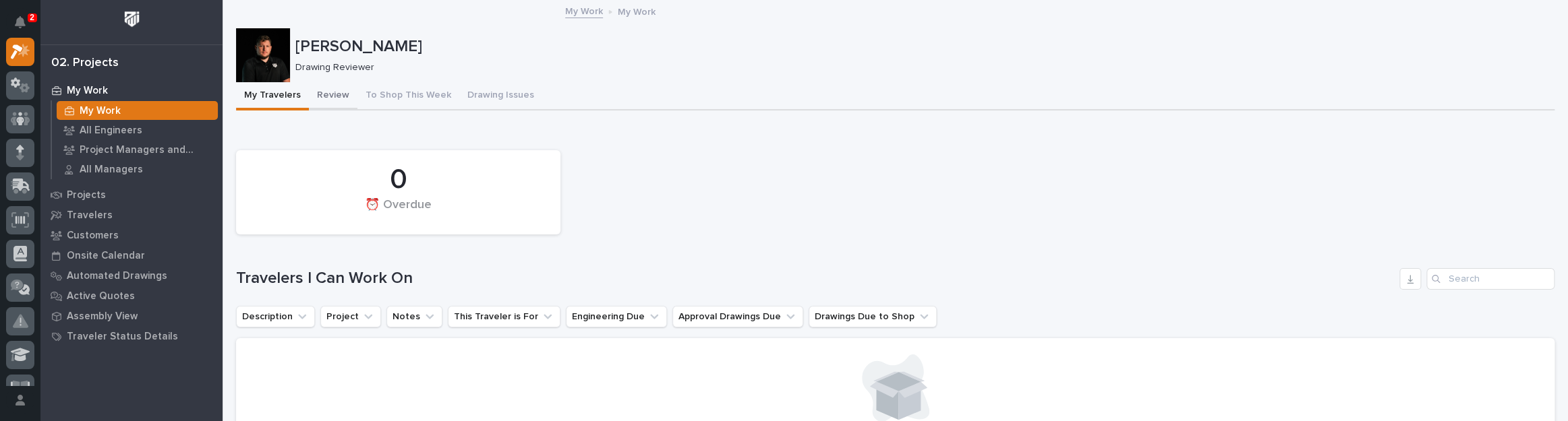
click at [333, 93] on button "Review" at bounding box center [333, 96] width 49 height 29
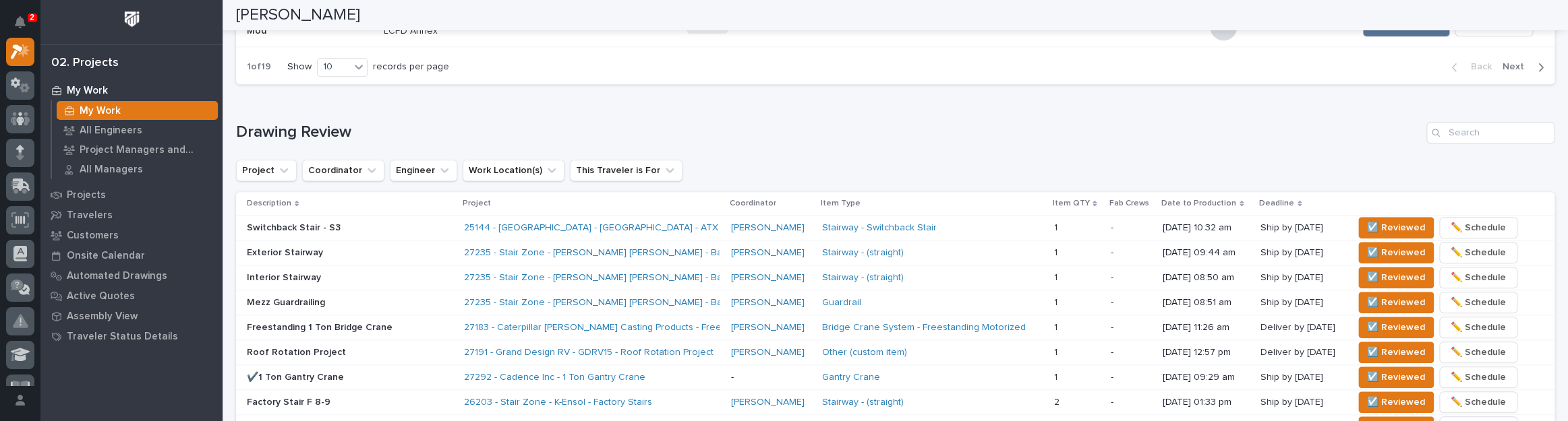
scroll to position [796, 0]
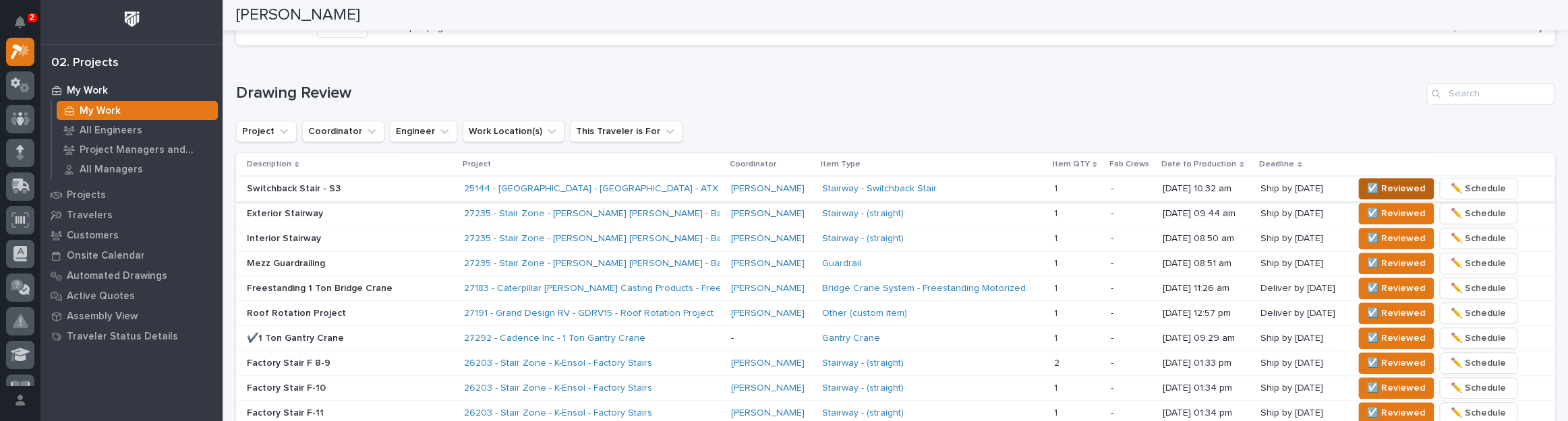
click at [1390, 191] on span "☑️ Reviewed" at bounding box center [1396, 189] width 58 height 16
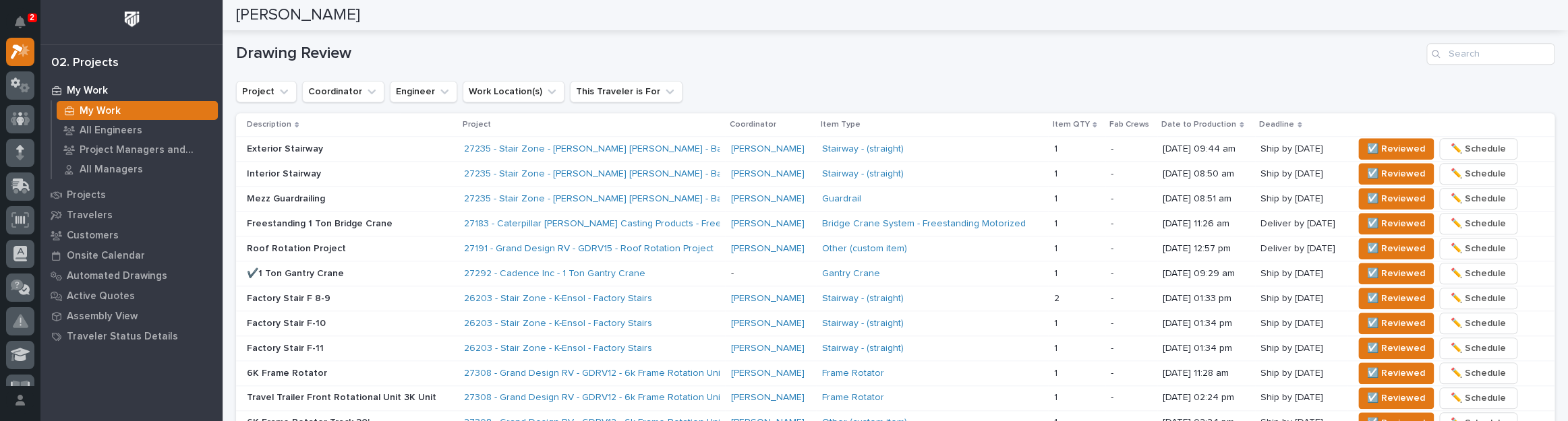
scroll to position [858, 0]
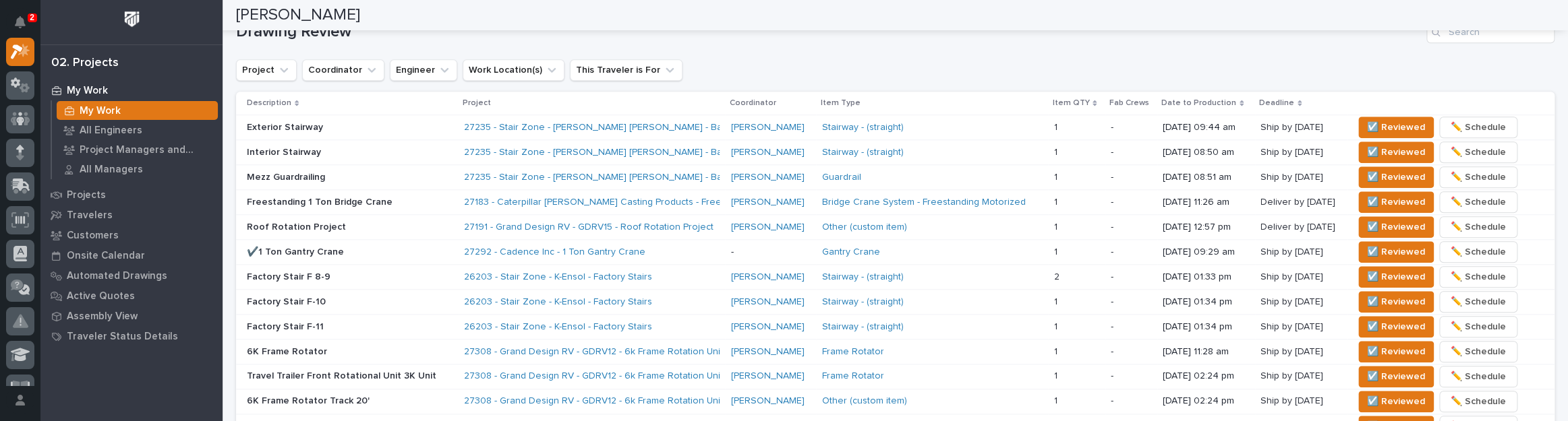
click at [28, 8] on div "2" at bounding box center [23, 21] width 13 height 32
click at [23, 15] on button "Notifications" at bounding box center [20, 22] width 29 height 29
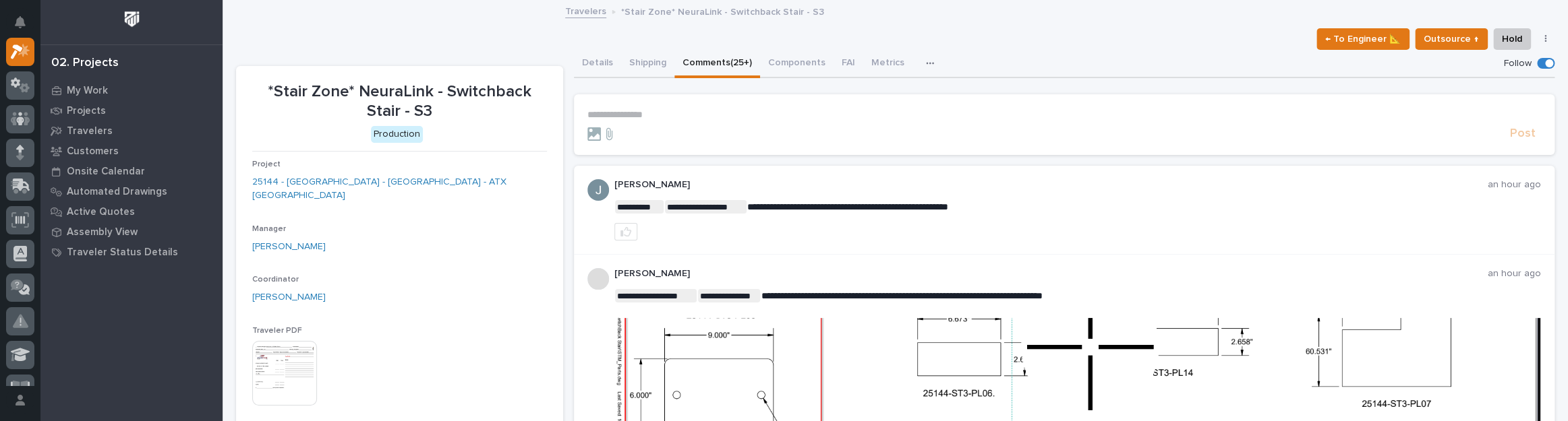
click at [660, 114] on p "**********" at bounding box center [1064, 114] width 953 height 11
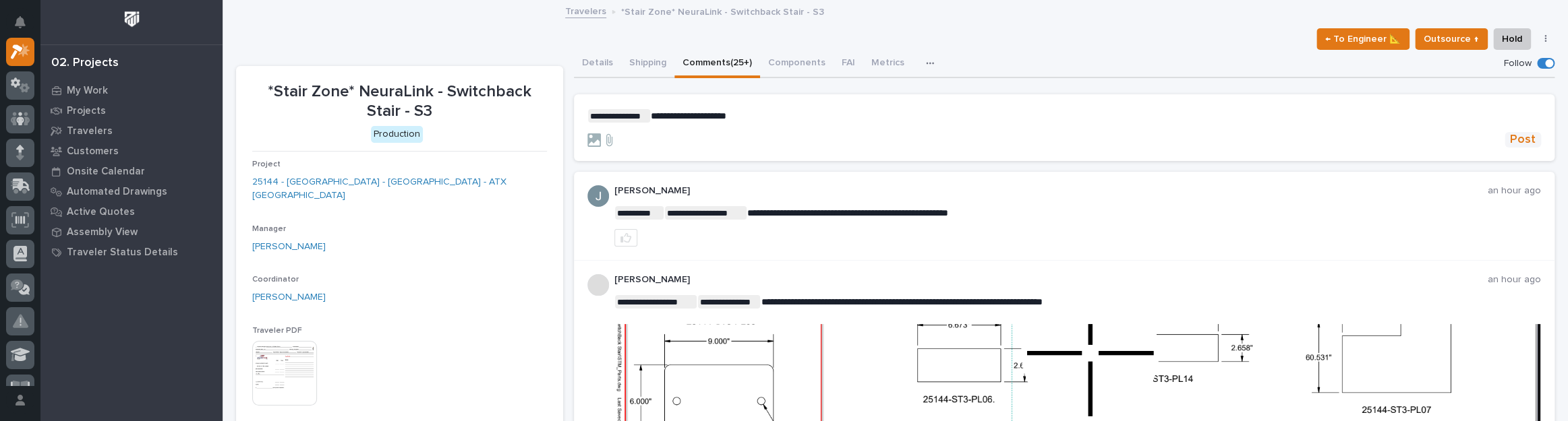
click at [1527, 139] on button "Post" at bounding box center [1523, 139] width 36 height 16
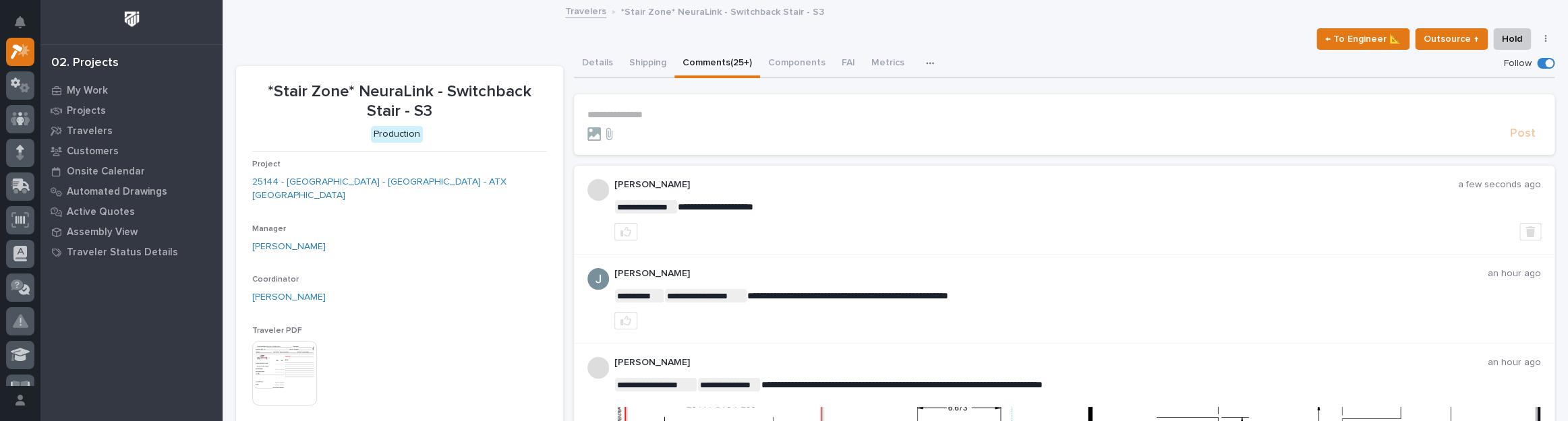
drag, startPoint x: 1492, startPoint y: 49, endPoint x: 1138, endPoint y: 157, distance: 370.1
click at [52, 83] on div "My Work" at bounding box center [132, 90] width 175 height 19
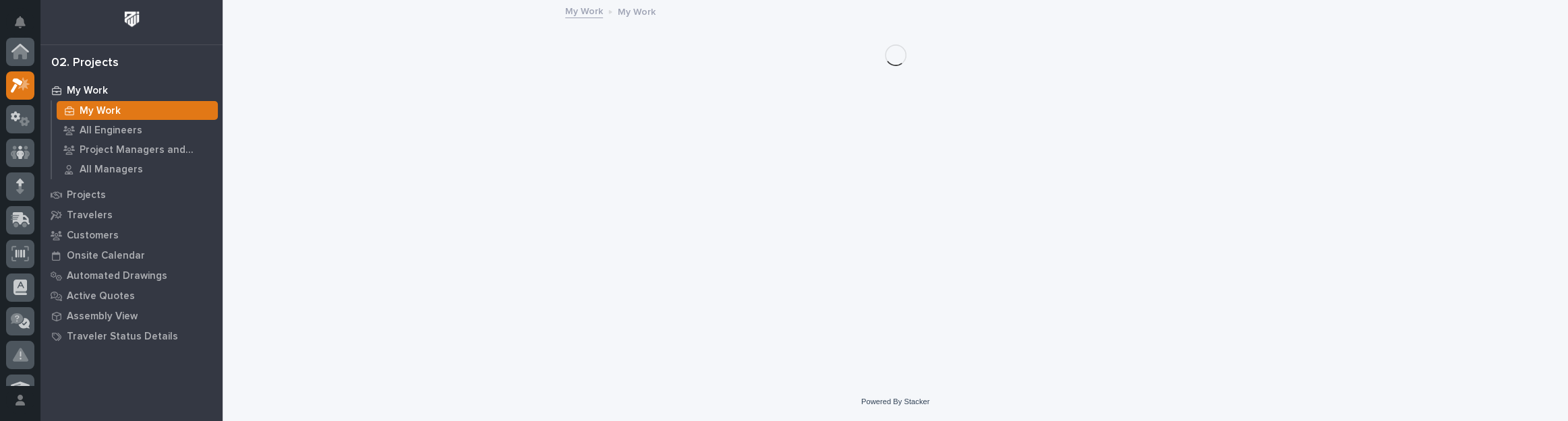
scroll to position [34, 0]
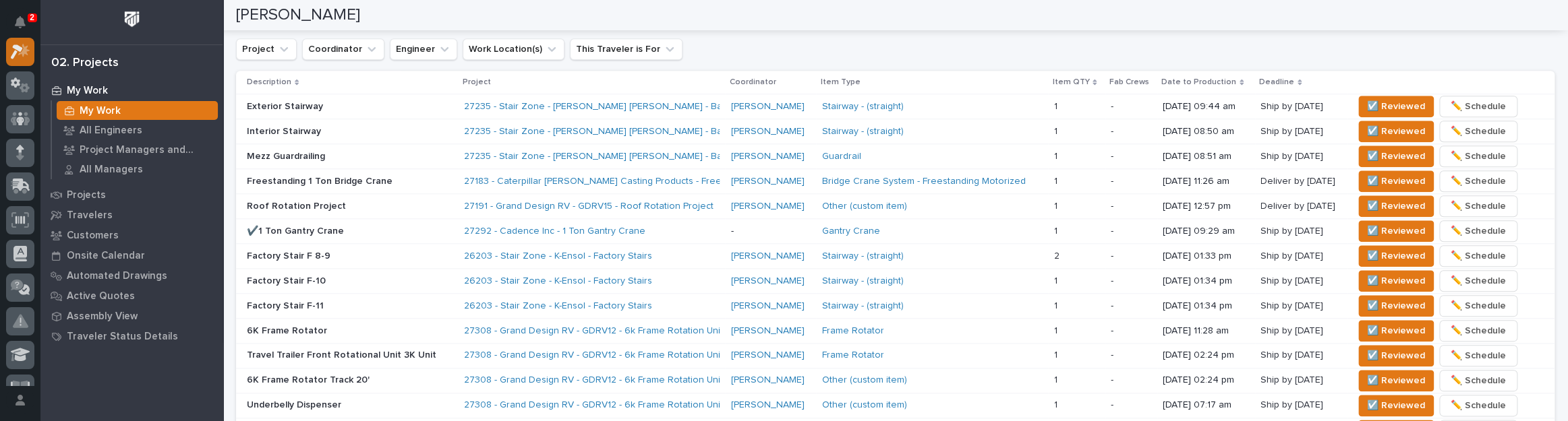
scroll to position [858, 0]
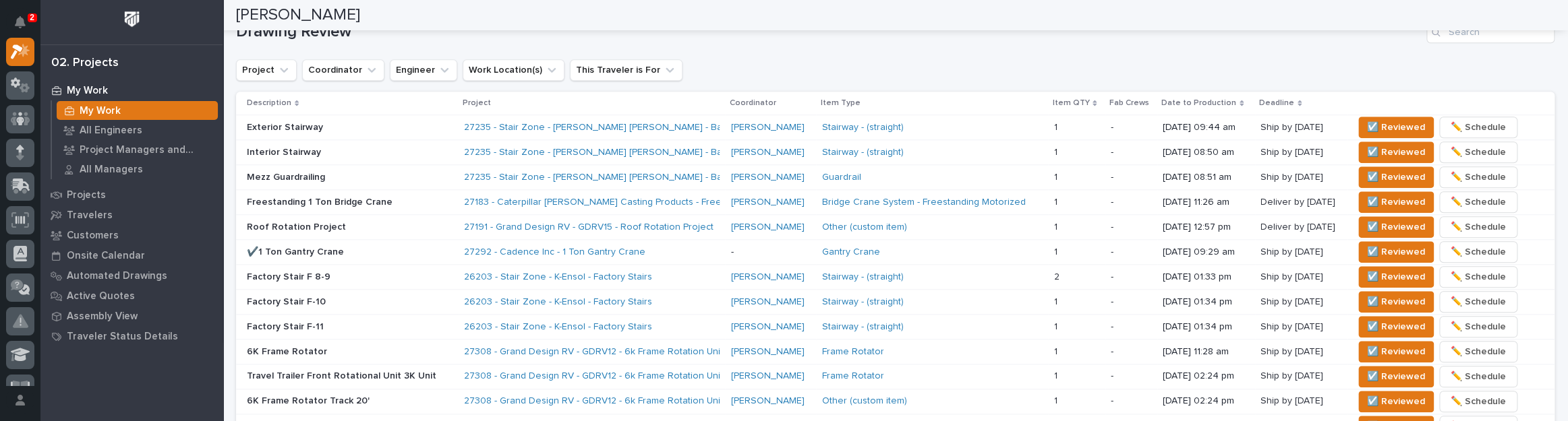
click at [381, 132] on div "Exterior Stairway" at bounding box center [350, 128] width 206 height 23
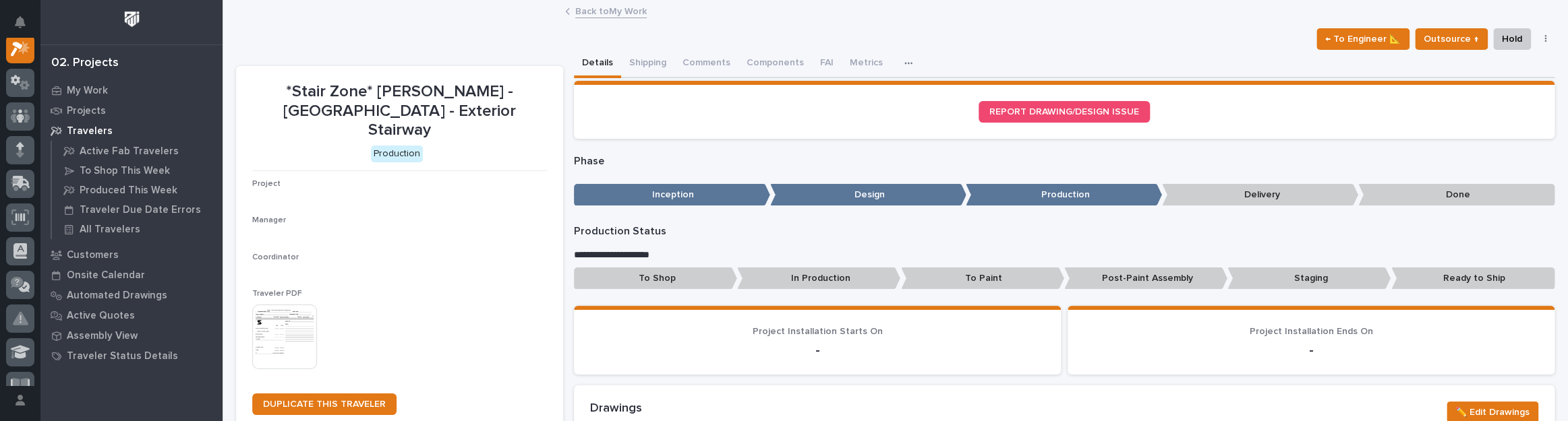
scroll to position [34, 0]
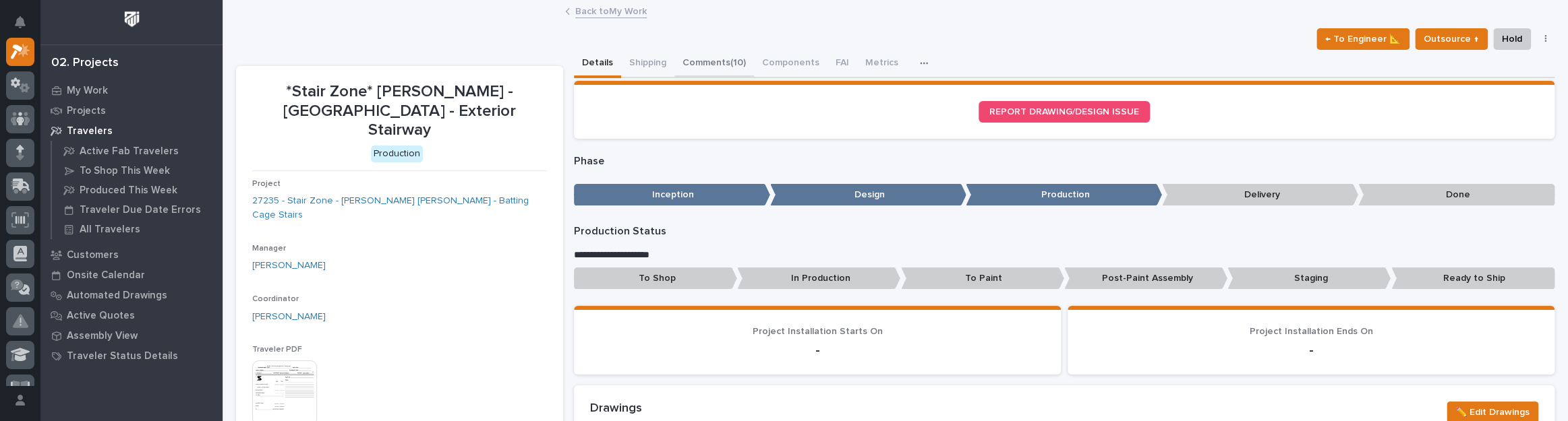
click at [716, 63] on button "Comments (10)" at bounding box center [714, 64] width 80 height 29
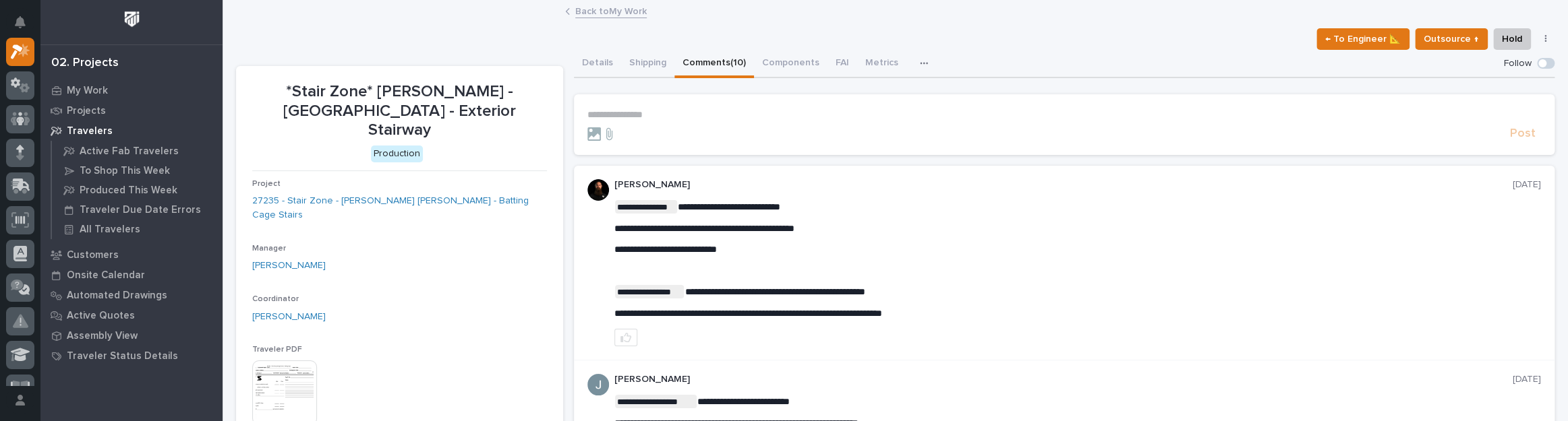
click at [634, 113] on p "**********" at bounding box center [1064, 114] width 953 height 11
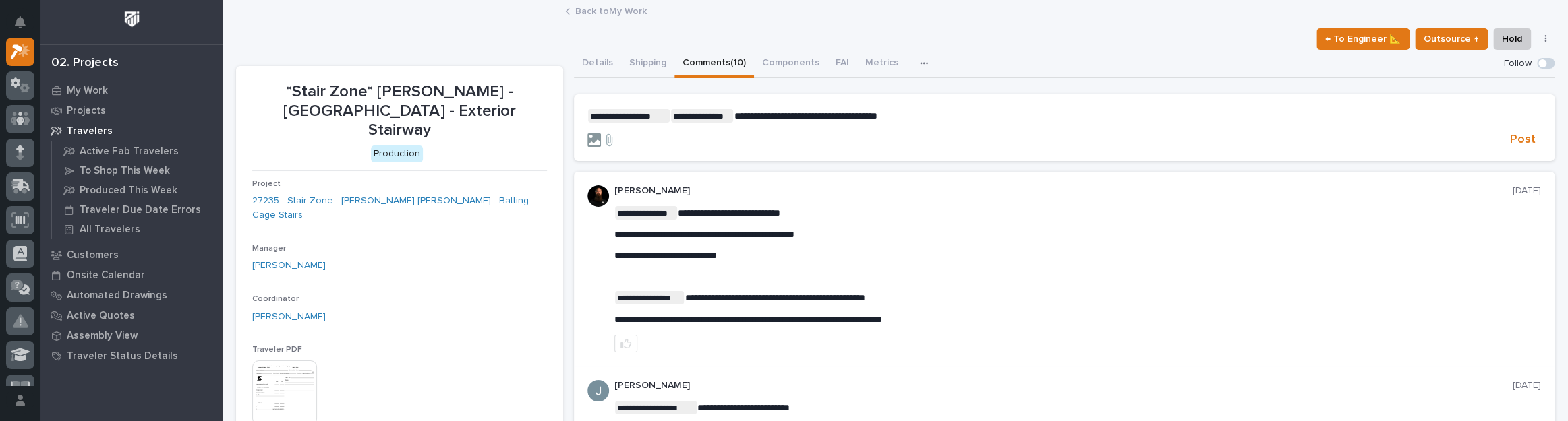
click at [590, 133] on icon at bounding box center [595, 140] width 14 height 14
click at [588, 133] on input "file" at bounding box center [588, 133] width 0 height 0
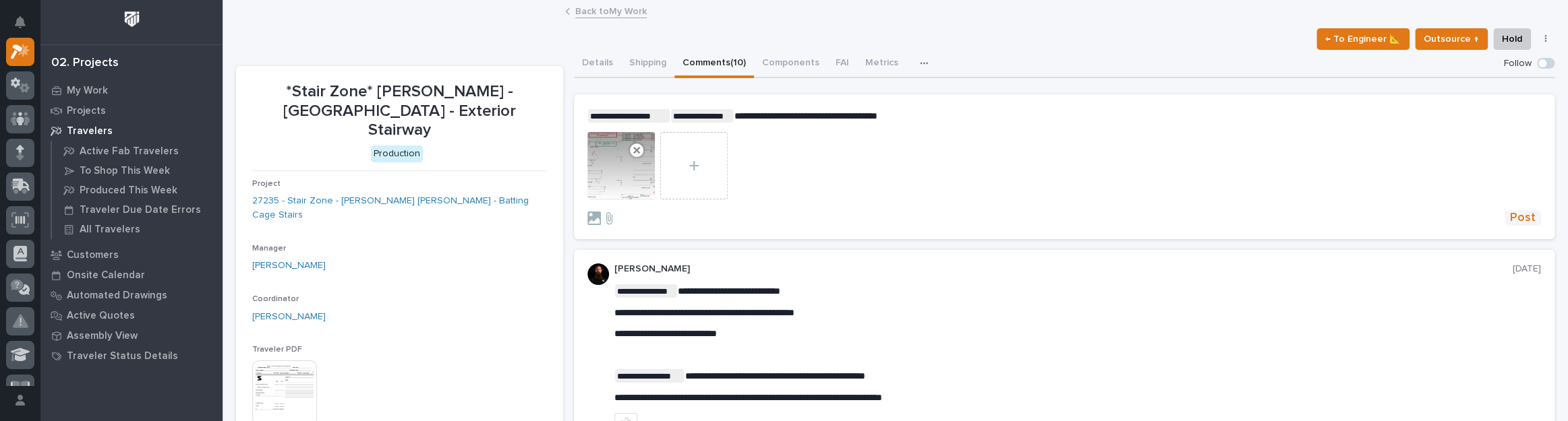
click at [1513, 214] on span "Post" at bounding box center [1523, 218] width 26 height 16
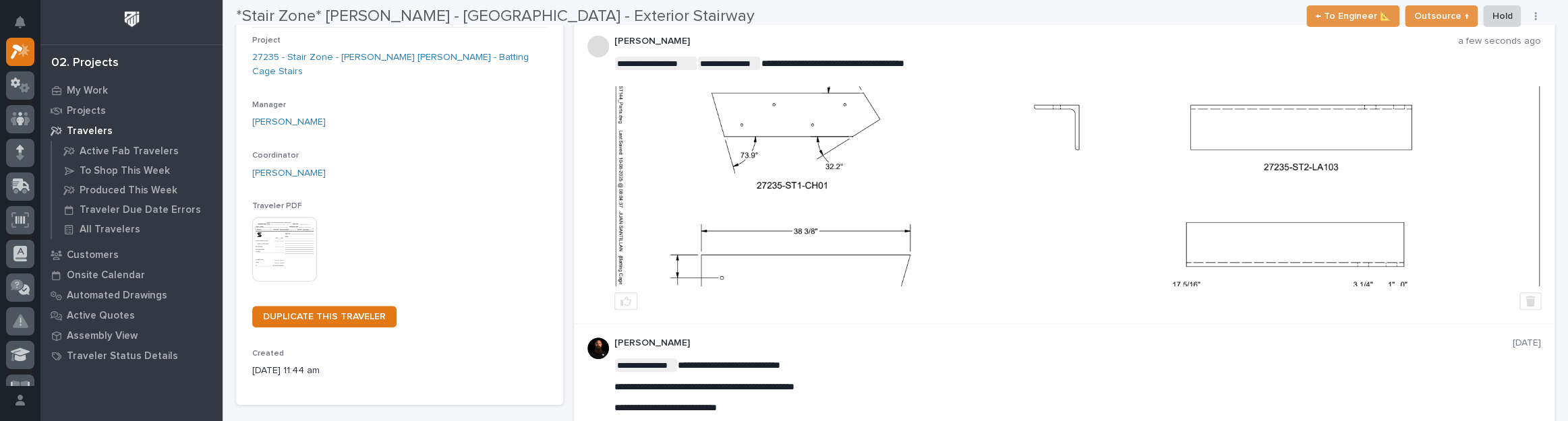
scroll to position [184, 0]
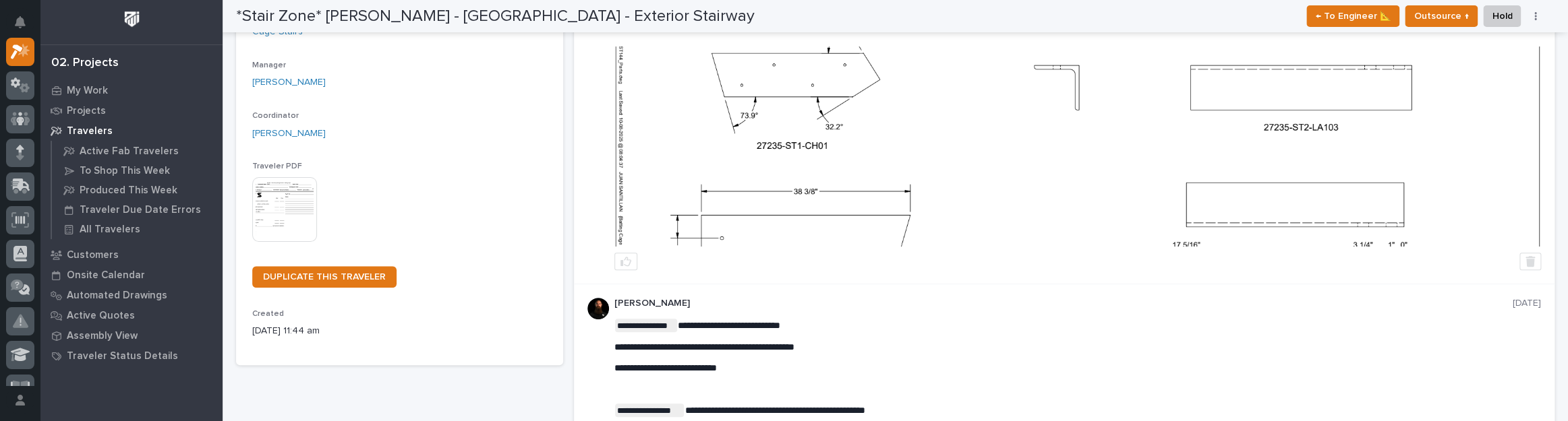
click at [1070, 195] on img at bounding box center [1077, 146] width 925 height 200
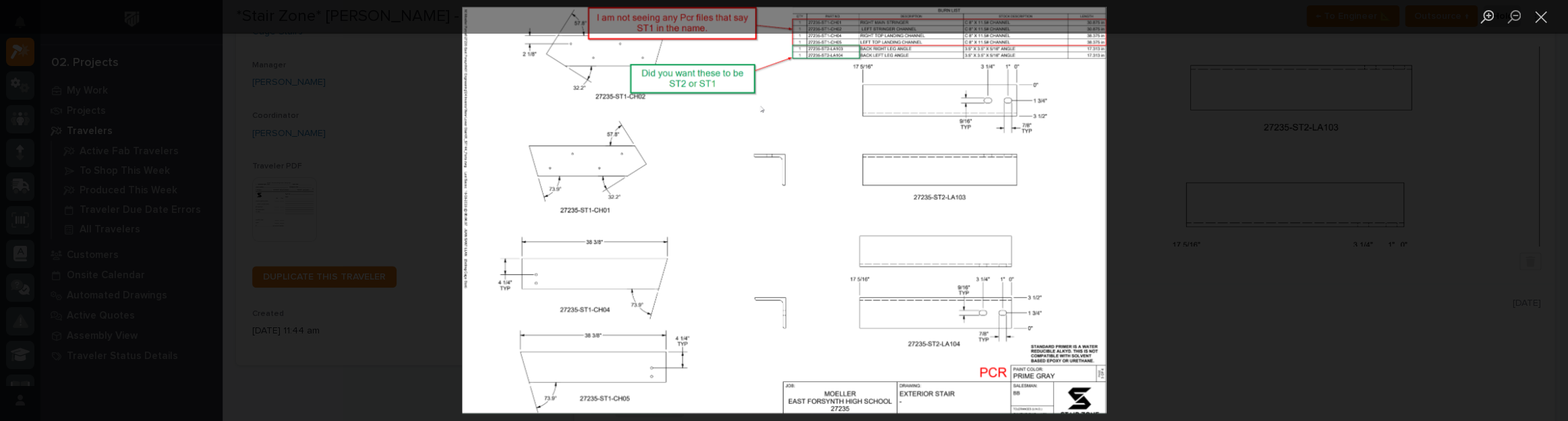
click at [1162, 178] on div "Lightbox" at bounding box center [784, 210] width 1568 height 421
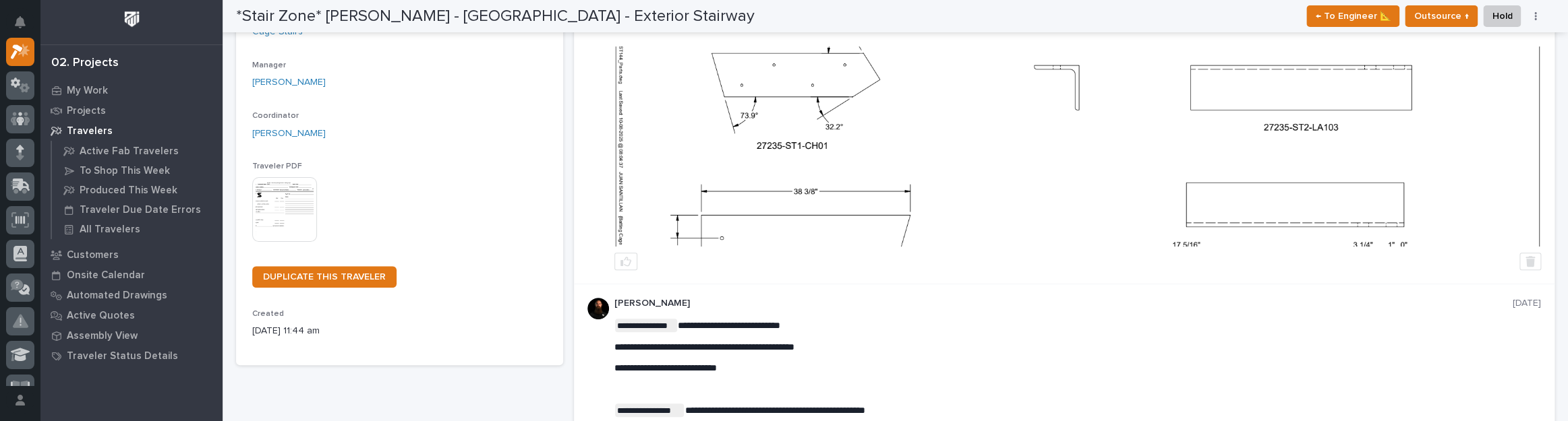
scroll to position [0, 0]
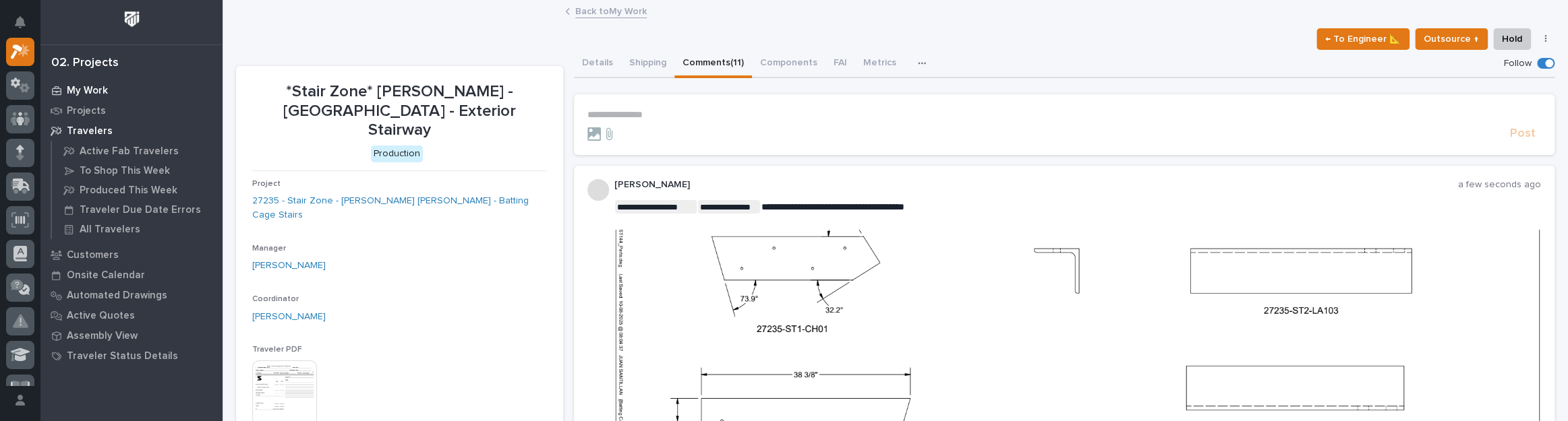
click at [97, 88] on p "My Work" at bounding box center [87, 91] width 41 height 12
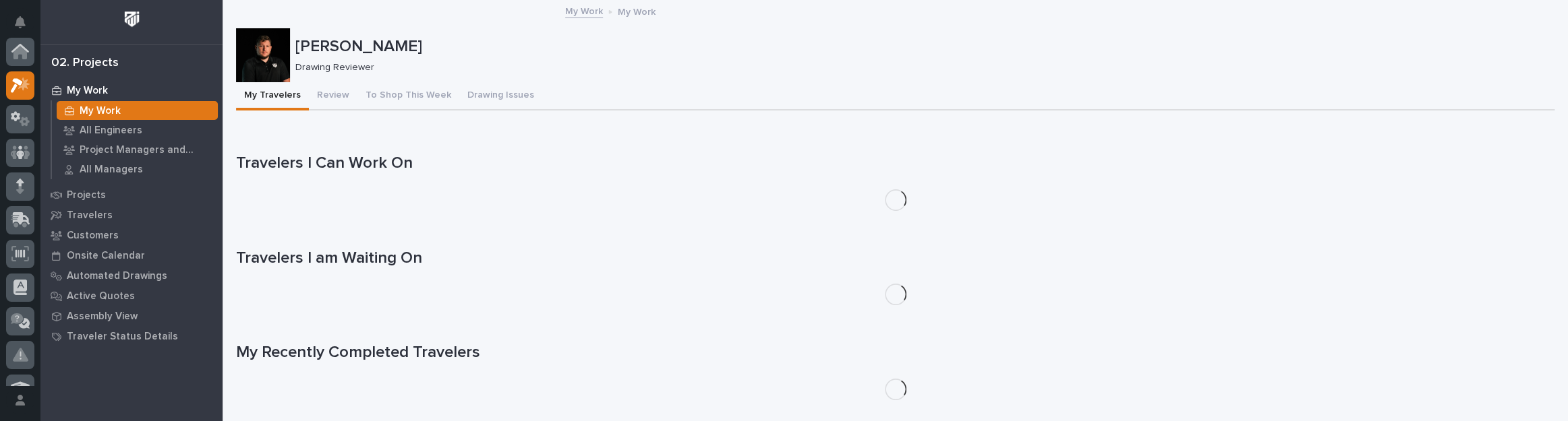
scroll to position [34, 0]
